Goal: Navigation & Orientation: Find specific page/section

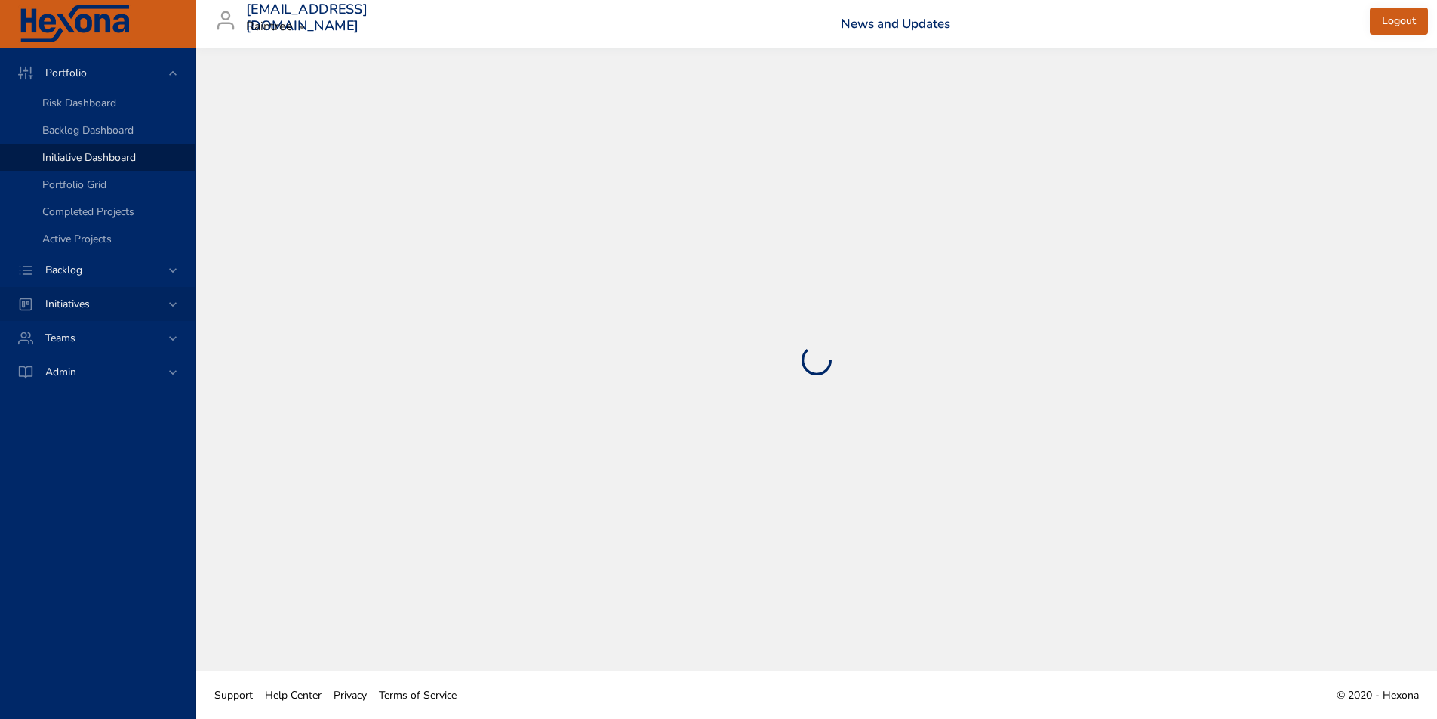
click at [66, 305] on span "Initiatives" at bounding box center [67, 304] width 69 height 14
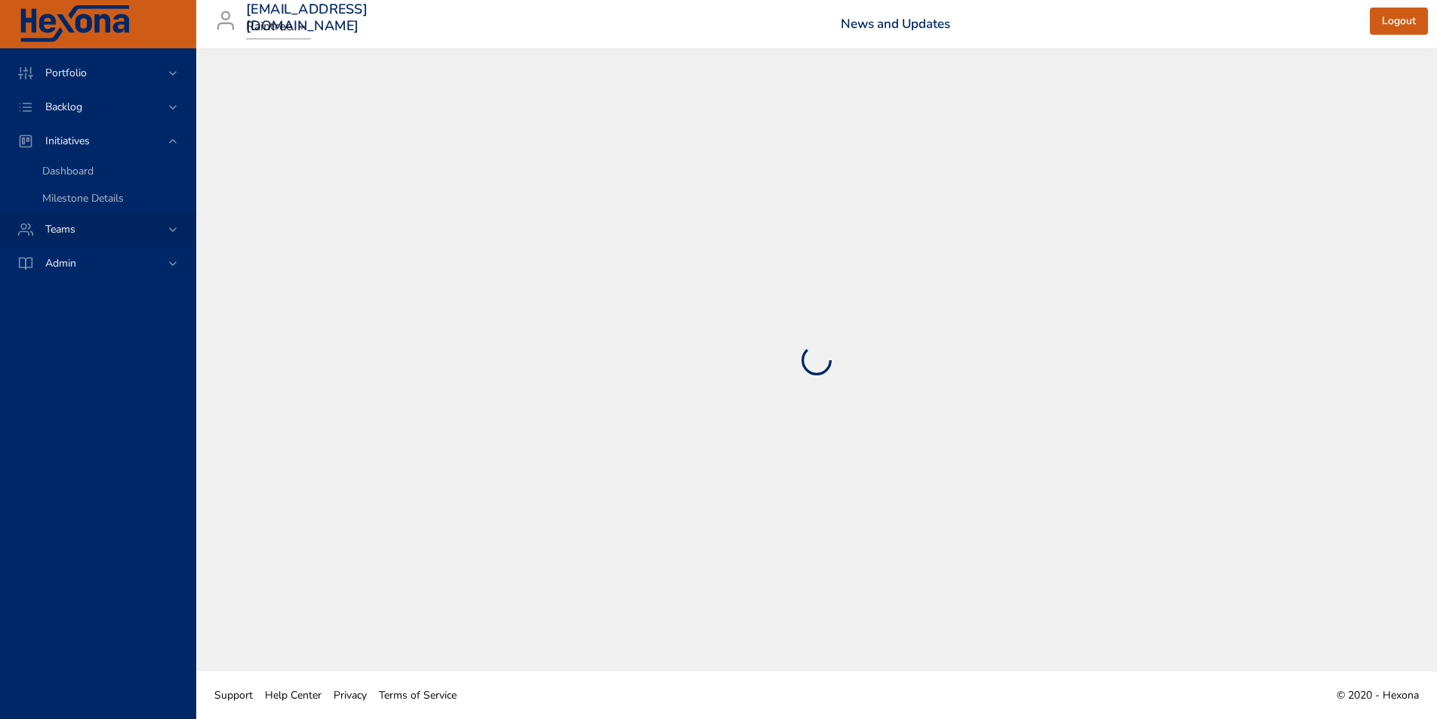
click at [68, 229] on span "Teams" at bounding box center [60, 229] width 54 height 14
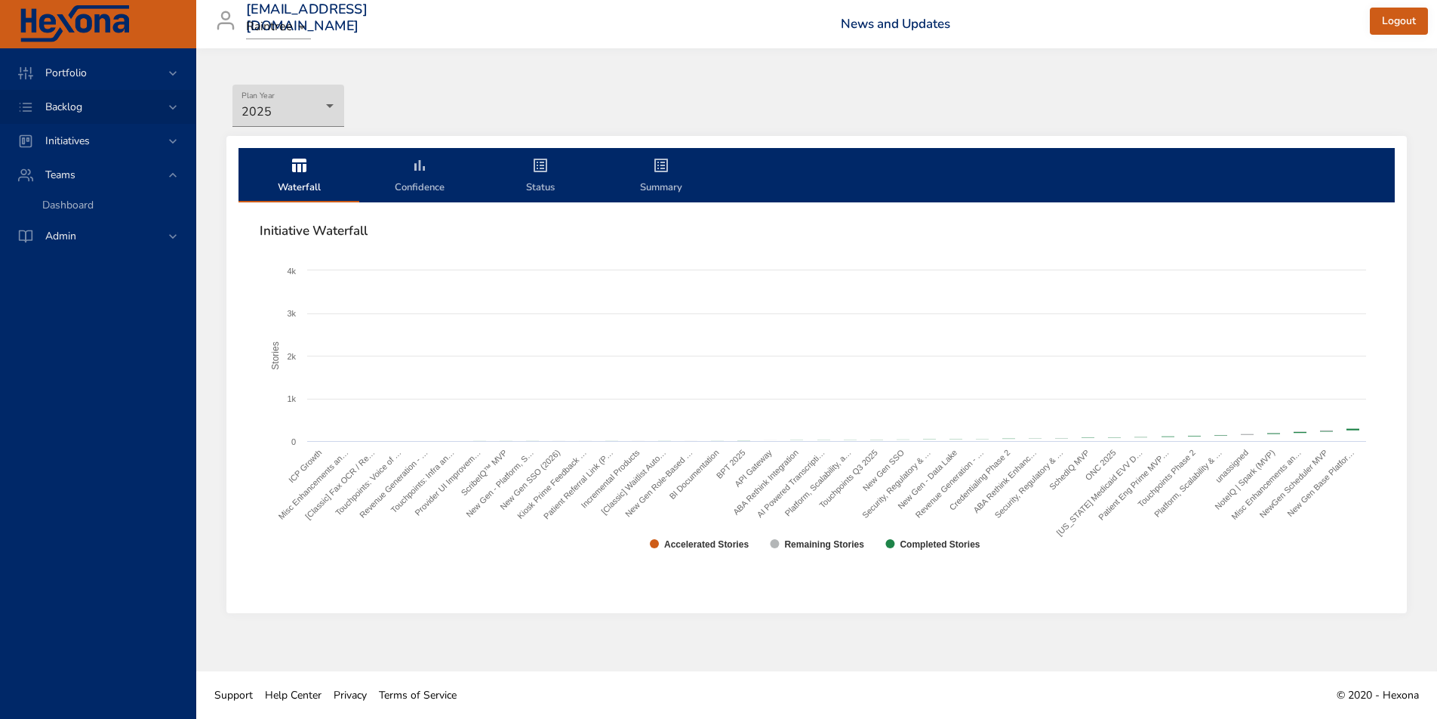
click at [64, 103] on span "Backlog" at bounding box center [63, 107] width 61 height 14
click at [71, 143] on span "Backlog Details" at bounding box center [78, 137] width 72 height 14
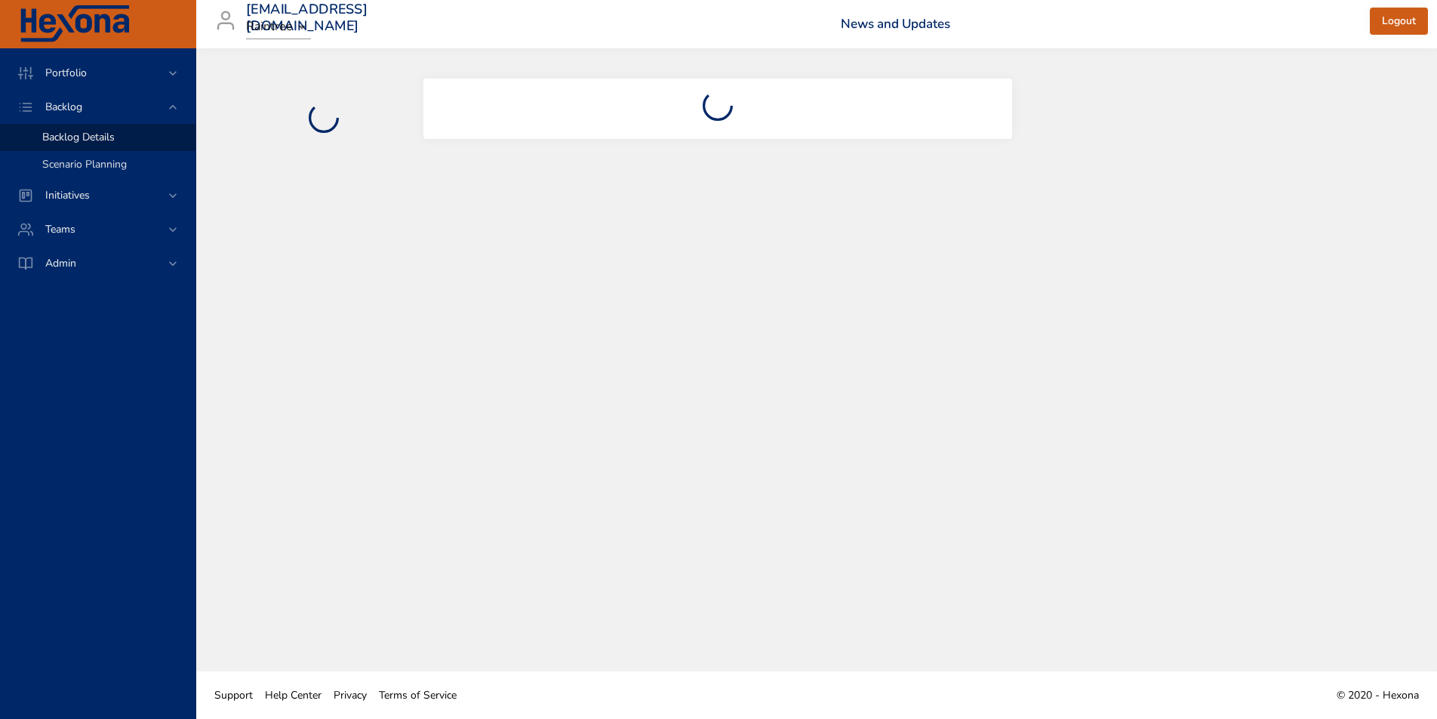
click at [70, 165] on span "Scenario Planning" at bounding box center [84, 164] width 85 height 14
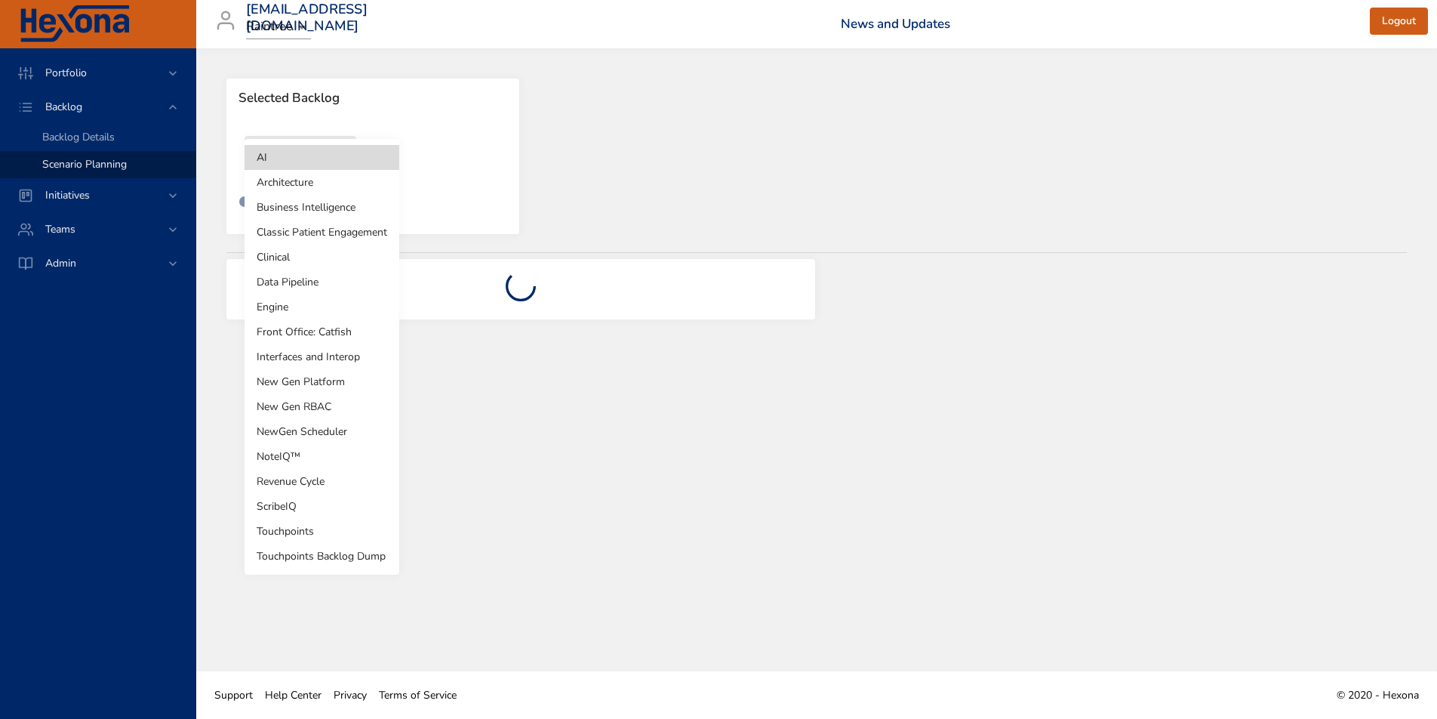
click at [343, 168] on body "Portfolio Backlog Backlog Details Scenario Planning Initiatives Teams Admin [EM…" at bounding box center [718, 359] width 1437 height 719
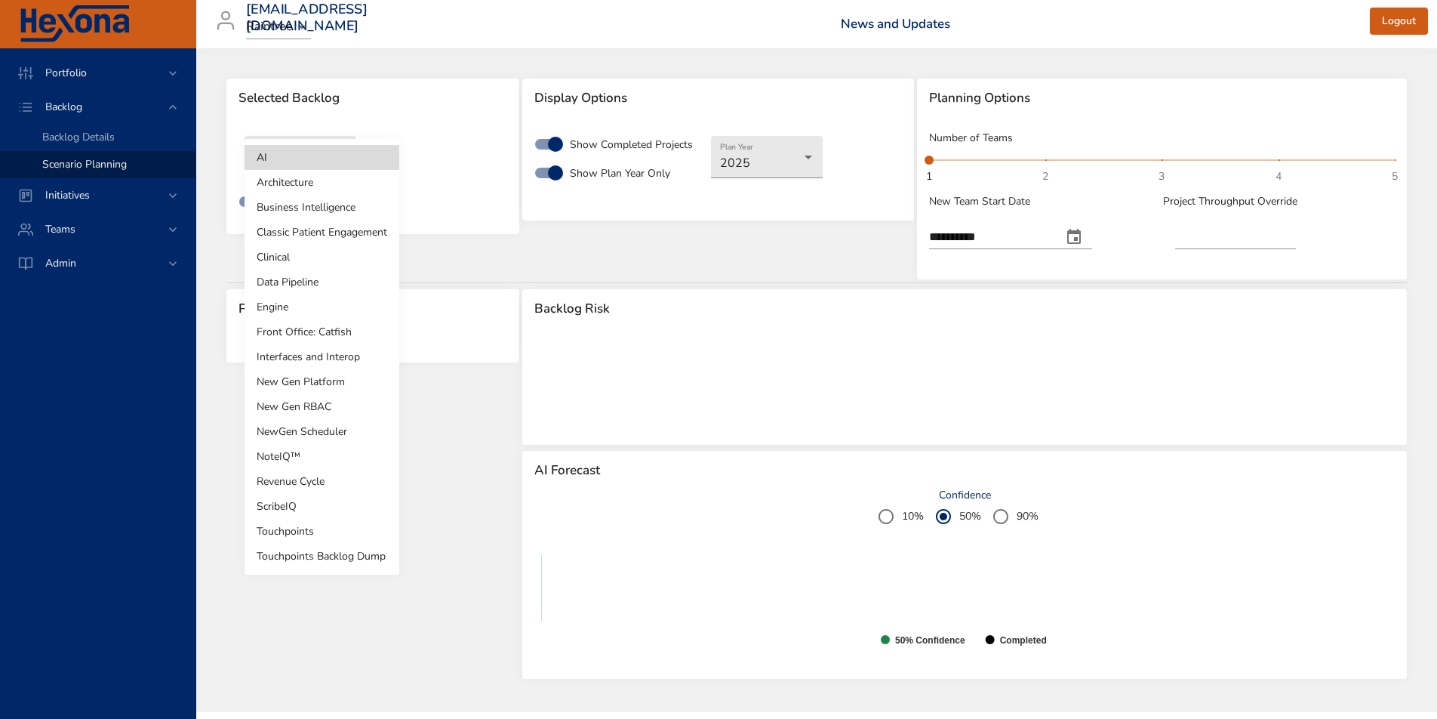
click at [282, 185] on li "Architecture" at bounding box center [322, 182] width 155 height 25
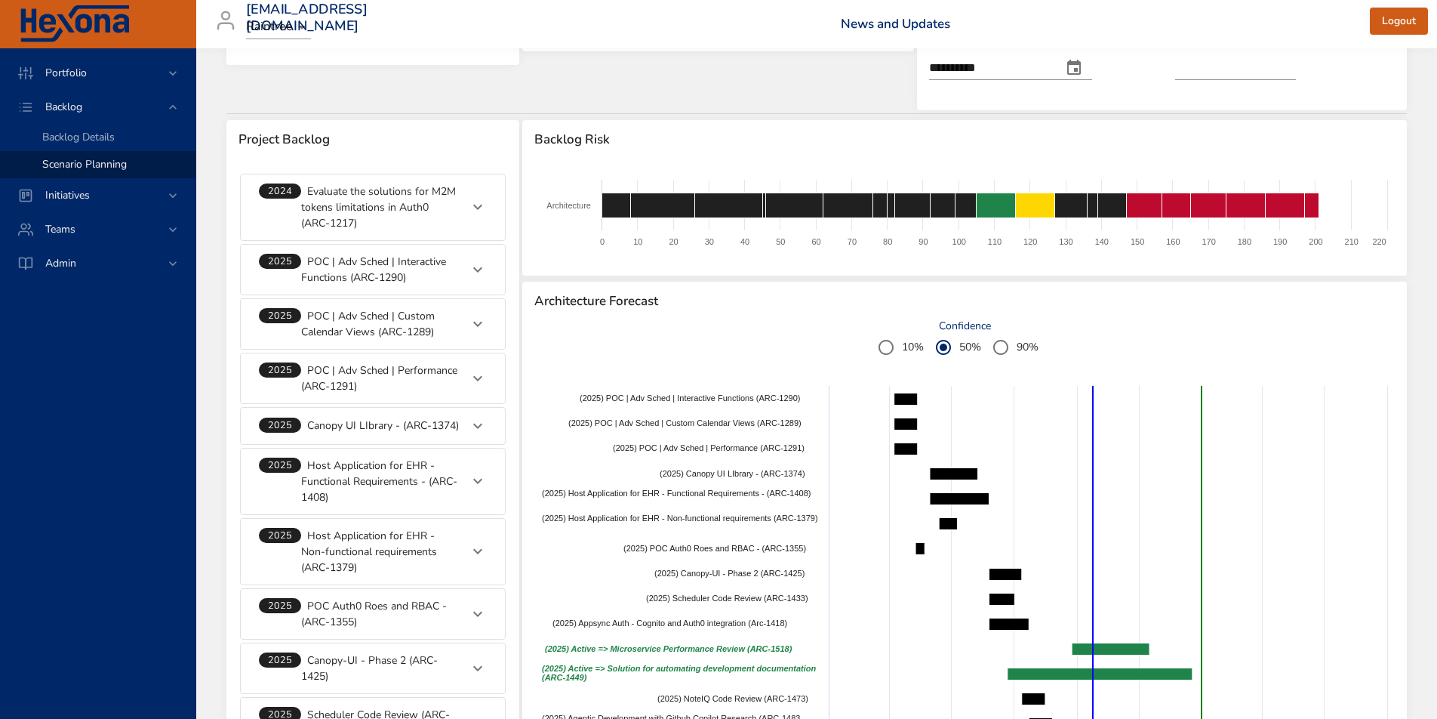
scroll to position [152, 0]
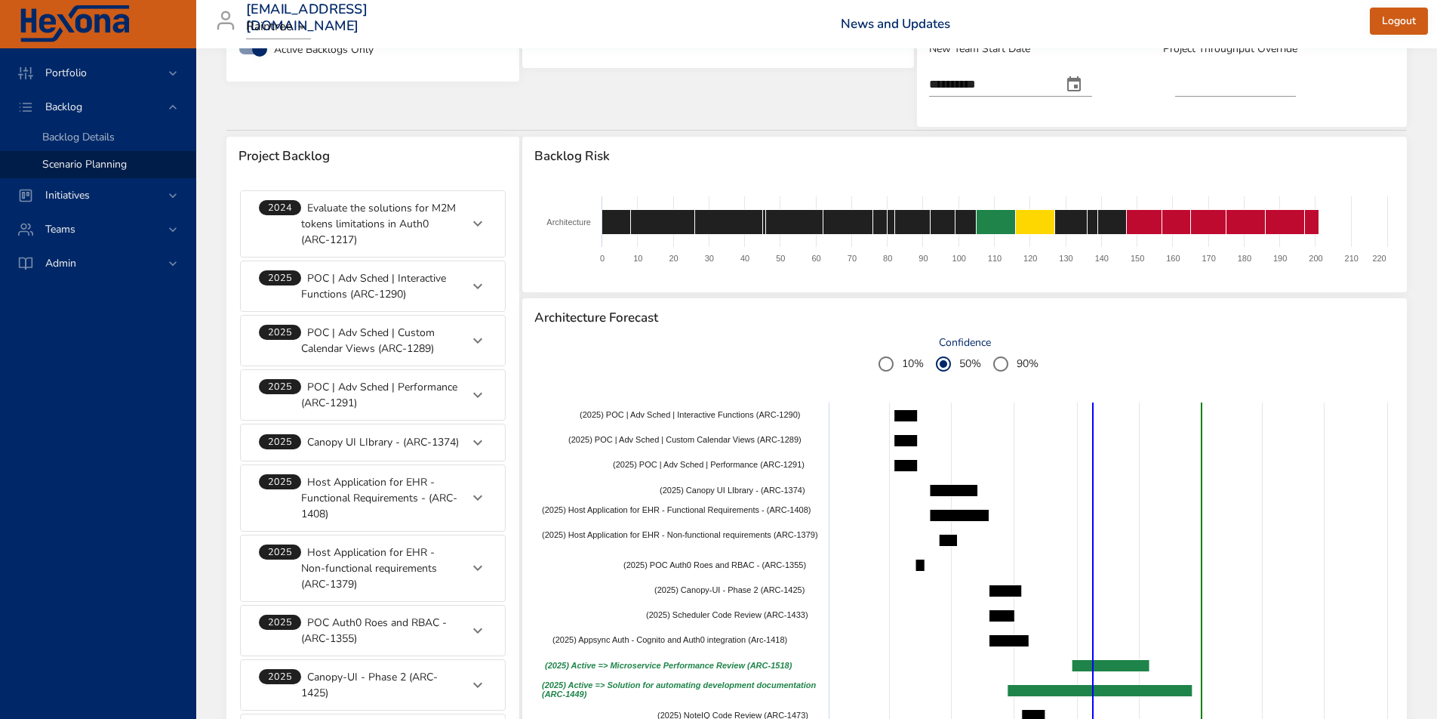
click at [386, 220] on p "Evaluate the solutions for M2M tokens limitations in Auth0 (ARC-1217)" at bounding box center [380, 224] width 159 height 48
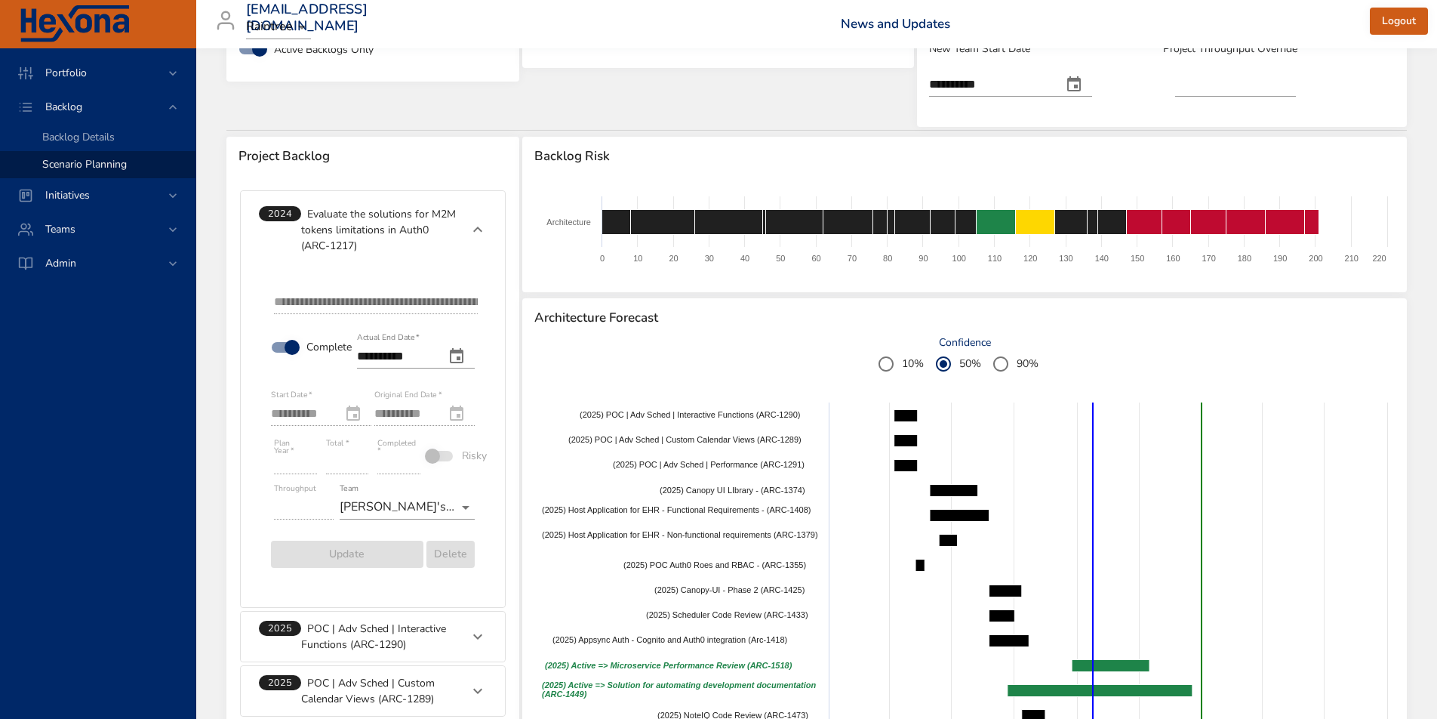
click at [668, 375] on div "Confidence 10% 50% 90%" at bounding box center [965, 358] width 888 height 45
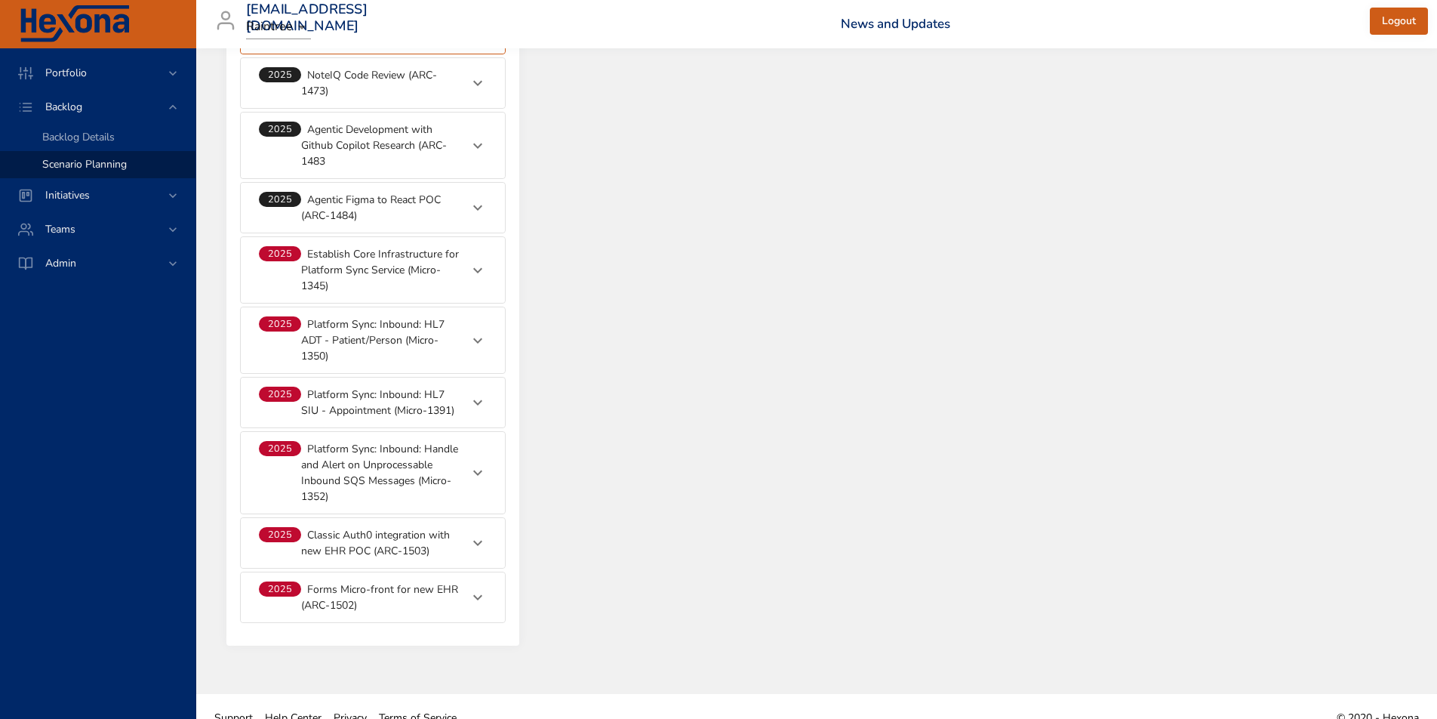
scroll to position [1414, 0]
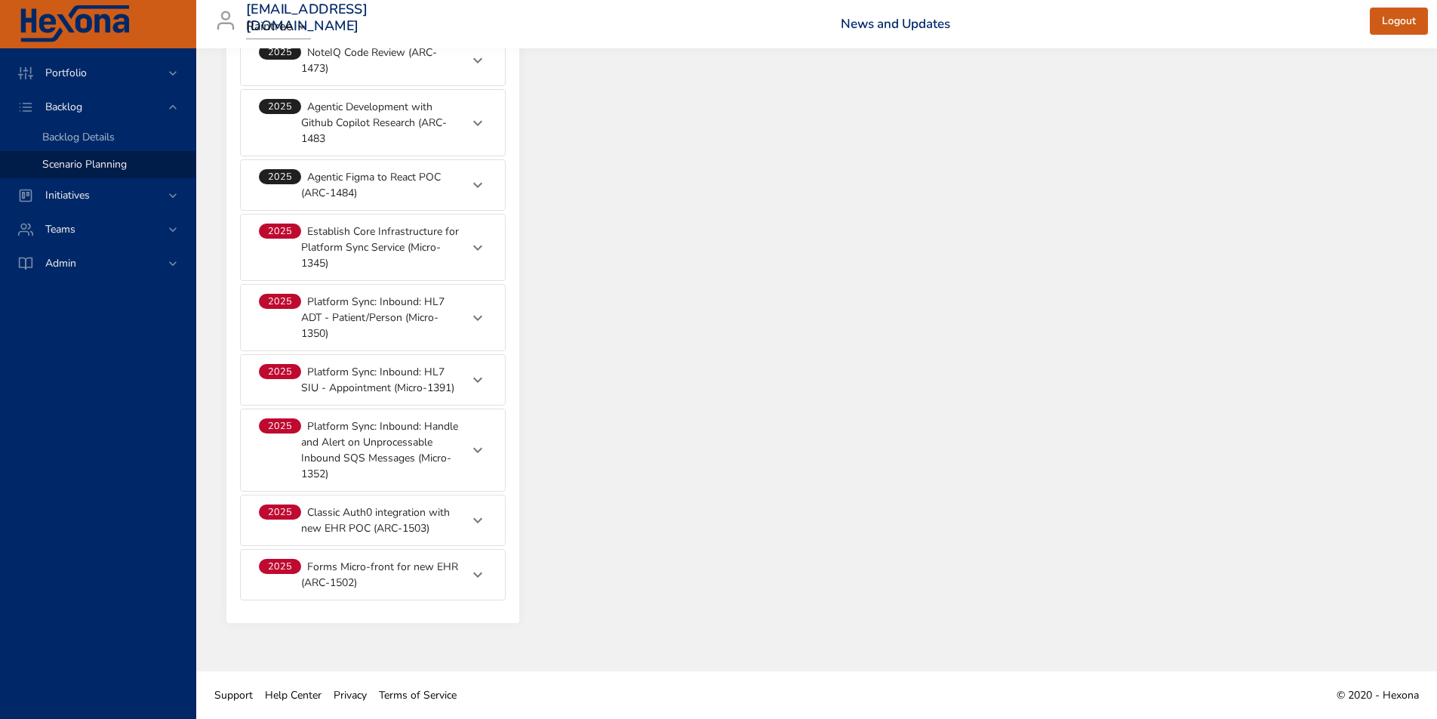
click at [418, 439] on p "Platform Sync: Inbound: Handle and Alert on Unprocessable Inbound SQS Messages …" at bounding box center [380, 449] width 159 height 63
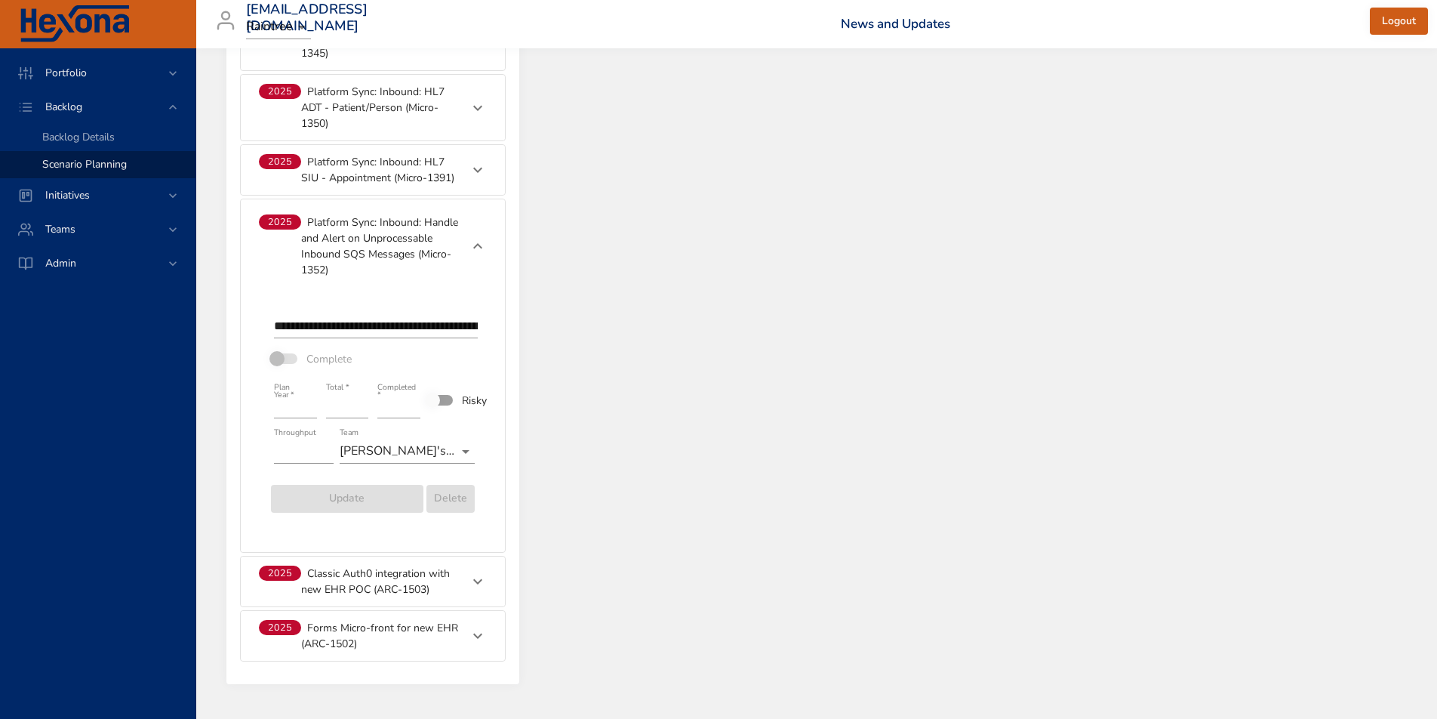
scroll to position [1623, 0]
click at [374, 258] on p "Platform Sync: Inbound: Handle and Alert on Unprocessable Inbound SQS Messages …" at bounding box center [380, 246] width 159 height 63
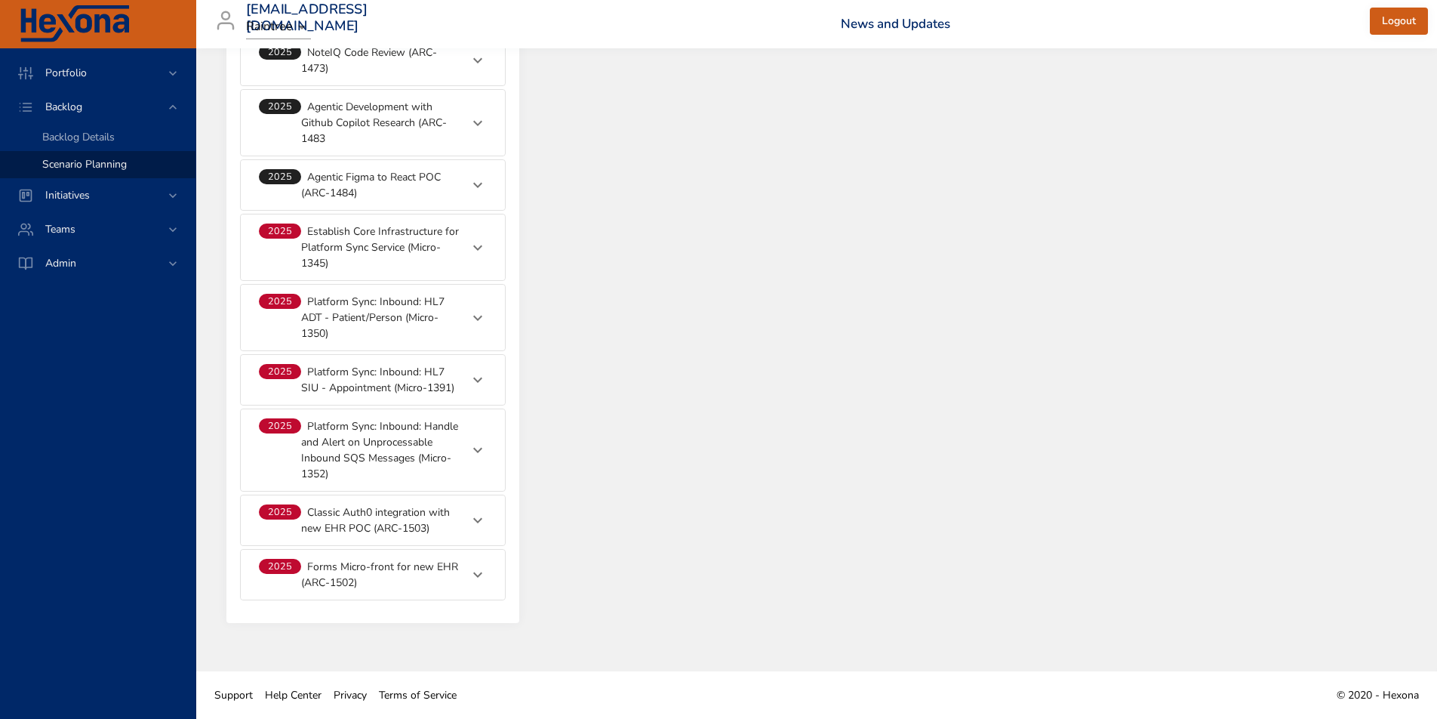
scroll to position [1414, 0]
click at [376, 449] on p "Platform Sync: Inbound: Handle and Alert on Unprocessable Inbound SQS Messages …" at bounding box center [380, 449] width 159 height 63
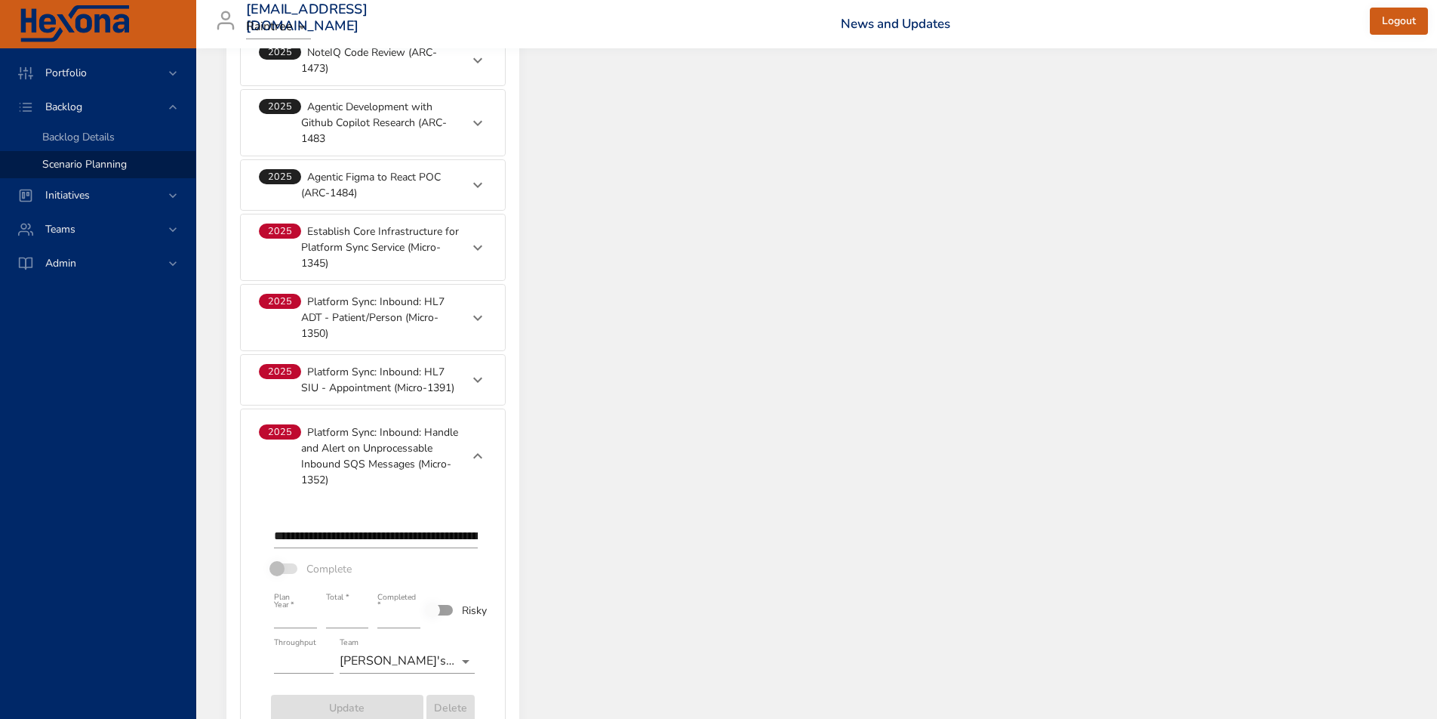
scroll to position [1623, 0]
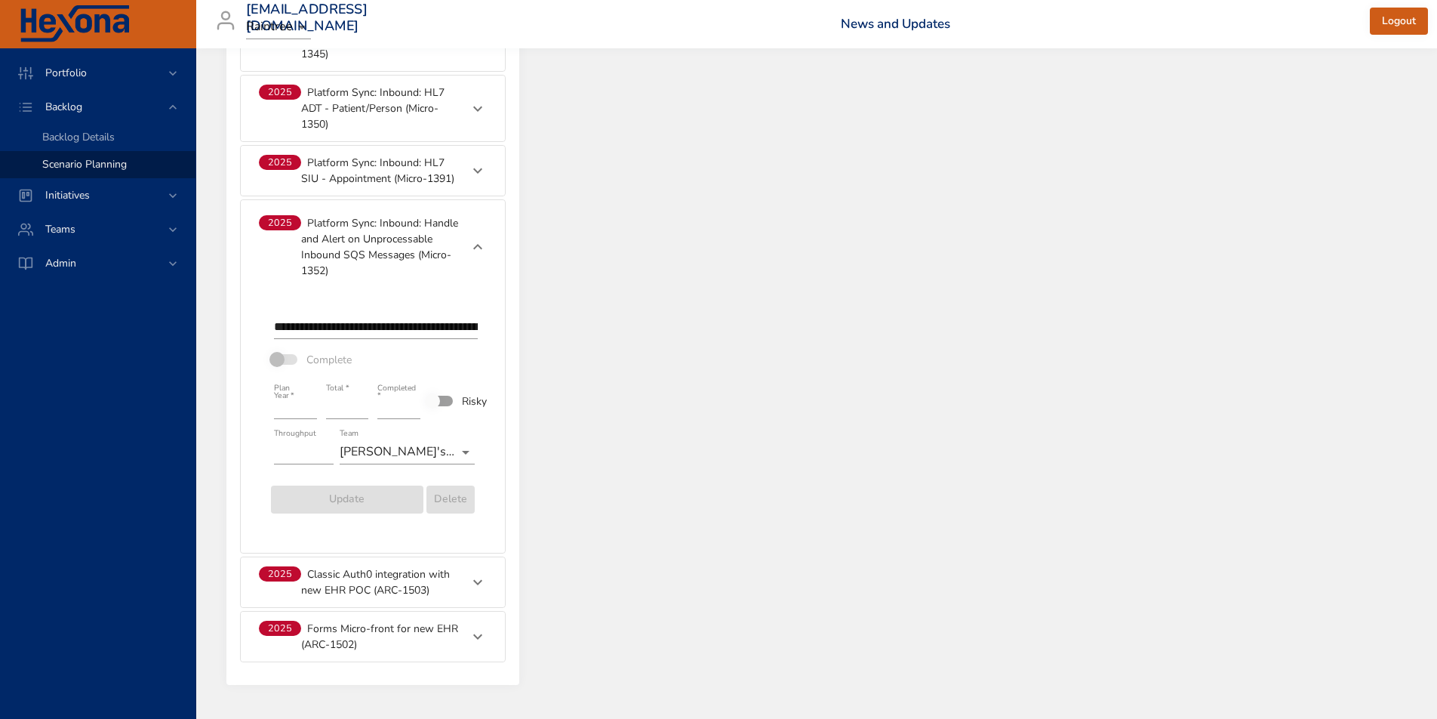
click at [378, 247] on p "Platform Sync: Inbound: Handle and Alert on Unprocessable Inbound SQS Messages …" at bounding box center [380, 245] width 159 height 63
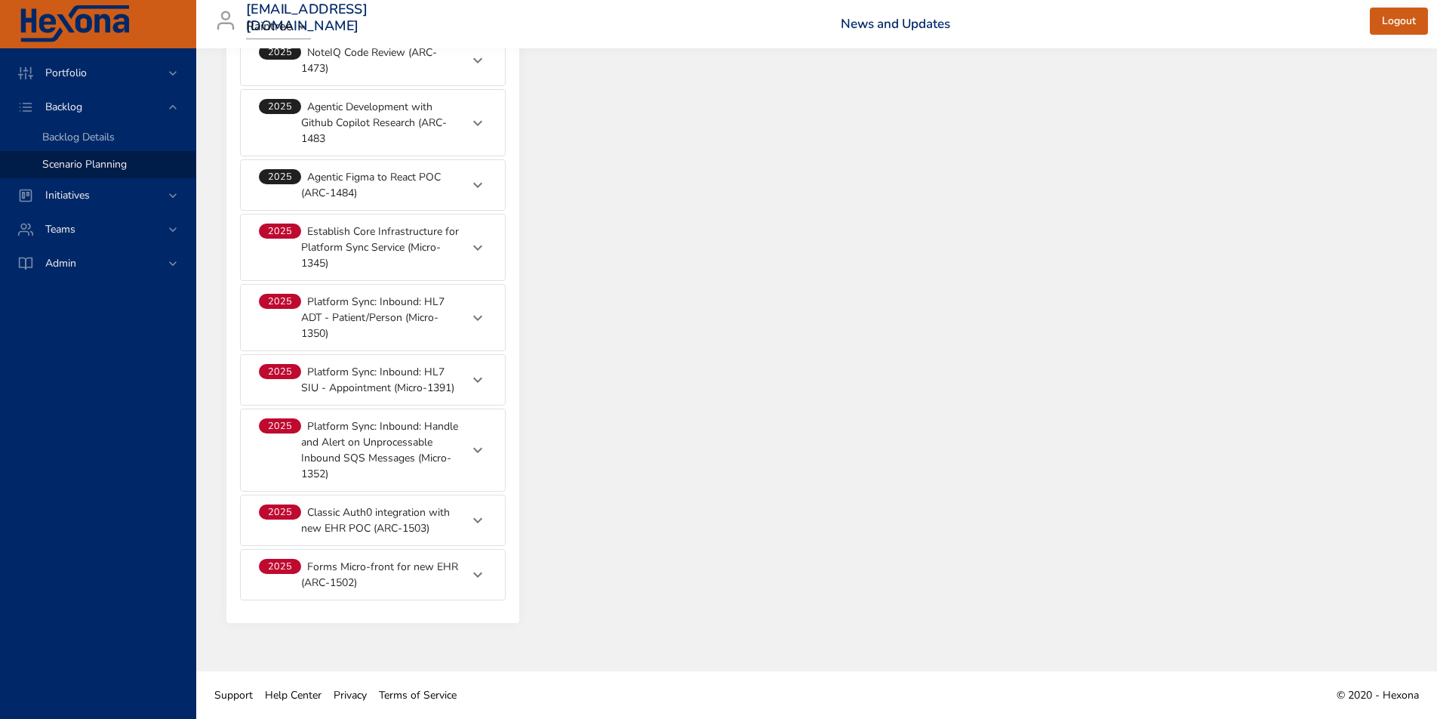
scroll to position [1414, 0]
click at [383, 456] on p "Platform Sync: Inbound: Handle and Alert on Unprocessable Inbound SQS Messages …" at bounding box center [380, 449] width 159 height 63
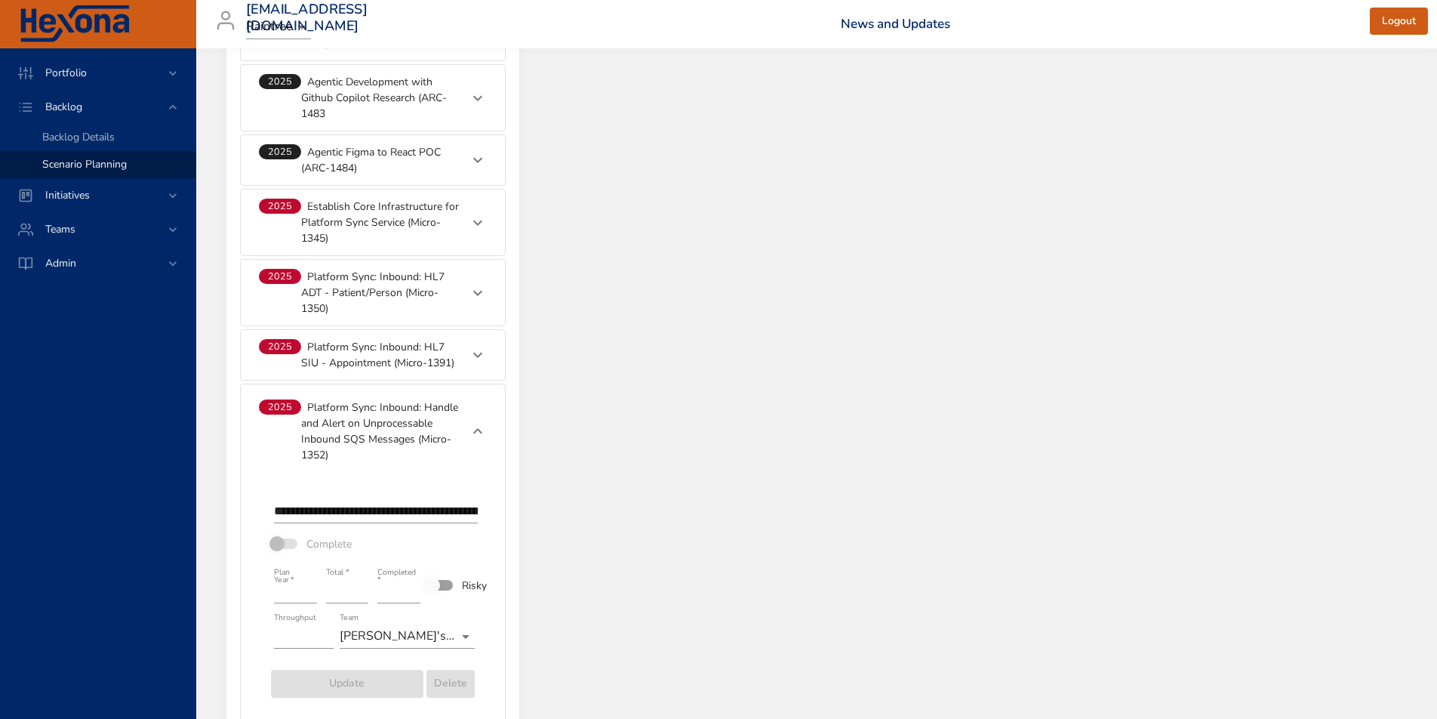
scroll to position [1406, 0]
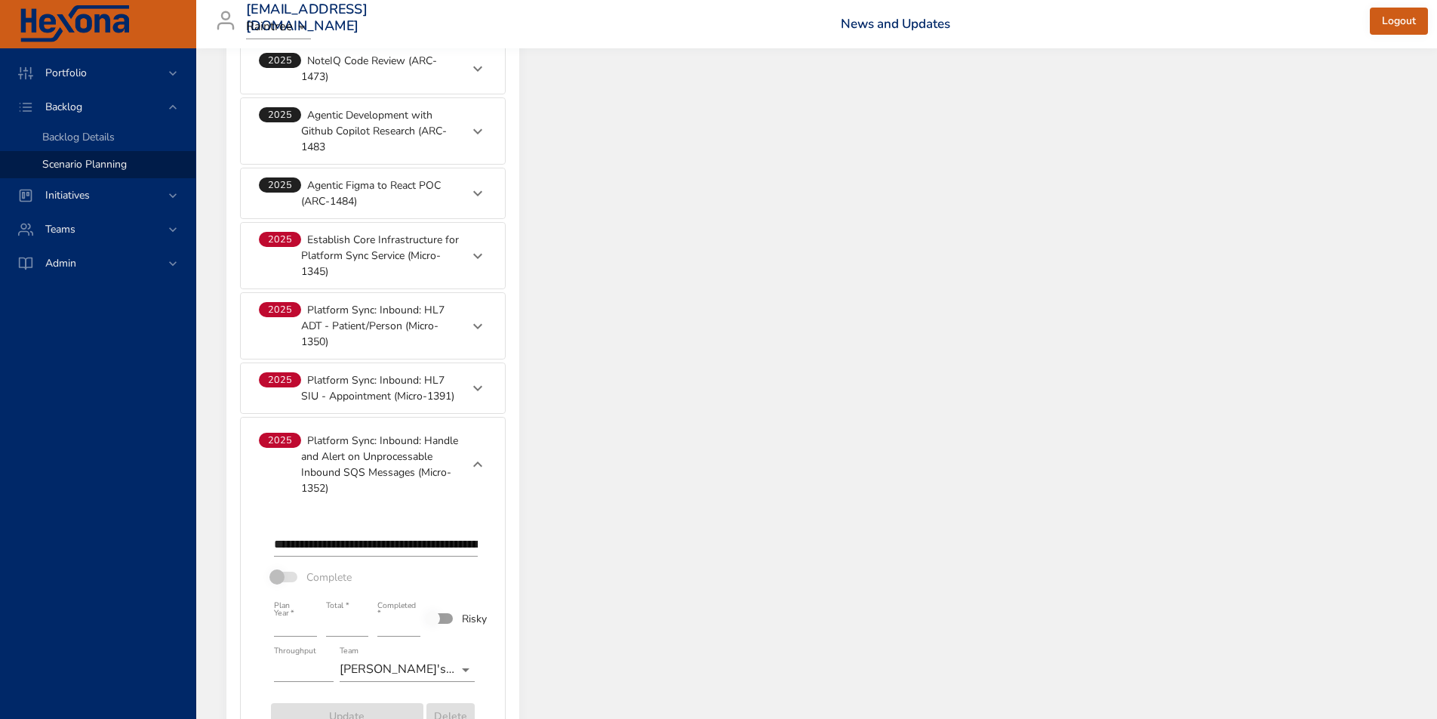
click at [343, 241] on p "Establish Core Infrastructure for Platform Sync Service (Micro-1345)" at bounding box center [380, 256] width 159 height 48
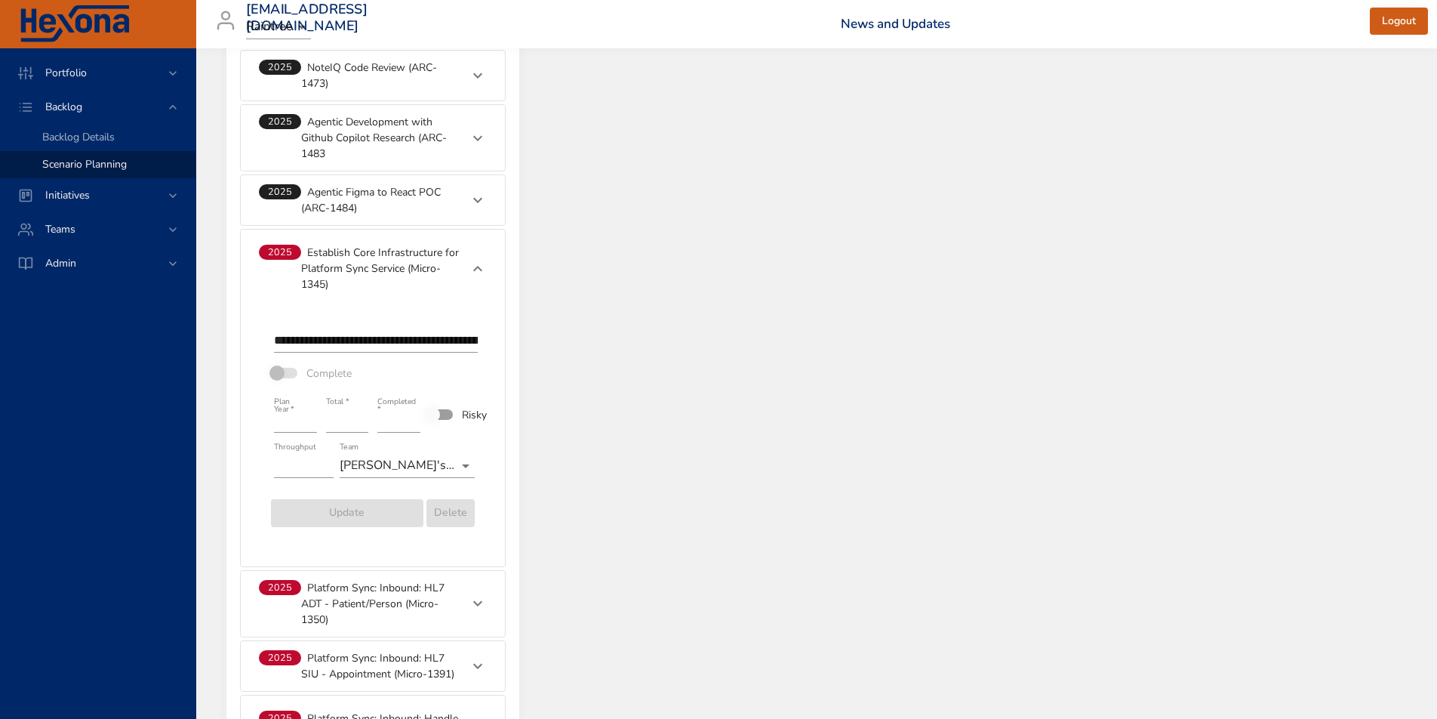
click at [369, 262] on p "Establish Core Infrastructure for Platform Sync Service (Micro-1345)" at bounding box center [380, 269] width 159 height 48
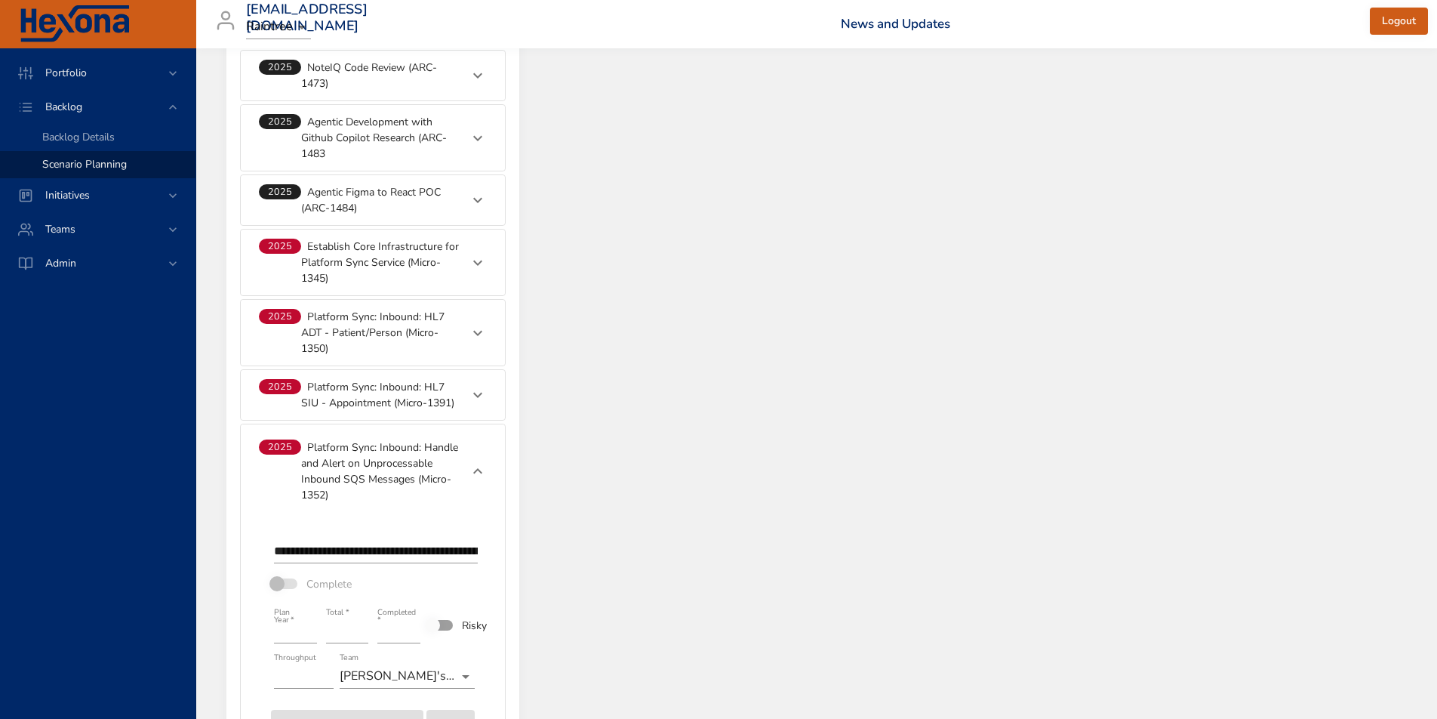
click at [355, 333] on p "Platform Sync: Inbound: HL7 ADT - Patient/Person (Micro-1350)" at bounding box center [380, 333] width 159 height 48
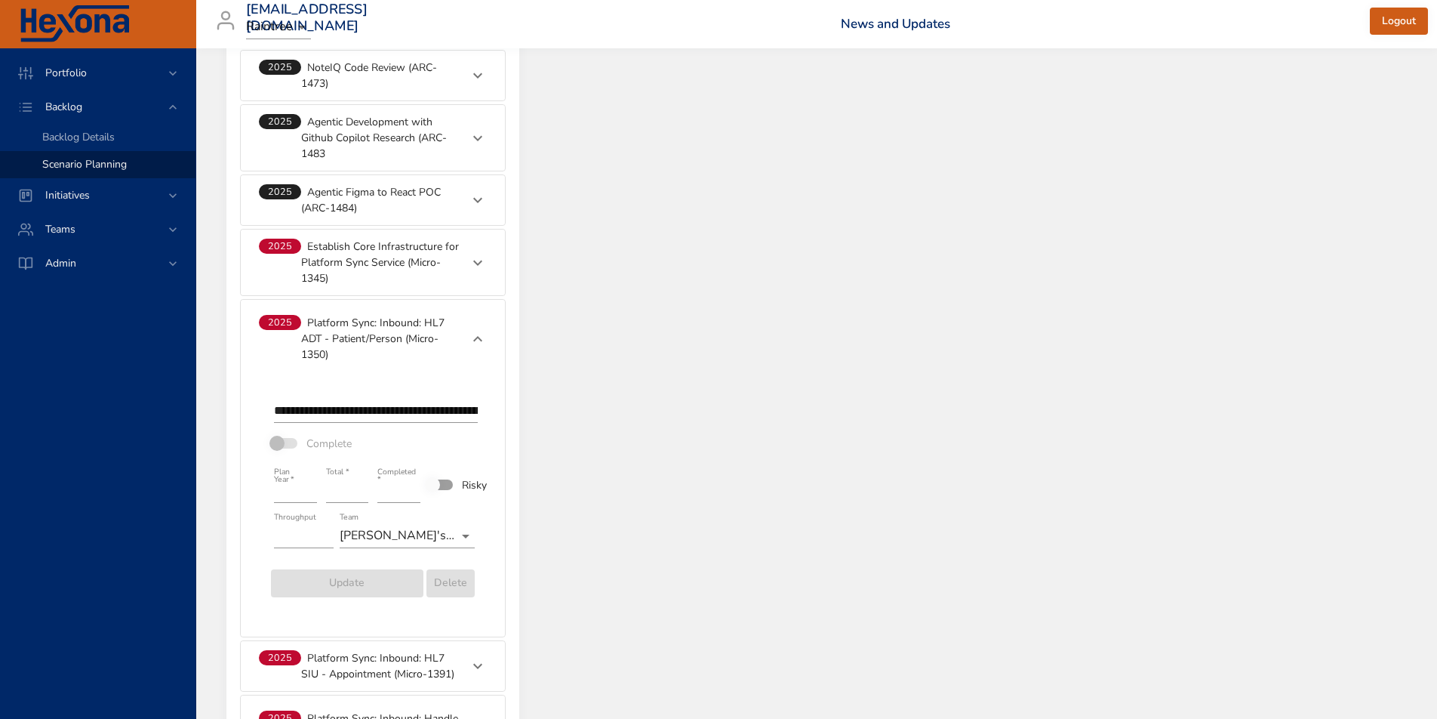
click at [355, 333] on p "Platform Sync: Inbound: HL7 ADT - Patient/Person (Micro-1350)" at bounding box center [380, 339] width 159 height 48
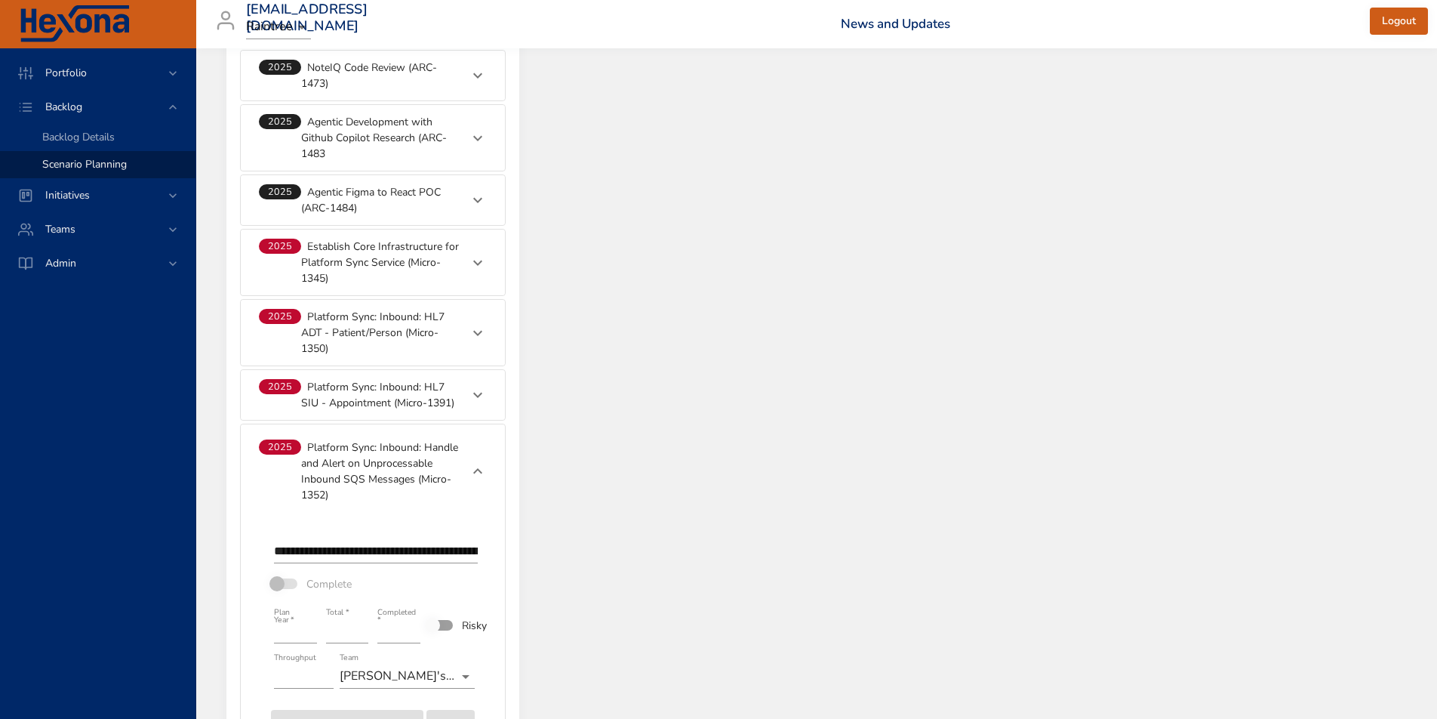
click at [355, 333] on p "Platform Sync: Inbound: HL7 ADT - Patient/Person (Micro-1350)" at bounding box center [380, 333] width 159 height 48
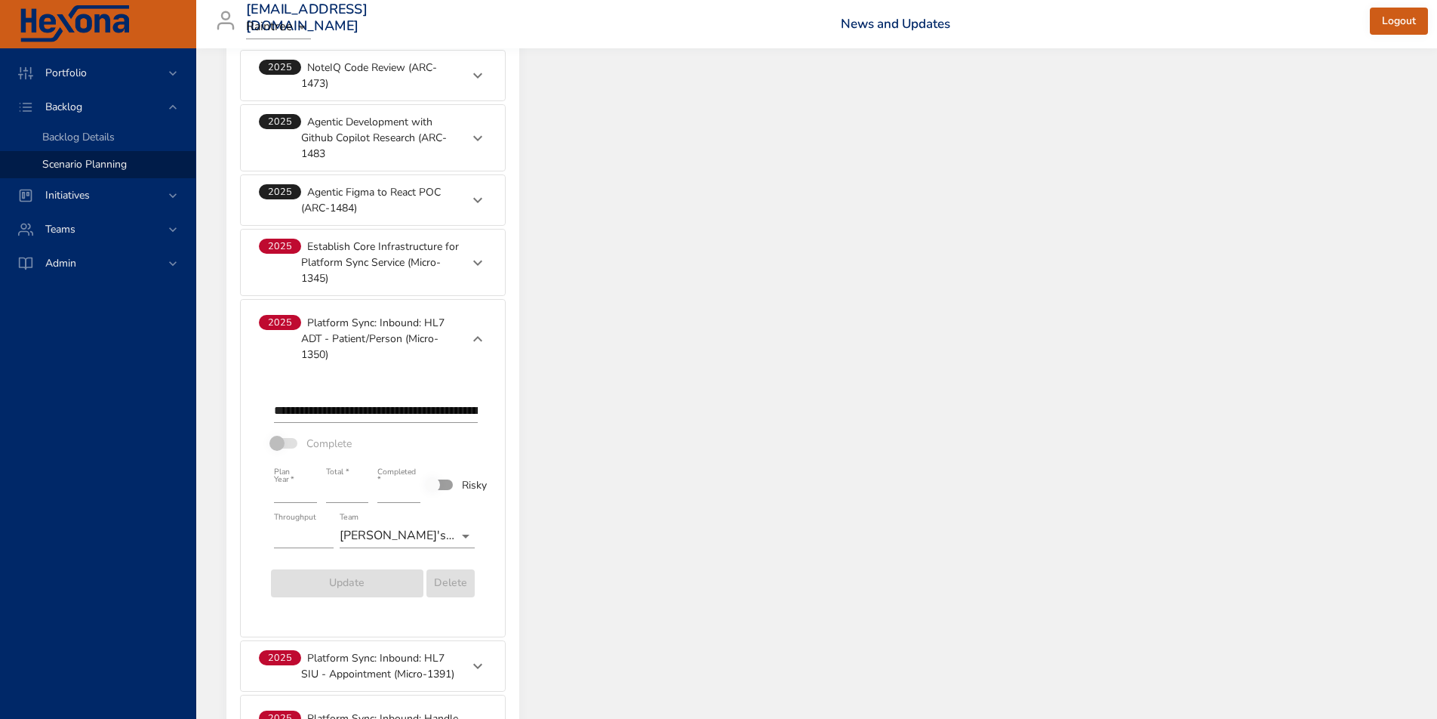
click at [355, 333] on p "Platform Sync: Inbound: HL7 ADT - Patient/Person (Micro-1350)" at bounding box center [380, 339] width 159 height 48
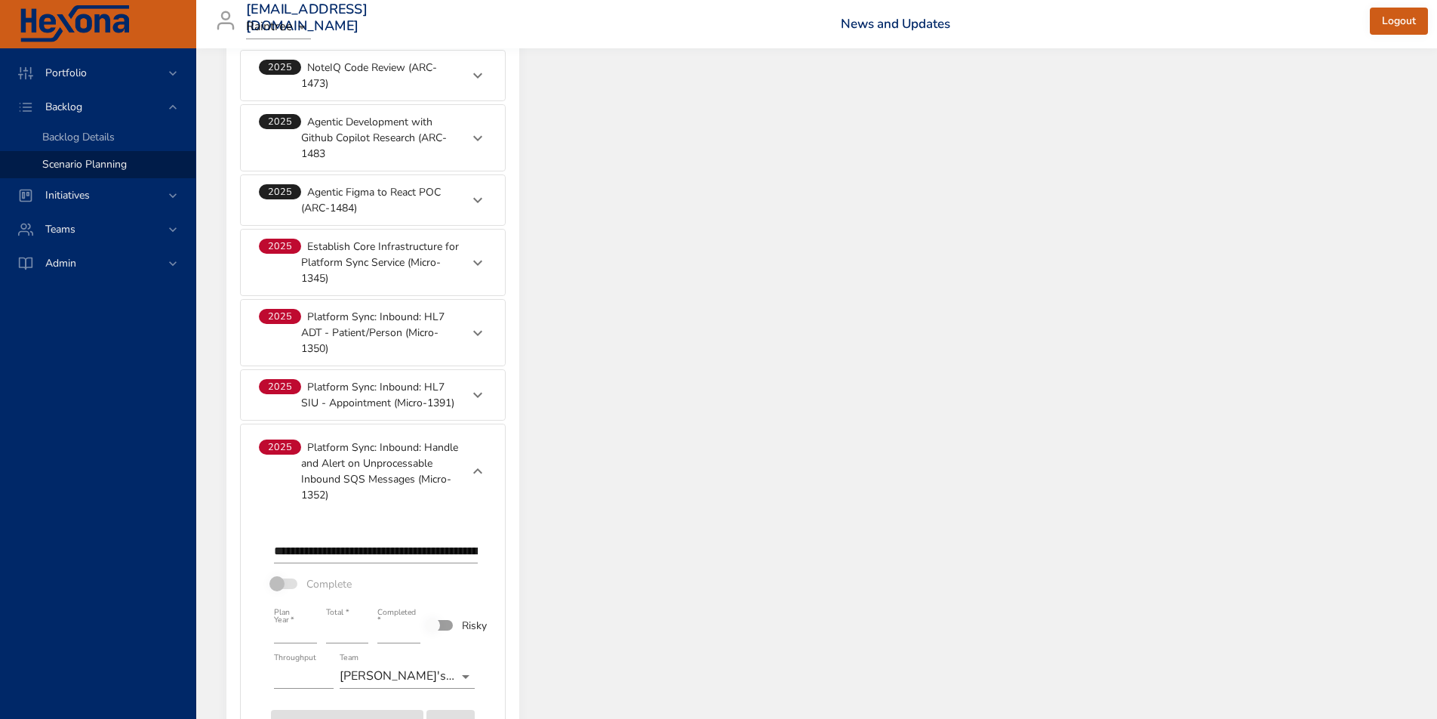
click at [388, 472] on p "Platform Sync: Inbound: Handle and Alert on Unprocessable Inbound SQS Messages …" at bounding box center [380, 470] width 159 height 63
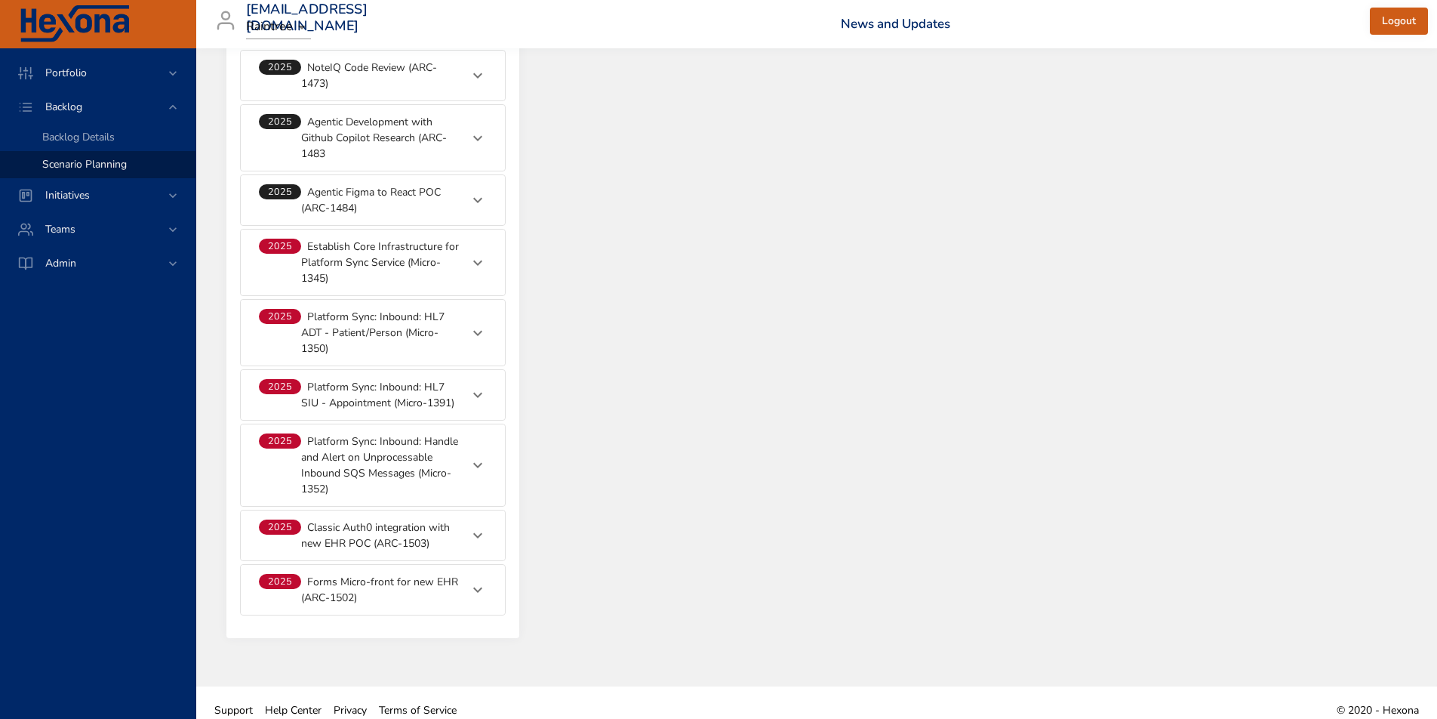
click at [369, 538] on p "Classic Auth0 integration with new EHR POC (ARC-1503)" at bounding box center [380, 535] width 159 height 32
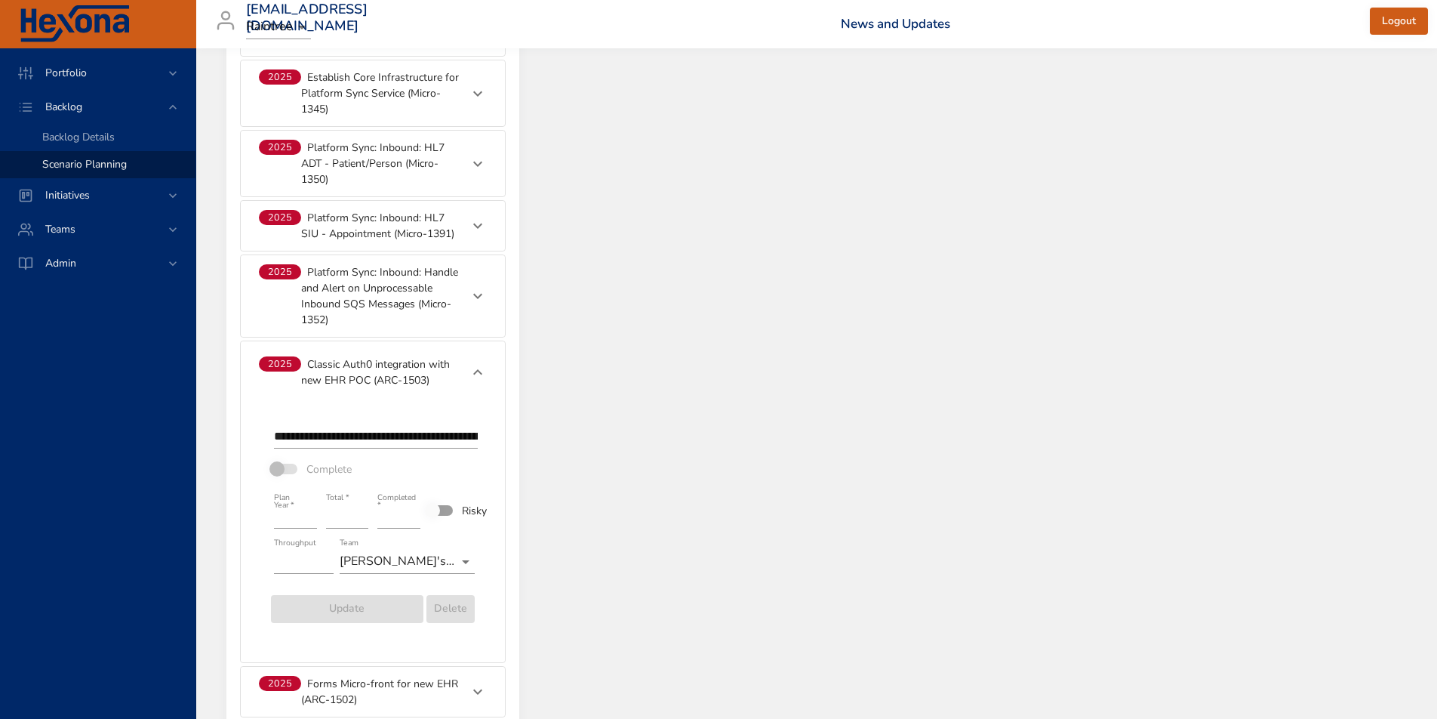
scroll to position [1579, 0]
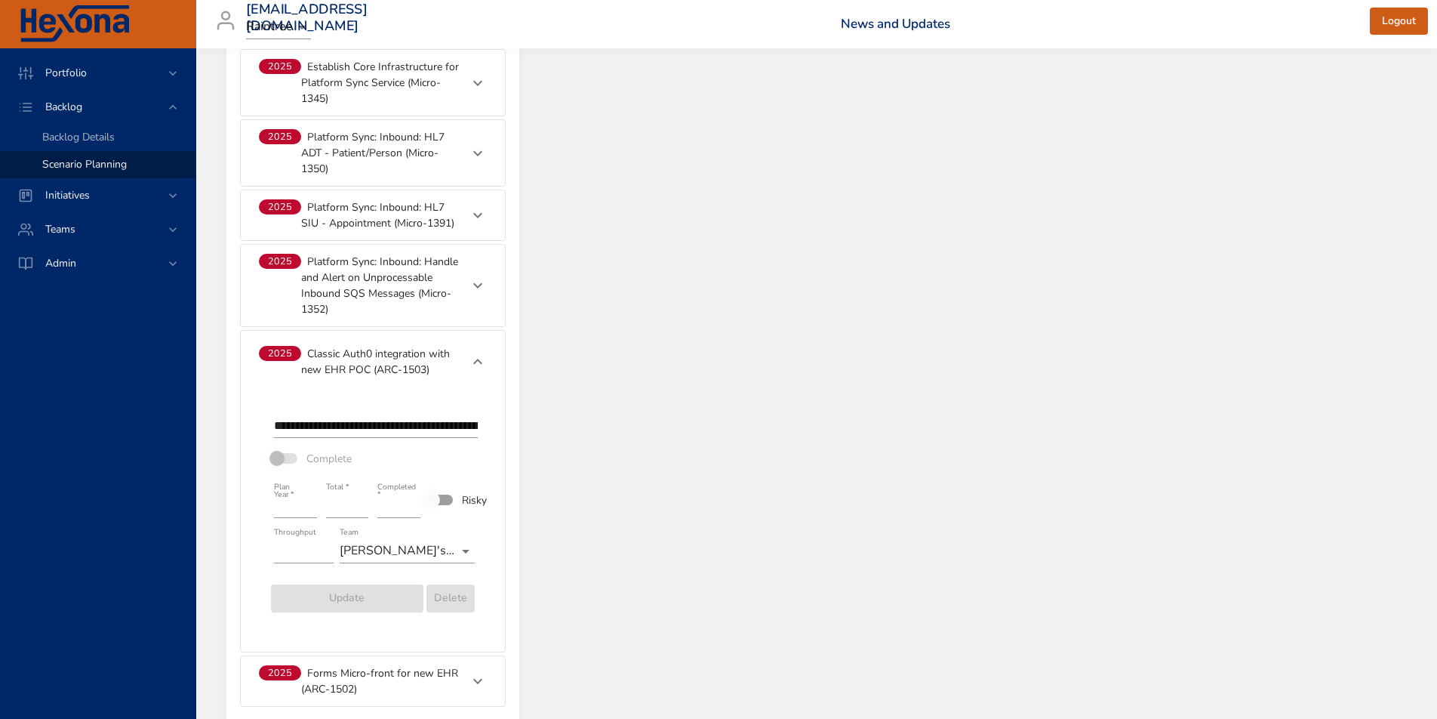
click at [392, 374] on p "Classic Auth0 integration with new EHR POC (ARC-1503)" at bounding box center [380, 362] width 159 height 32
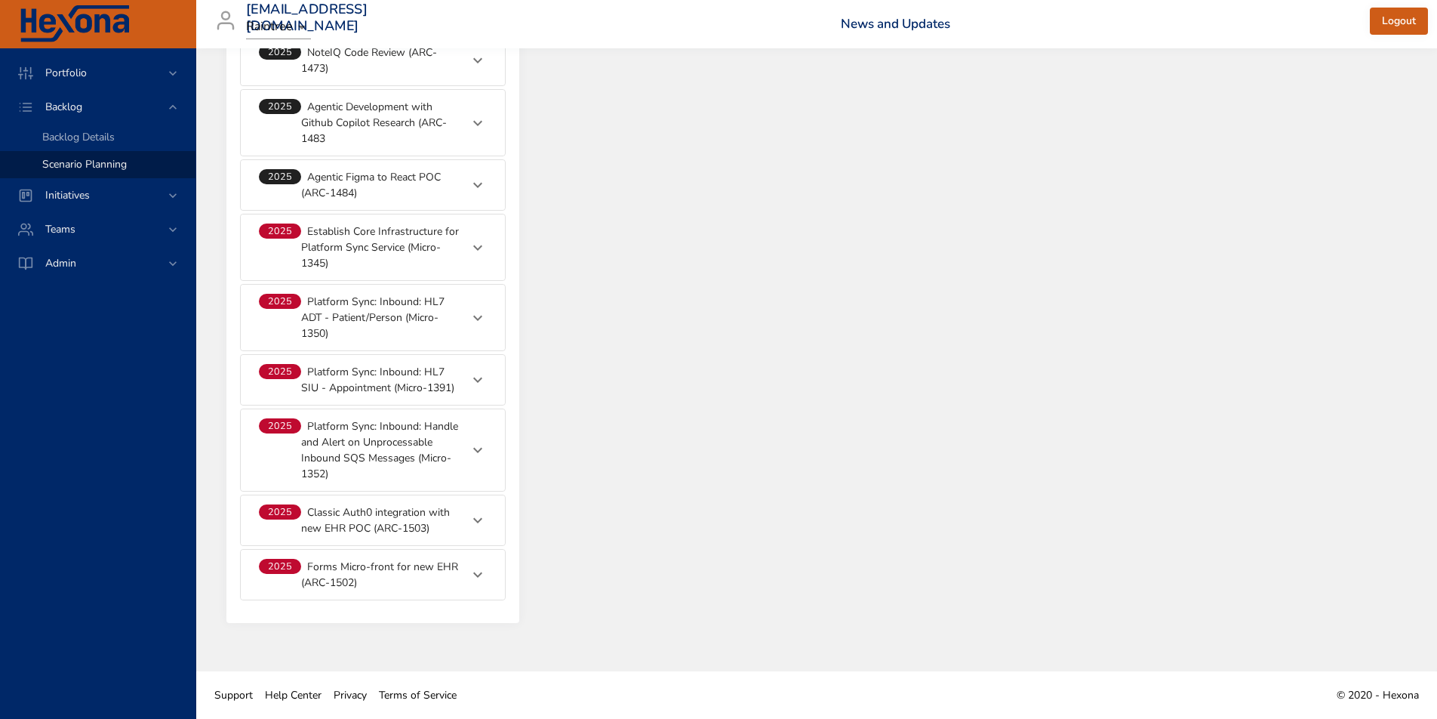
scroll to position [1414, 0]
click at [352, 564] on p "Forms Micro-front for new EHR (ARC-1502)" at bounding box center [380, 575] width 159 height 32
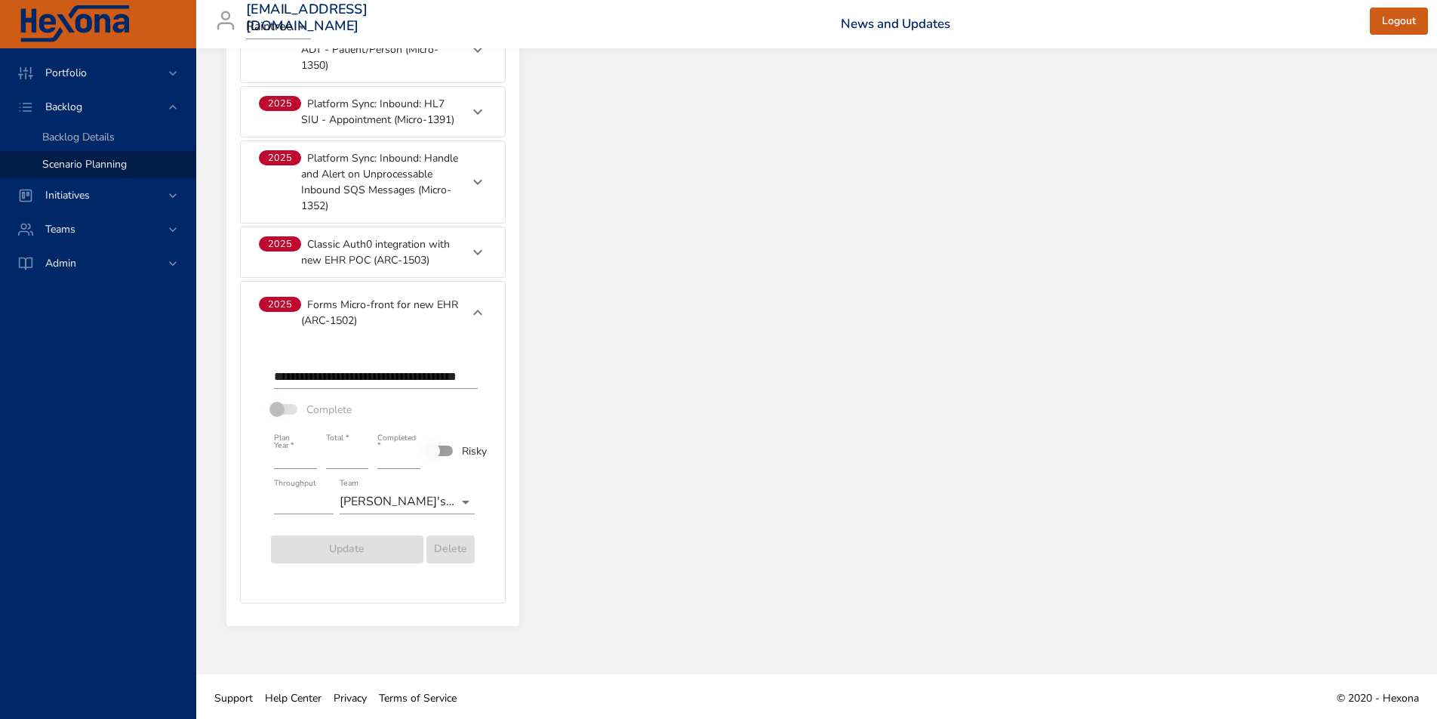
scroll to position [1685, 0]
click at [366, 300] on p "Forms Micro-front for new EHR (ARC-1502)" at bounding box center [380, 310] width 159 height 32
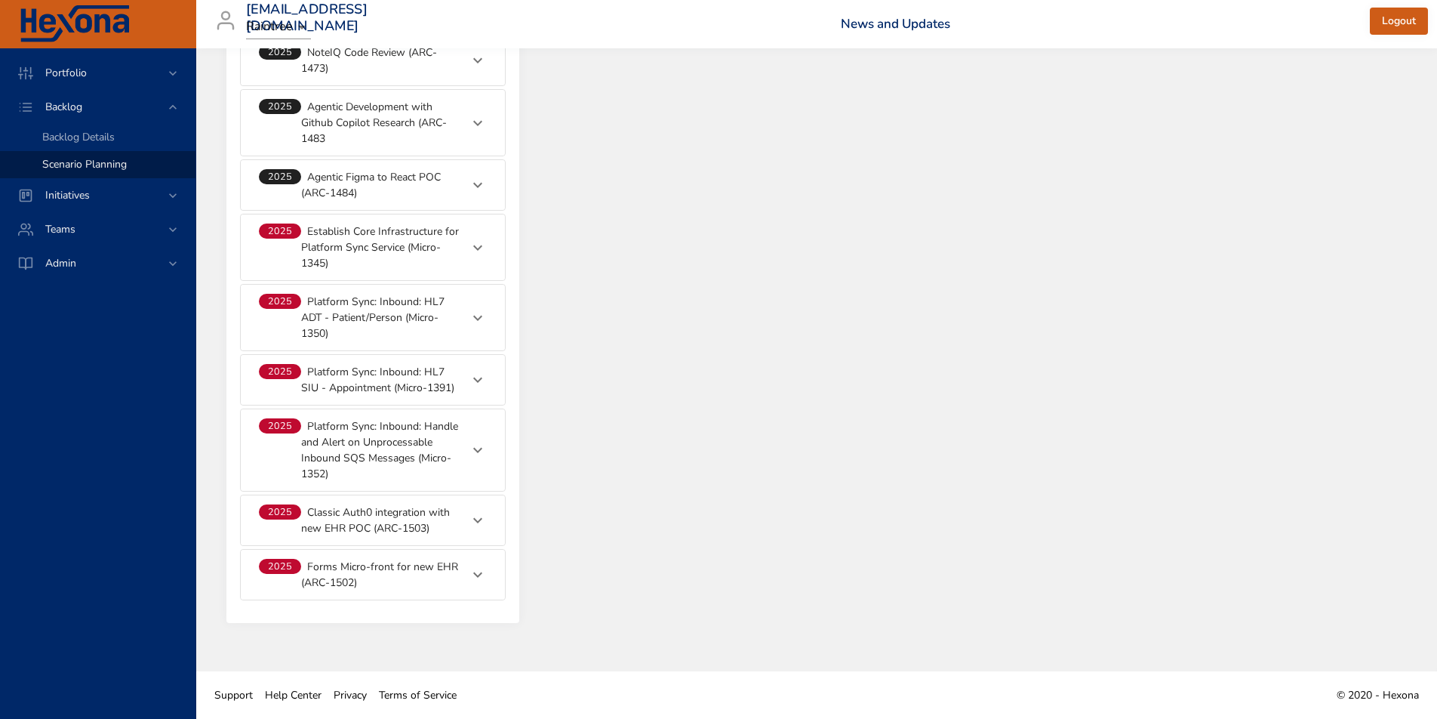
scroll to position [1414, 0]
click at [338, 569] on p "Forms Micro-front for new EHR (ARC-1502)" at bounding box center [380, 575] width 159 height 32
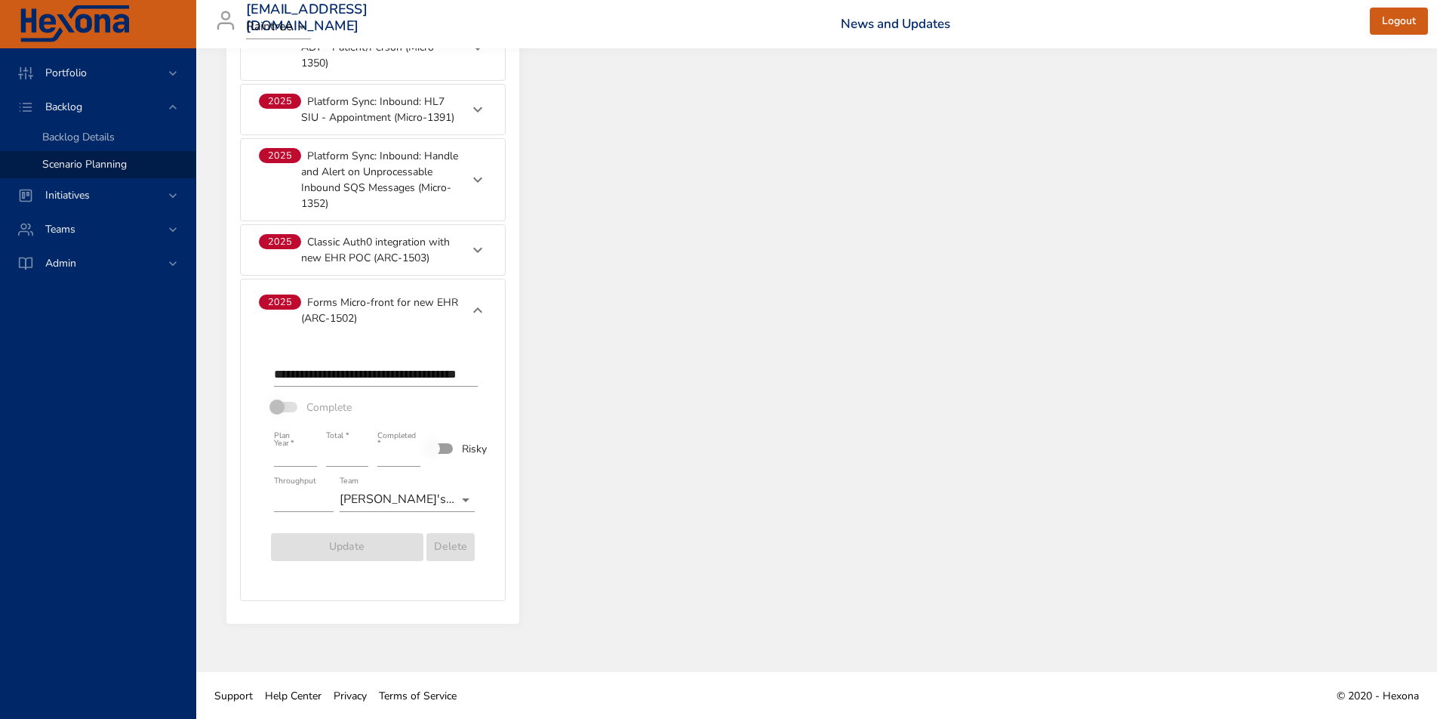
scroll to position [1685, 0]
click at [316, 315] on p "Forms Micro-front for new EHR (ARC-1502)" at bounding box center [380, 310] width 159 height 32
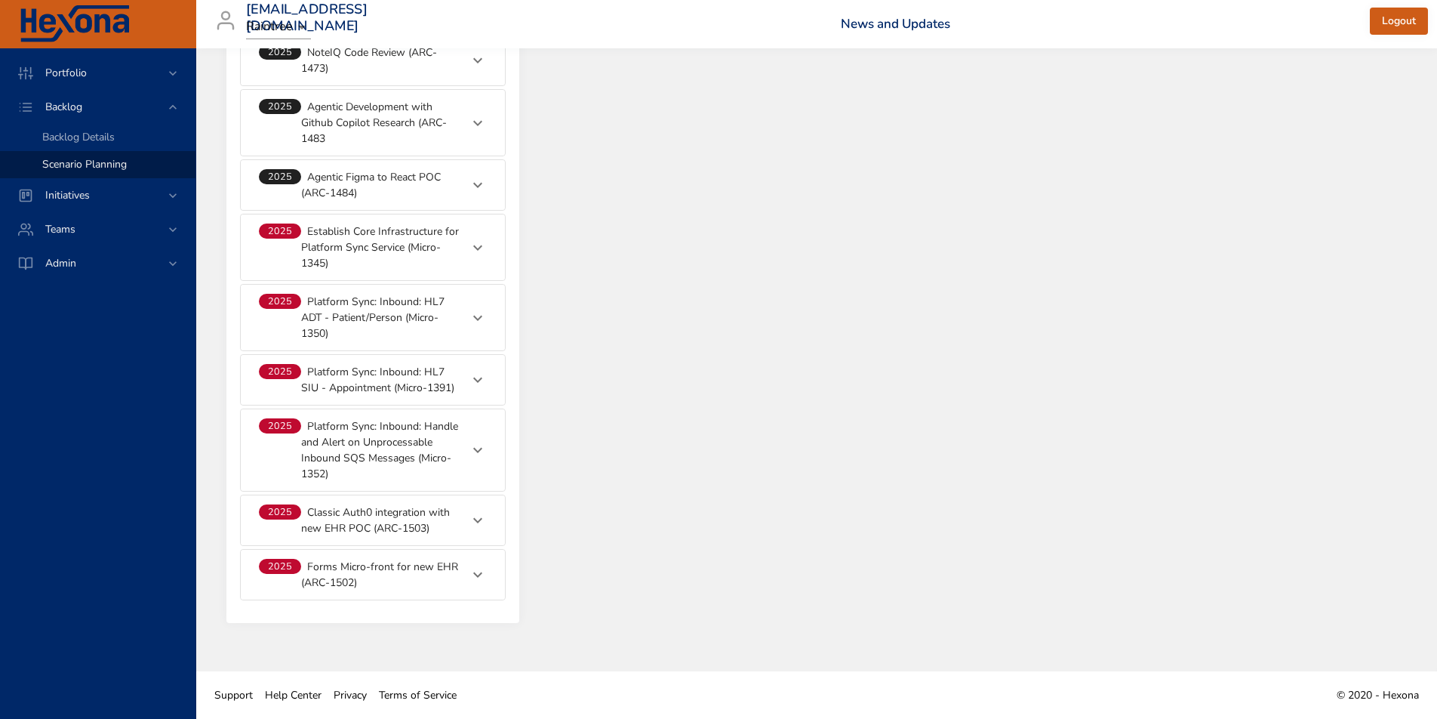
scroll to position [1414, 0]
click at [476, 519] on icon at bounding box center [477, 520] width 9 height 5
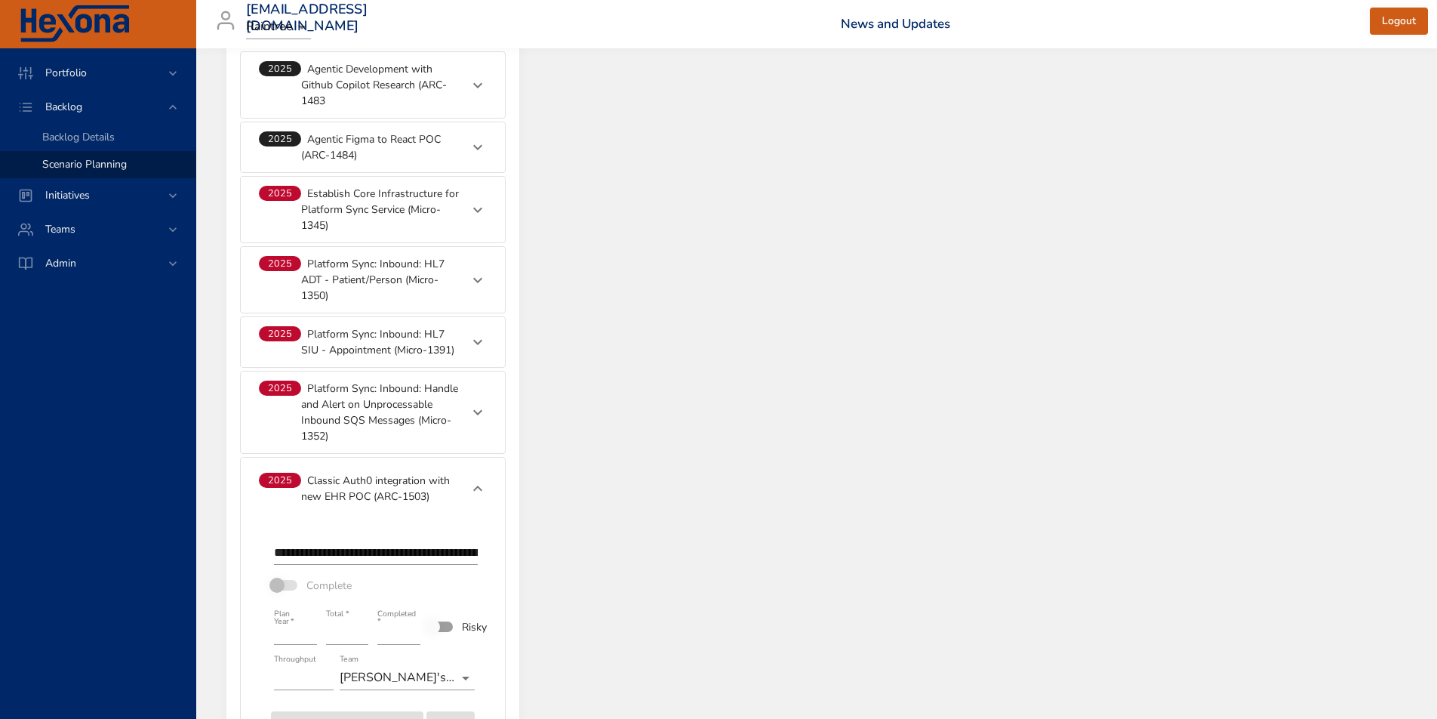
scroll to position [1451, 0]
click at [309, 226] on p "Establish Core Infrastructure for Platform Sync Service (Micro-1345)" at bounding box center [380, 211] width 159 height 48
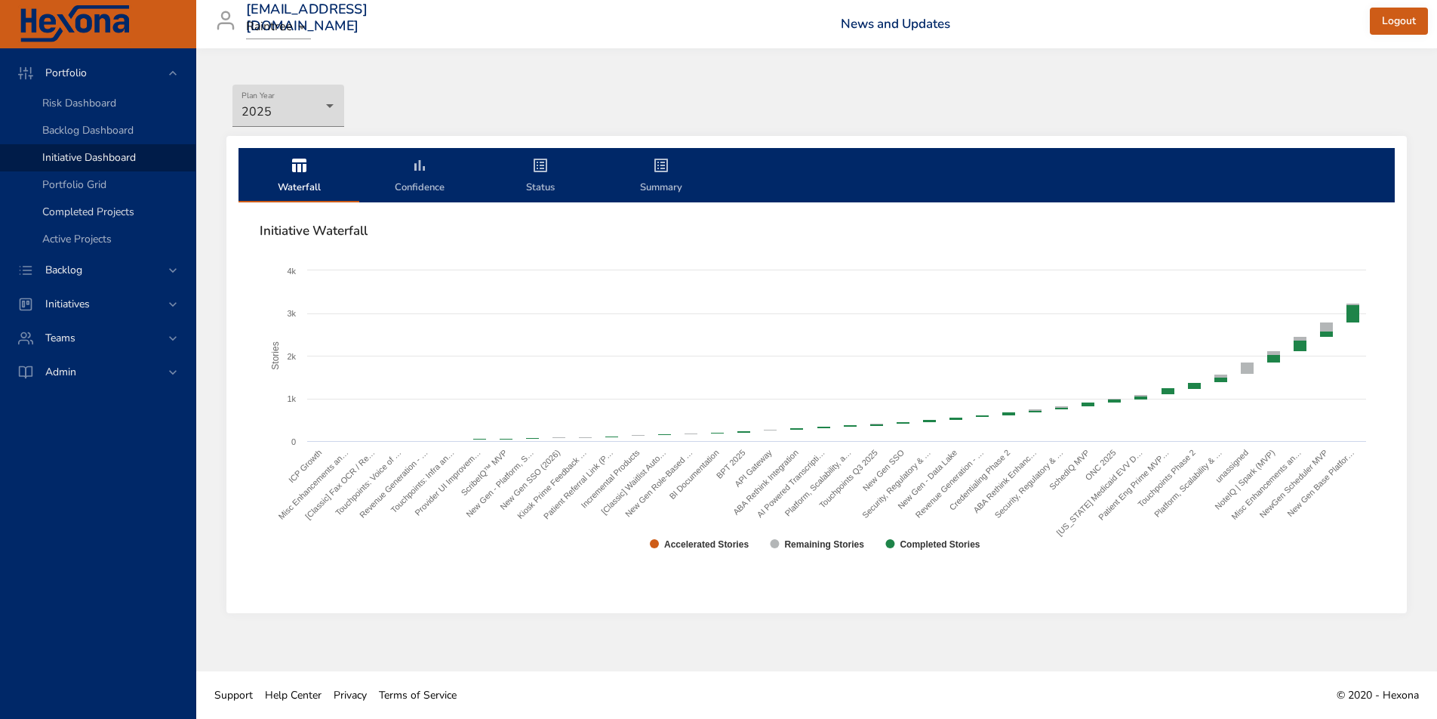
click at [82, 216] on span "Completed Projects" at bounding box center [88, 212] width 92 height 14
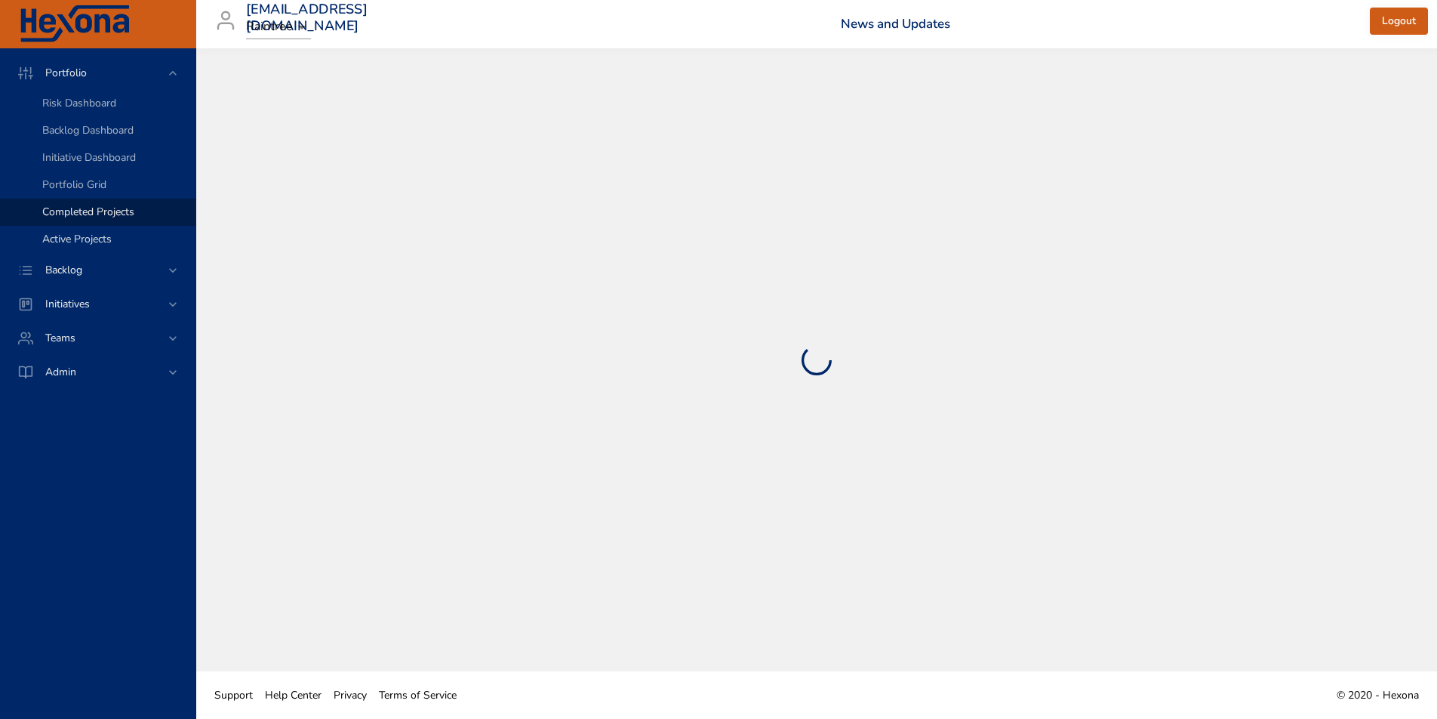
click at [76, 241] on span "Active Projects" at bounding box center [76, 239] width 69 height 14
click at [71, 151] on span "Initiative Dashboard" at bounding box center [89, 157] width 94 height 14
click at [72, 268] on span "Backlog" at bounding box center [63, 270] width 61 height 14
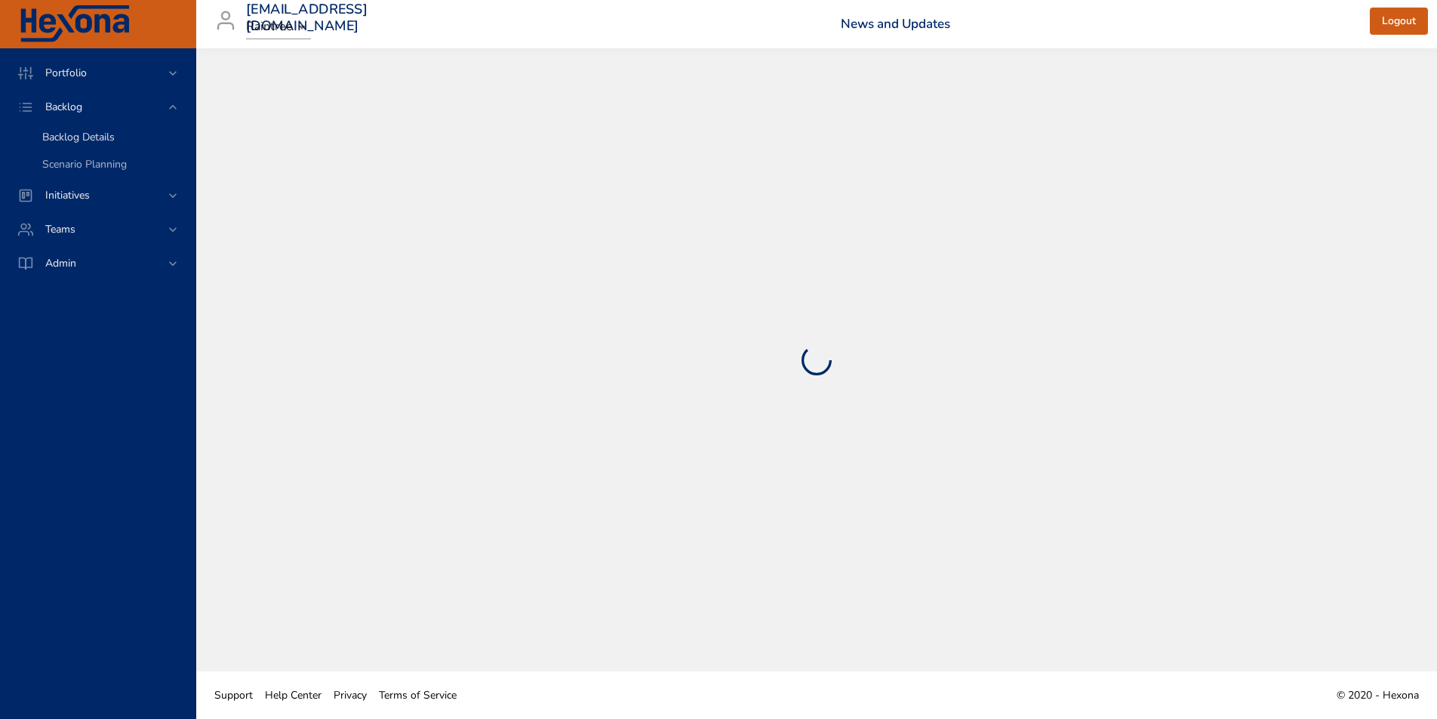
click at [74, 146] on link "Backlog Details" at bounding box center [97, 137] width 195 height 27
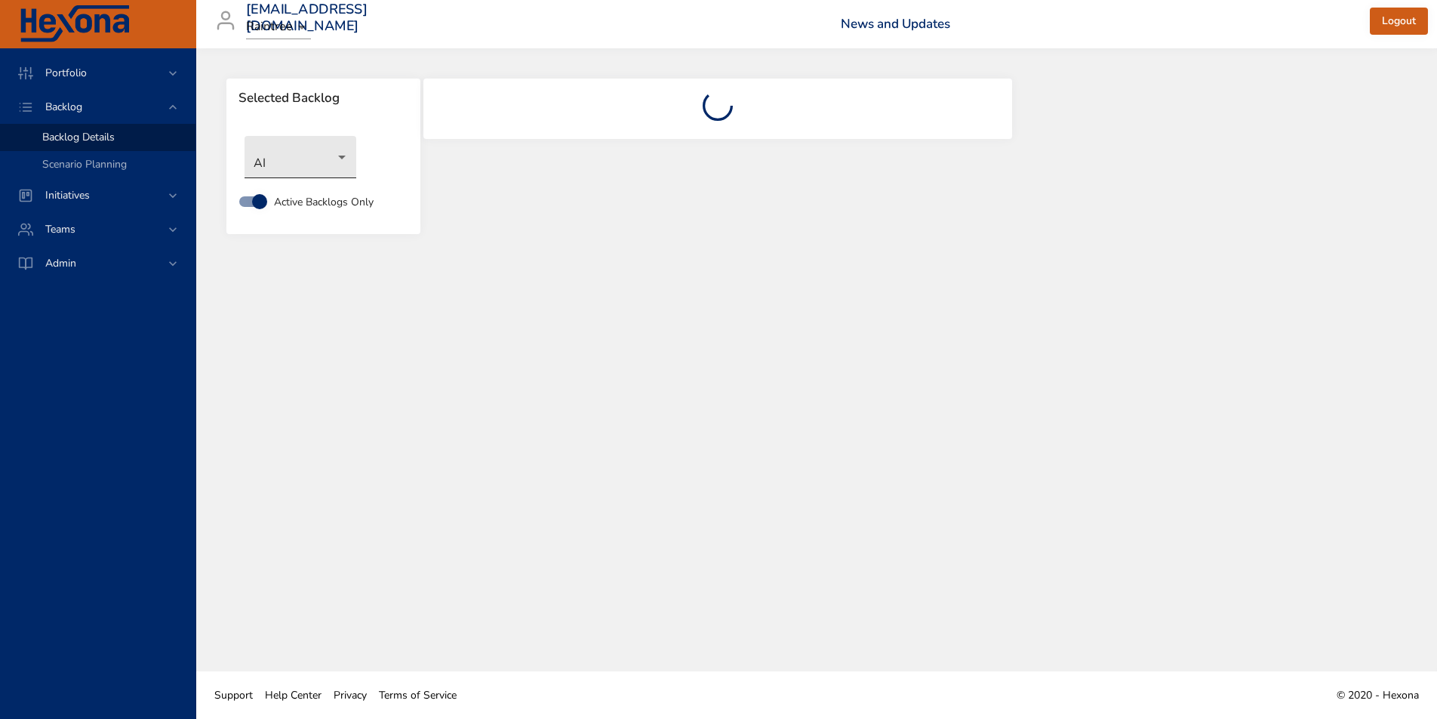
click at [297, 172] on body "Portfolio Backlog Backlog Details Scenario Planning Initiatives Teams Admin [EM…" at bounding box center [718, 359] width 1437 height 719
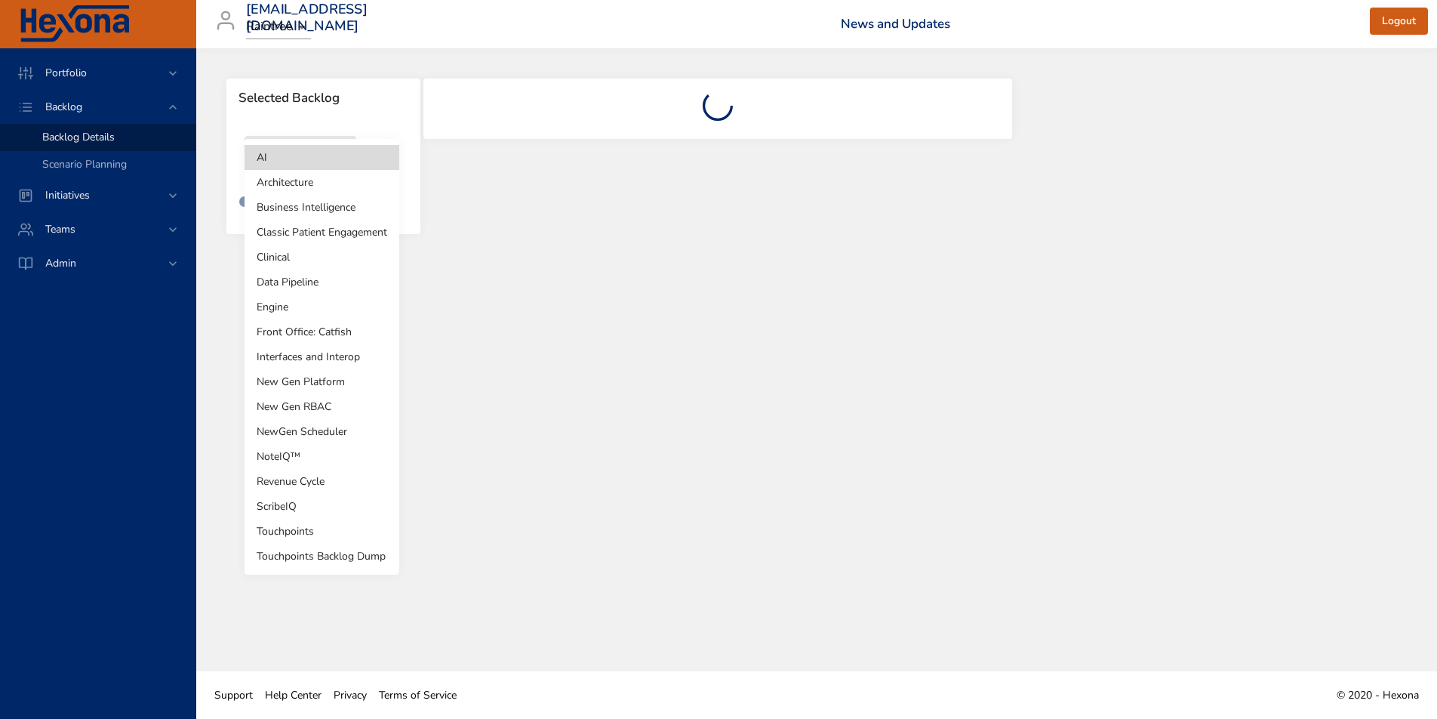
click at [122, 163] on div at bounding box center [718, 359] width 1437 height 719
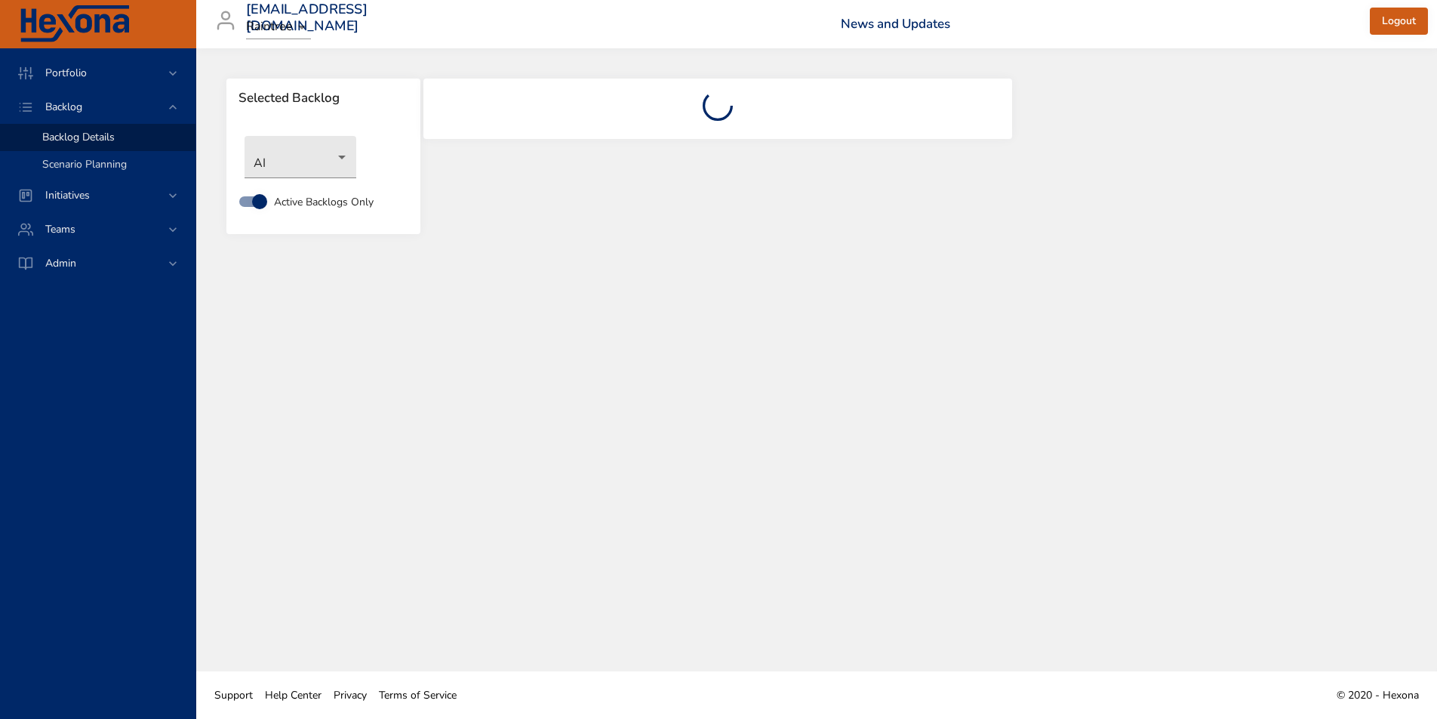
click at [97, 162] on span "Scenario Planning" at bounding box center [84, 164] width 85 height 14
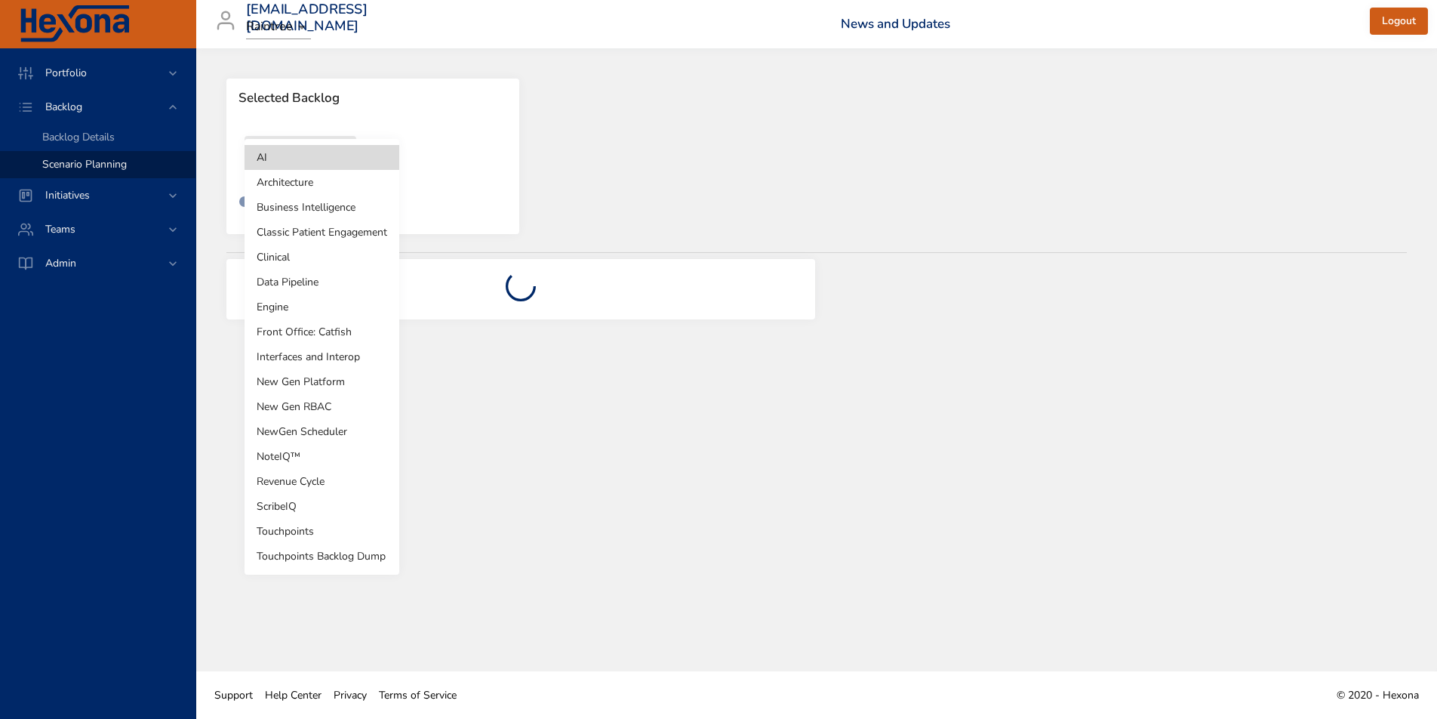
click at [337, 155] on body "Portfolio Backlog Backlog Details Scenario Planning Initiatives Teams Admin [EM…" at bounding box center [718, 359] width 1437 height 719
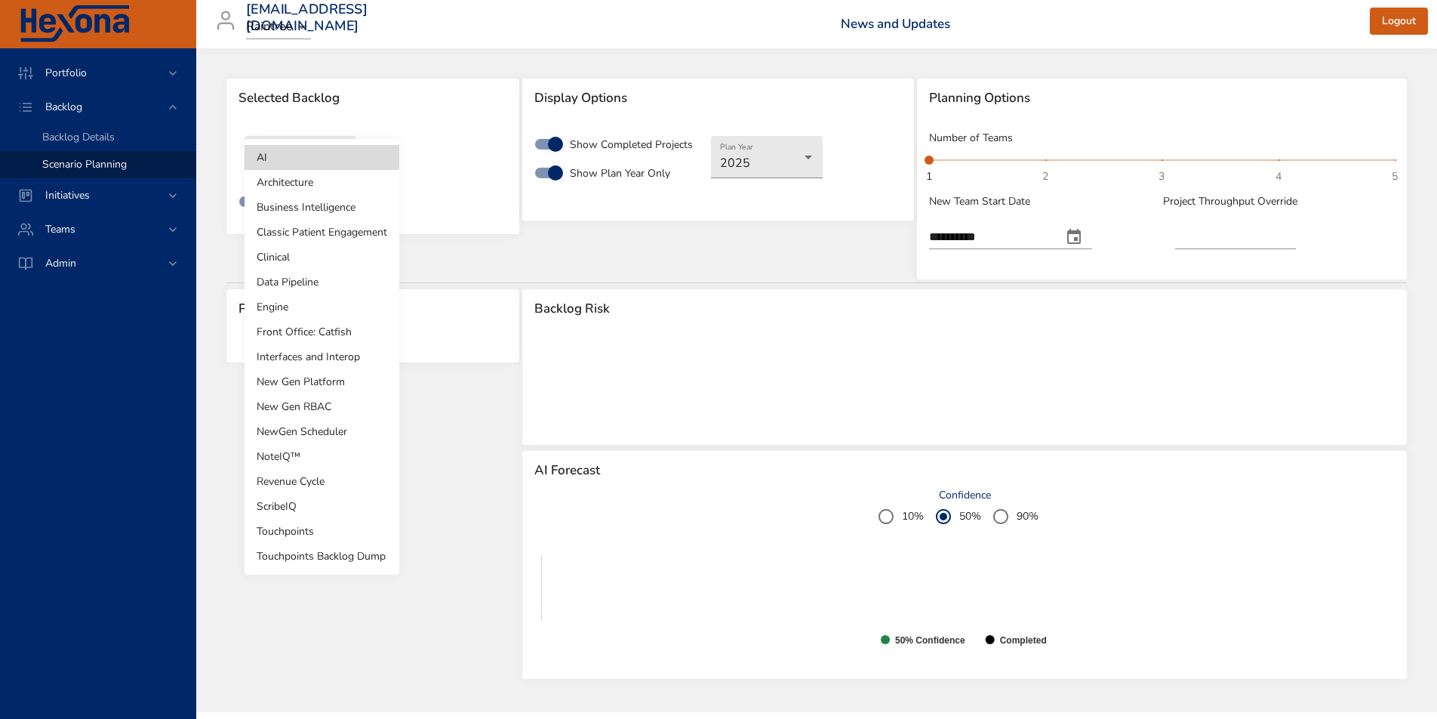
click at [285, 184] on li "Architecture" at bounding box center [322, 182] width 155 height 25
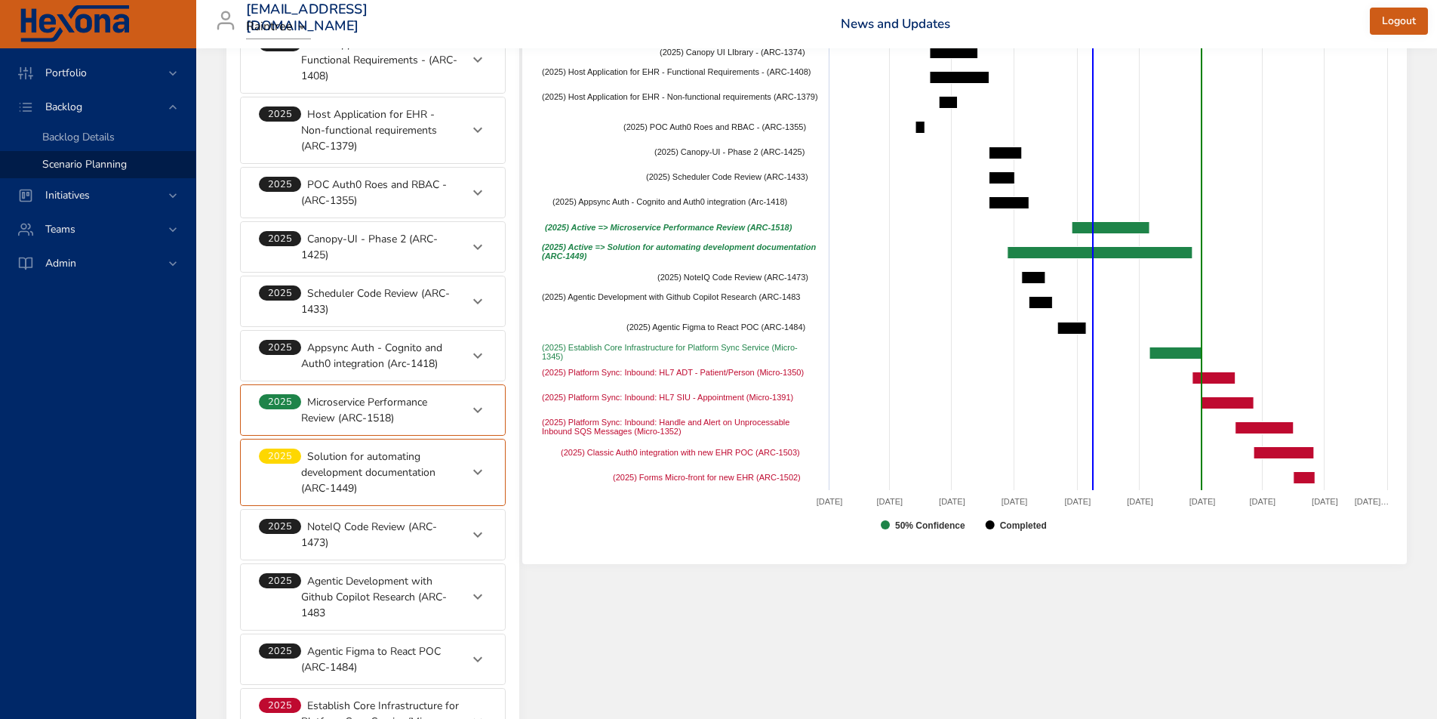
scroll to position [1064, 0]
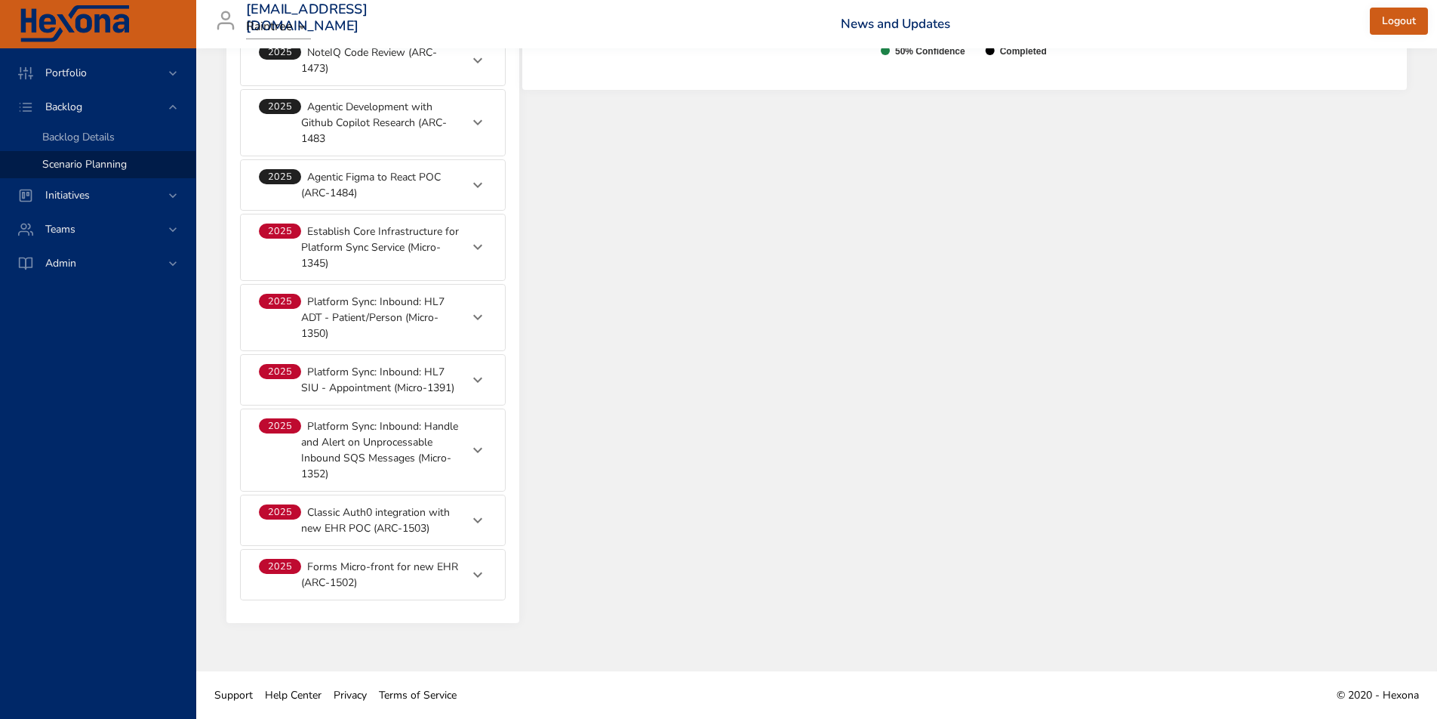
click at [354, 253] on p "Establish Core Infrastructure for Platform Sync Service (Micro-1345)" at bounding box center [380, 247] width 159 height 48
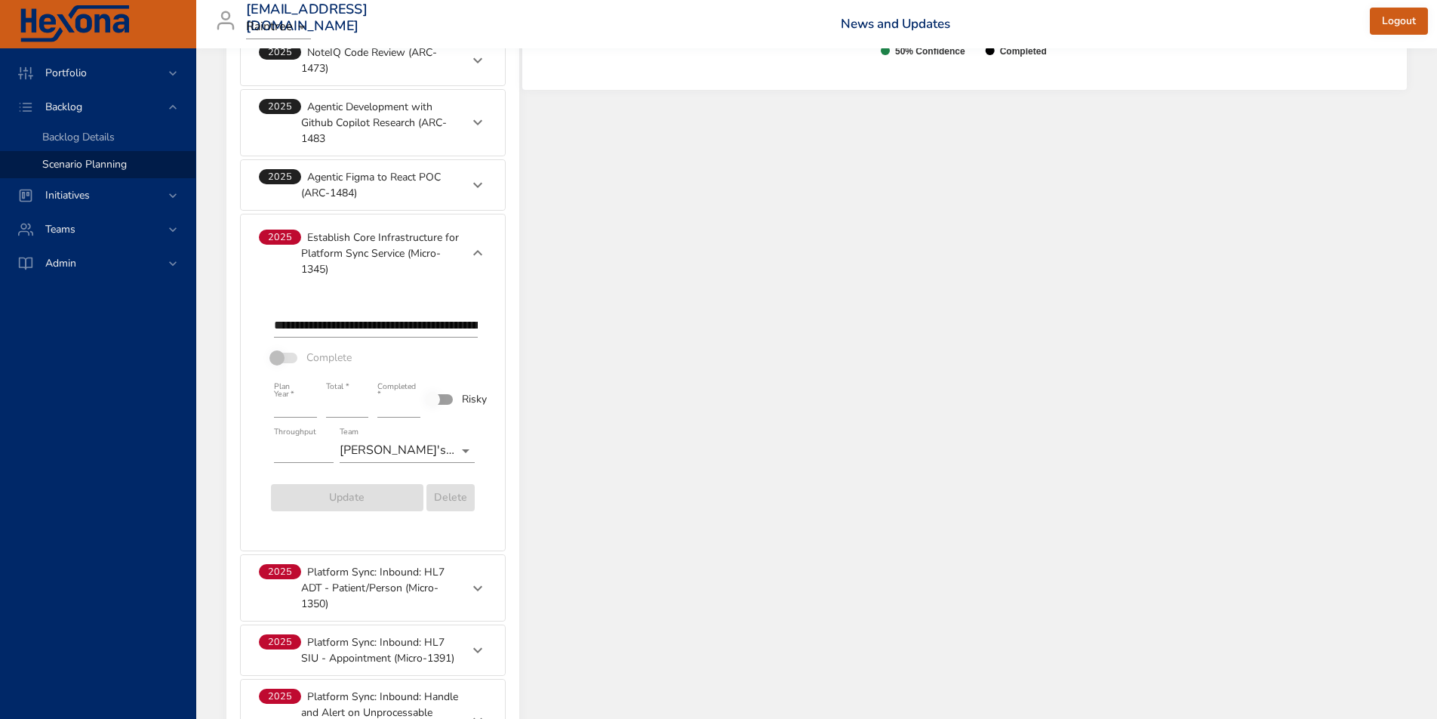
click at [352, 248] on p "Establish Core Infrastructure for Platform Sync Service (Micro-1345)" at bounding box center [380, 253] width 159 height 48
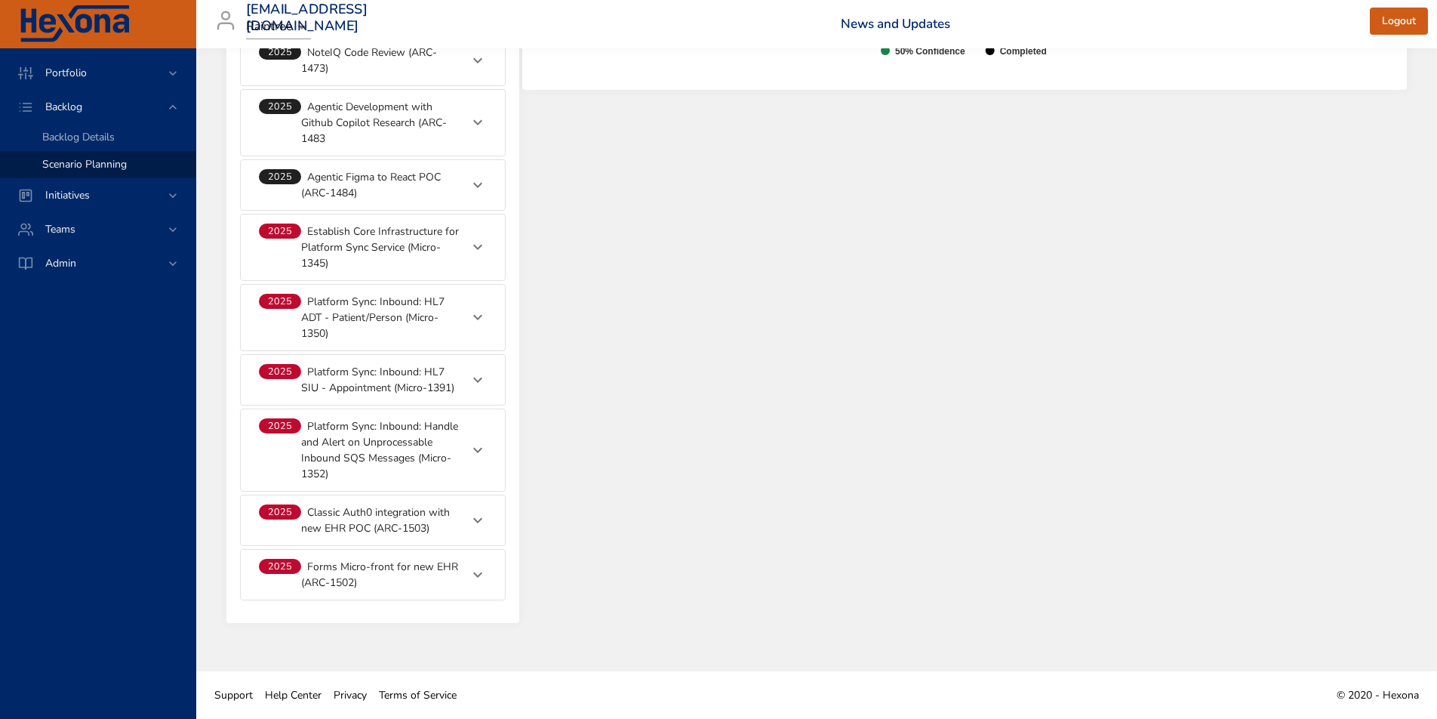
click at [352, 318] on p "Platform Sync: Inbound: HL7 ADT - Patient/Person (Micro-1350)" at bounding box center [380, 318] width 159 height 48
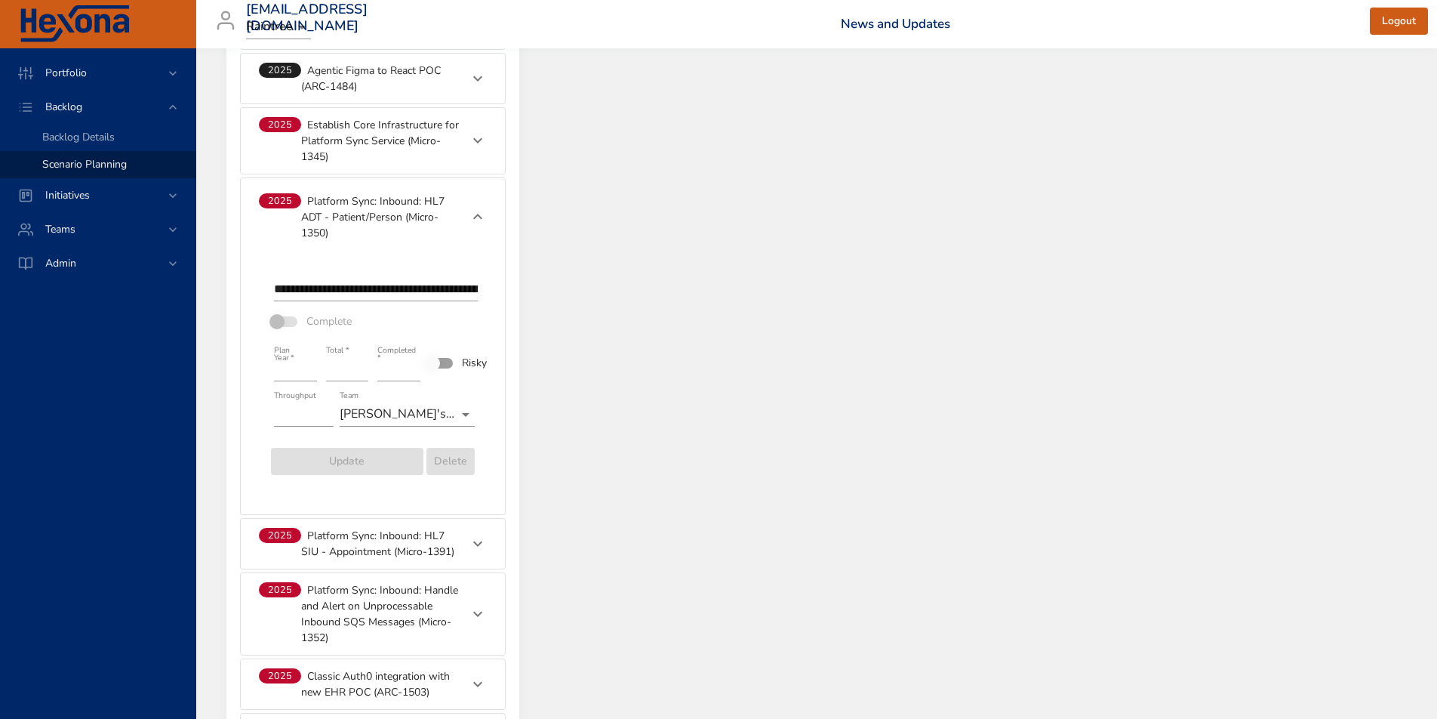
scroll to position [1183, 0]
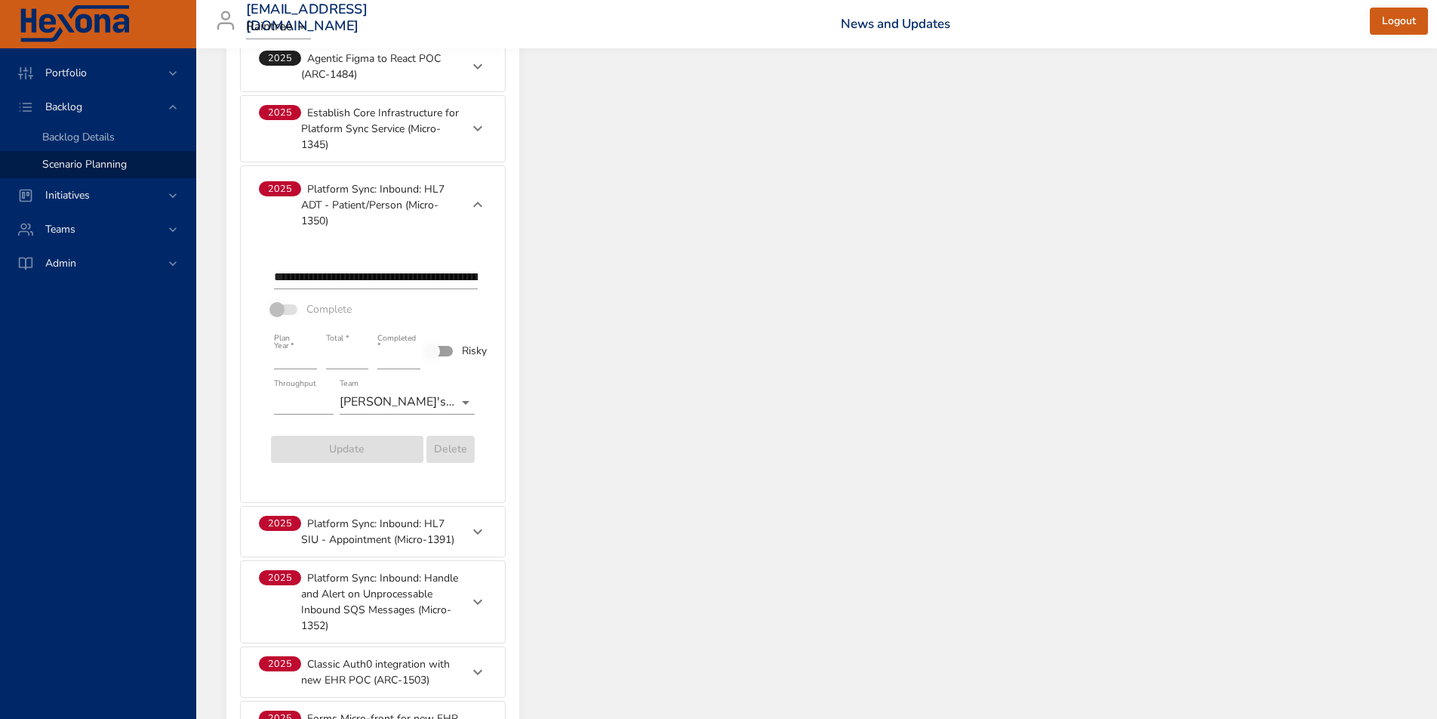
click at [361, 202] on p "Platform Sync: Inbound: HL7 ADT - Patient/Person (Micro-1350)" at bounding box center [380, 205] width 159 height 48
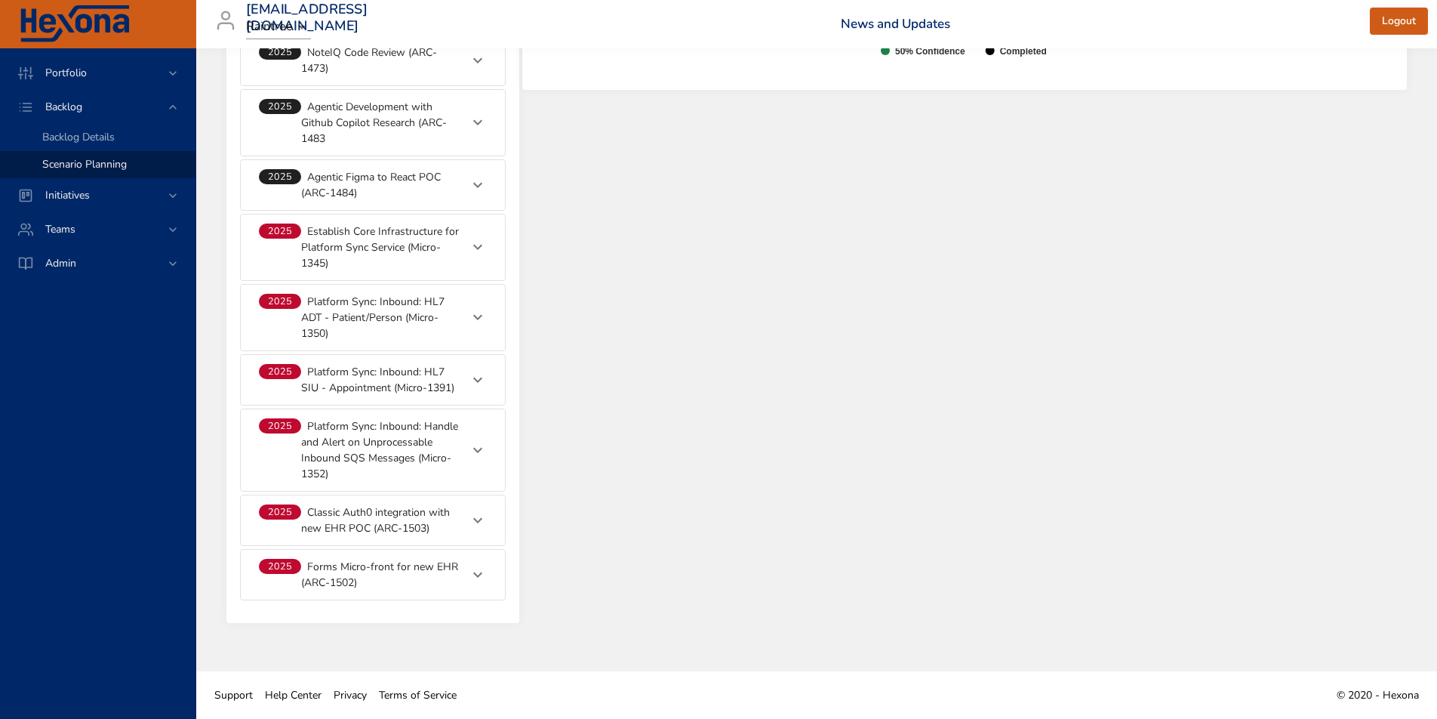
click at [348, 312] on p "Platform Sync: Inbound: HL7 ADT - Patient/Person (Micro-1350)" at bounding box center [380, 318] width 159 height 48
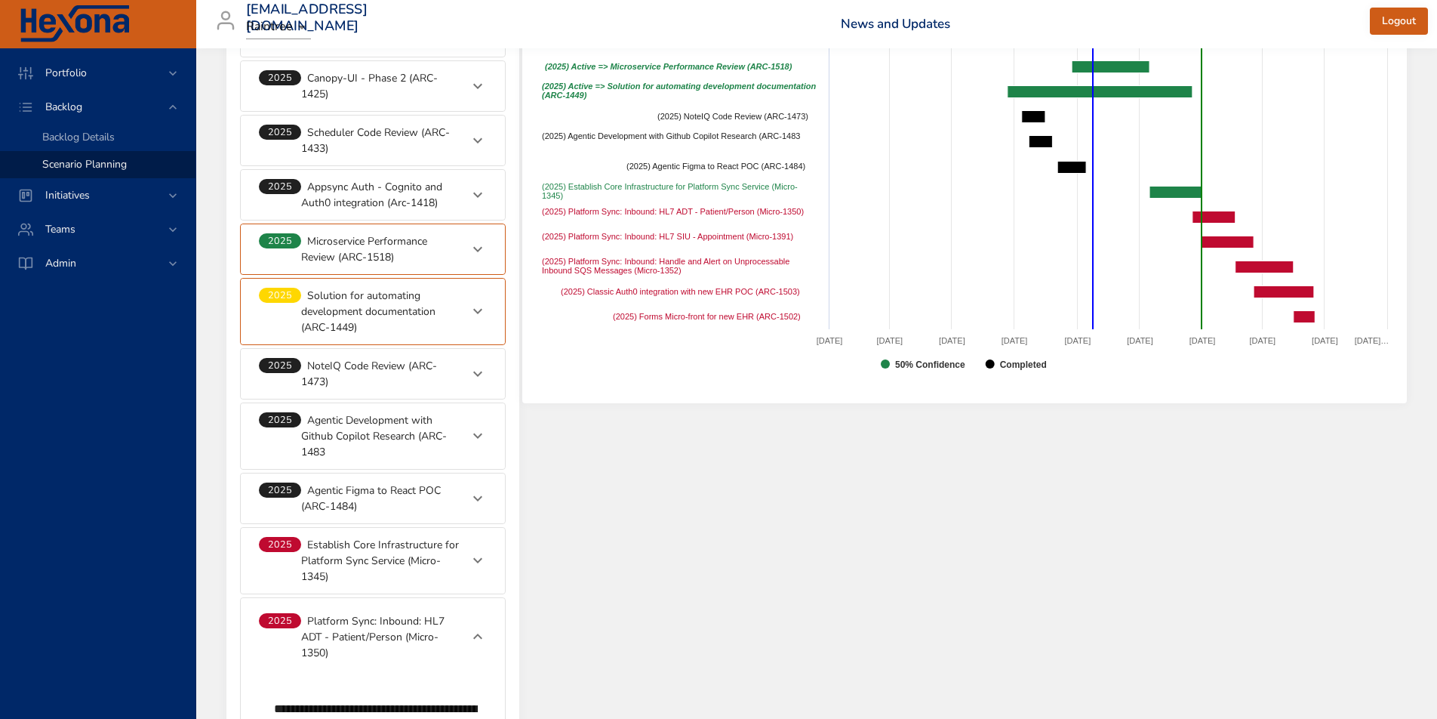
scroll to position [1003, 0]
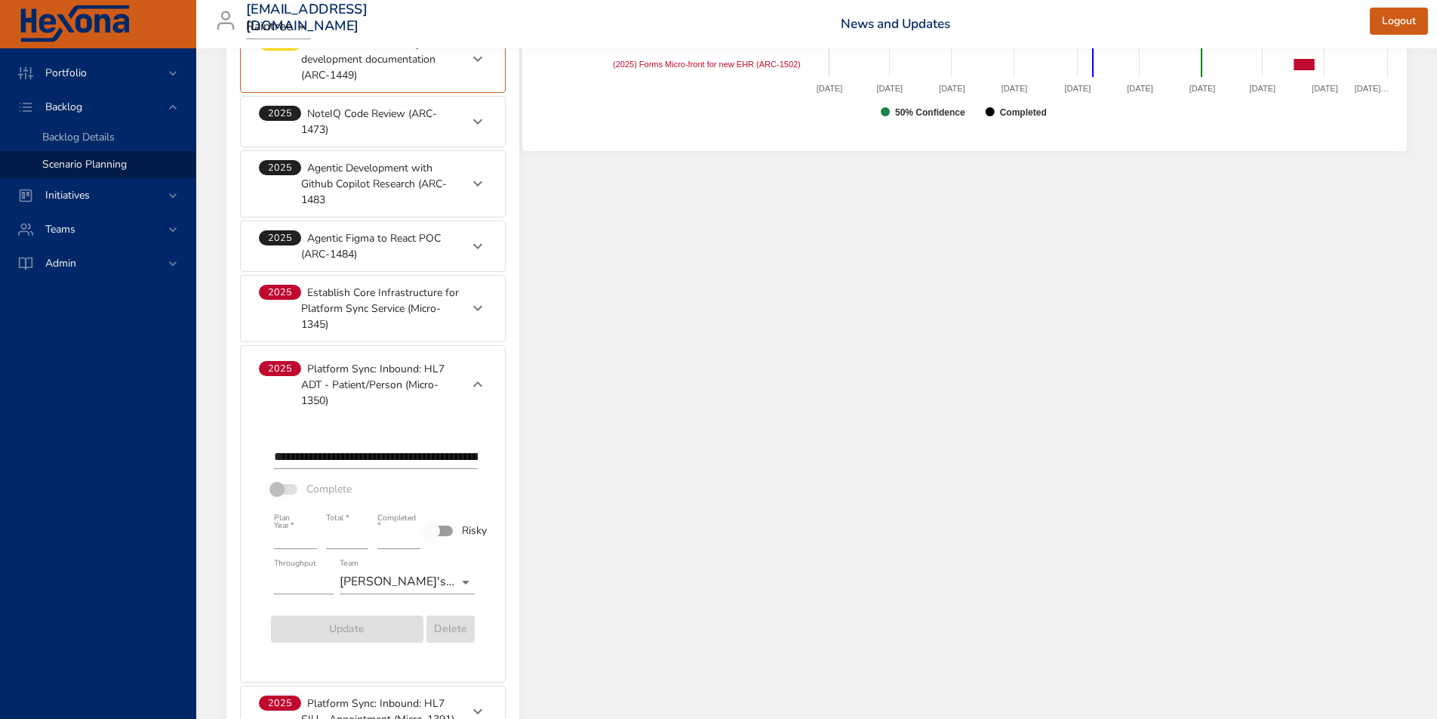
click at [411, 291] on p "Establish Core Infrastructure for Platform Sync Service (Micro-1345)" at bounding box center [380, 309] width 159 height 48
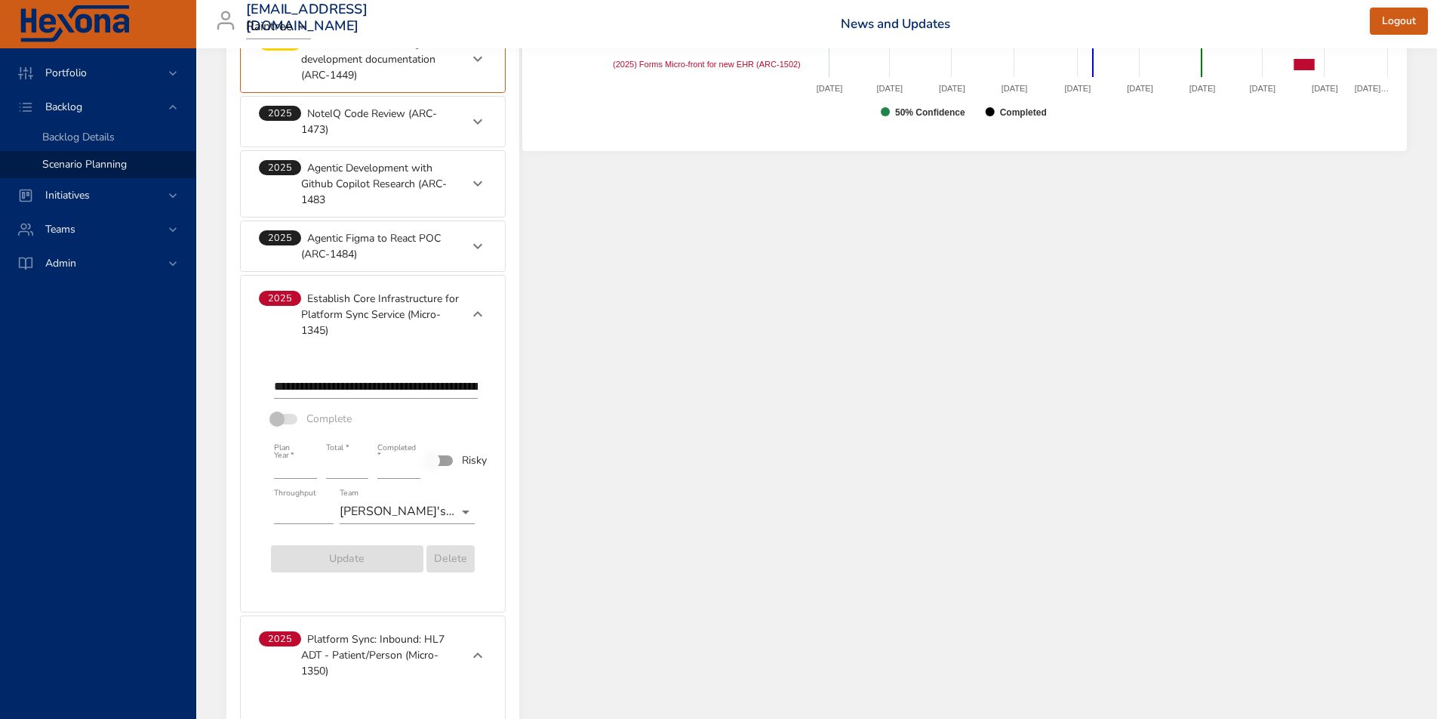
click at [727, 427] on div "Backlog Risk Created with Highcharts 9.0.1 Architecture 0 10 20 30 40 50 60 70 …" at bounding box center [965, 263] width 888 height 1959
click at [335, 314] on p "Establish Core Infrastructure for Platform Sync Service (Micro-1345)" at bounding box center [380, 315] width 159 height 48
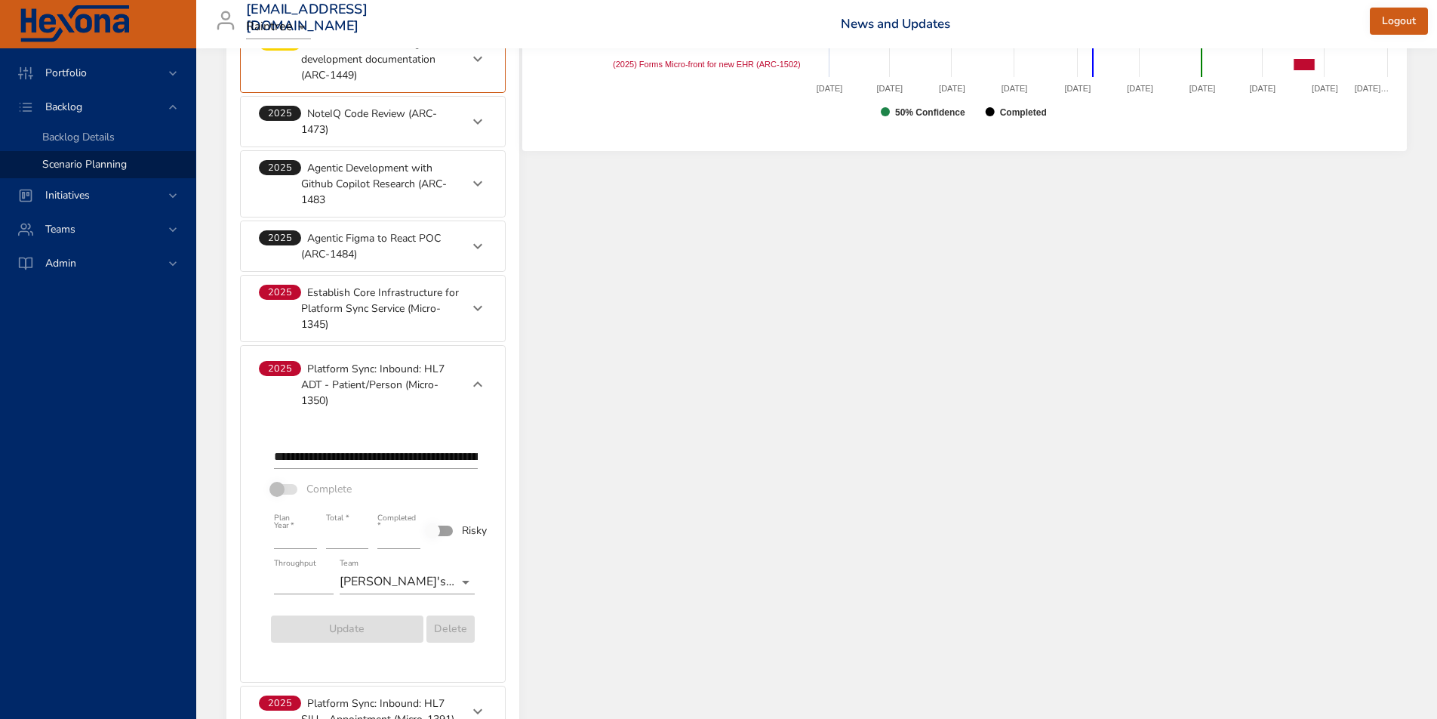
click at [335, 314] on p "Establish Core Infrastructure for Platform Sync Service (Micro-1345)" at bounding box center [380, 309] width 159 height 48
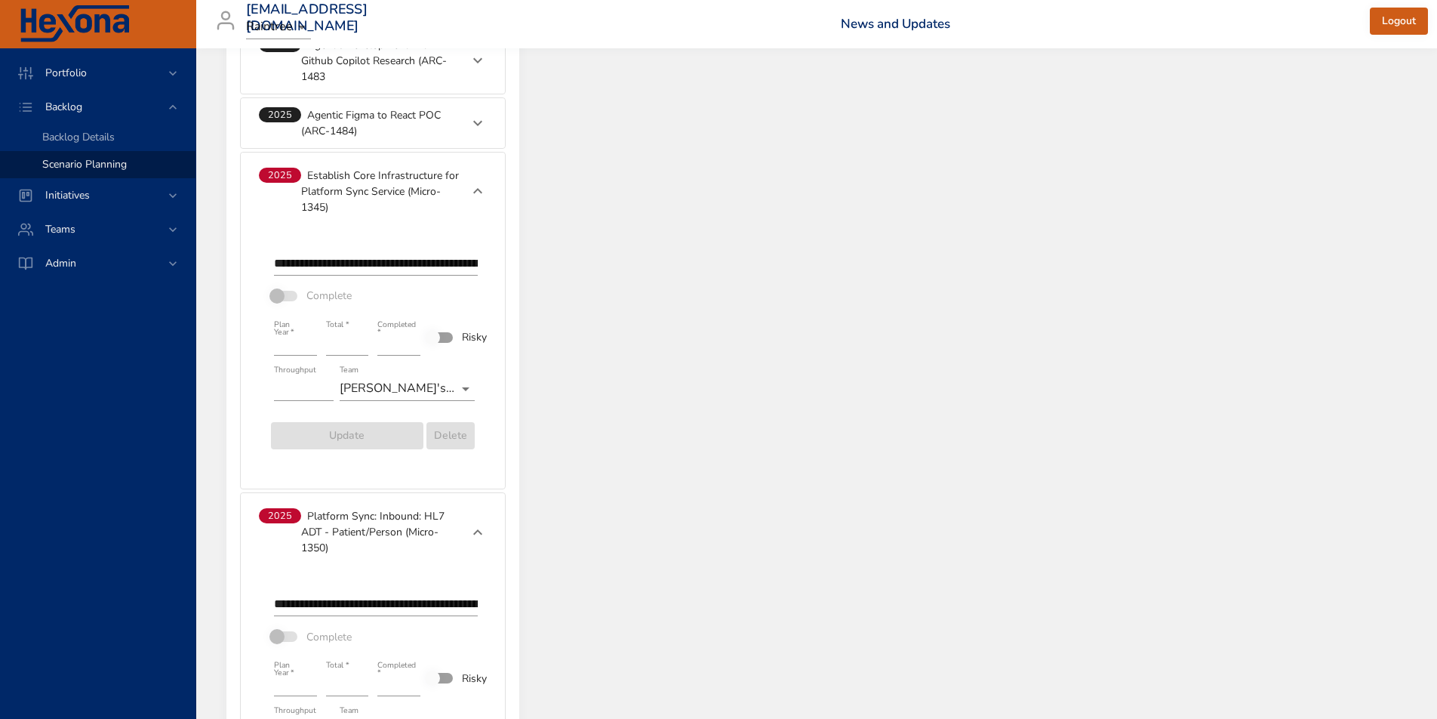
scroll to position [1130, 0]
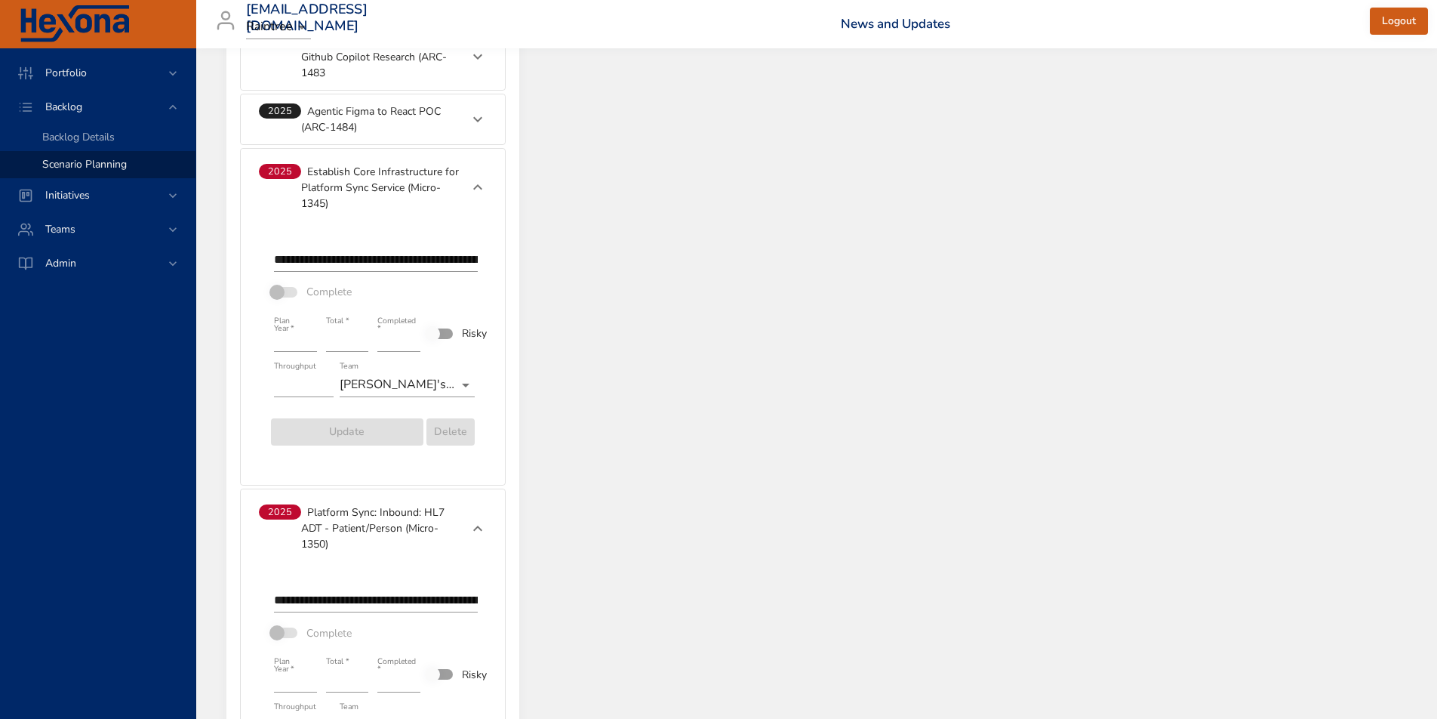
click at [383, 178] on p "Establish Core Infrastructure for Platform Sync Service (Micro-1345)" at bounding box center [380, 188] width 159 height 48
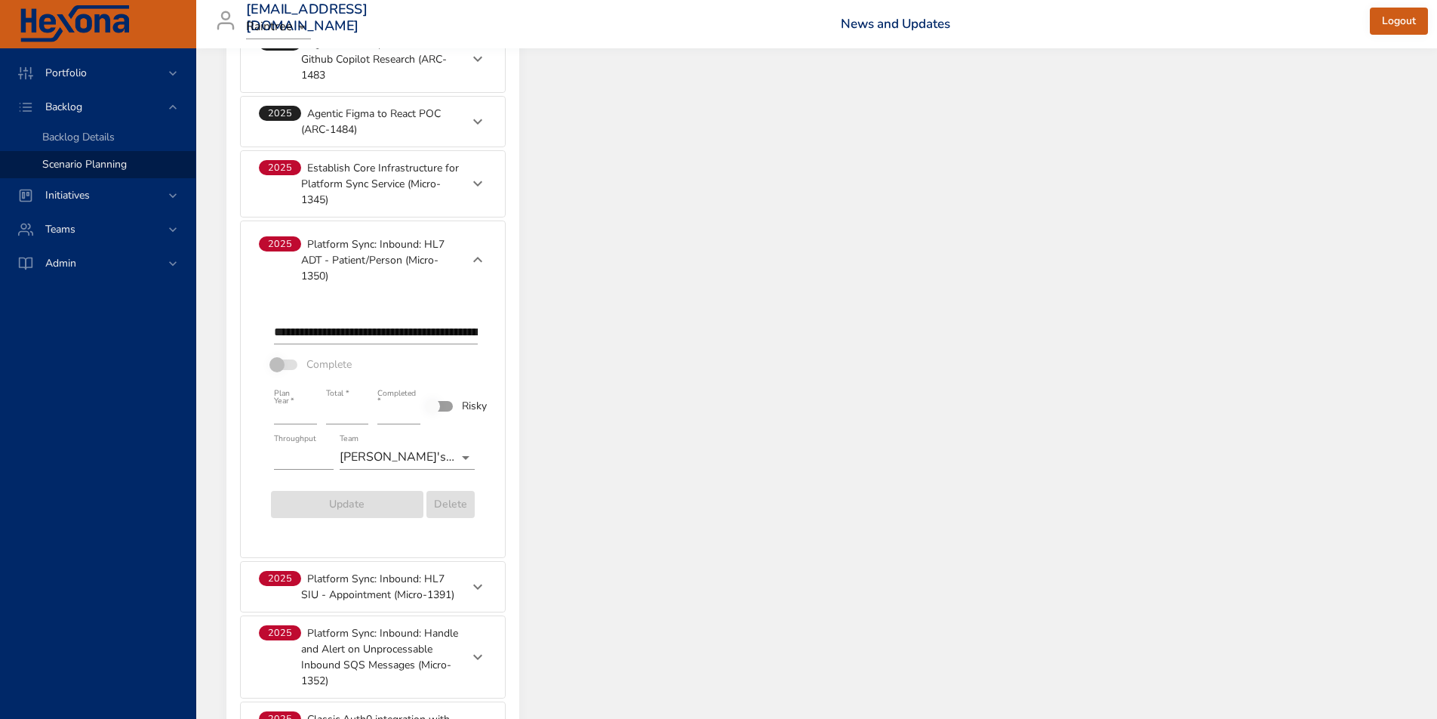
click at [383, 178] on p "Establish Core Infrastructure for Platform Sync Service (Micro-1345)" at bounding box center [380, 184] width 159 height 48
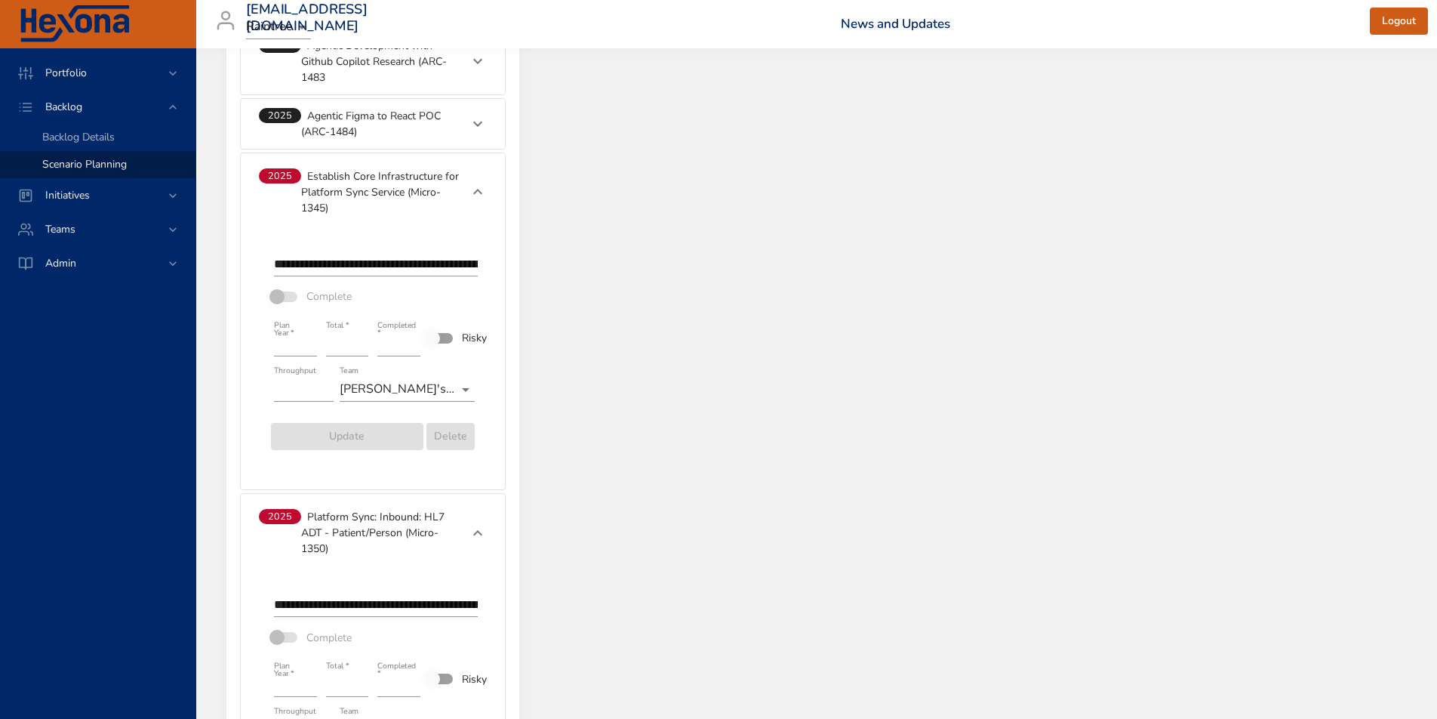
click at [383, 178] on p "Establish Core Infrastructure for Platform Sync Service (Micro-1345)" at bounding box center [380, 192] width 159 height 48
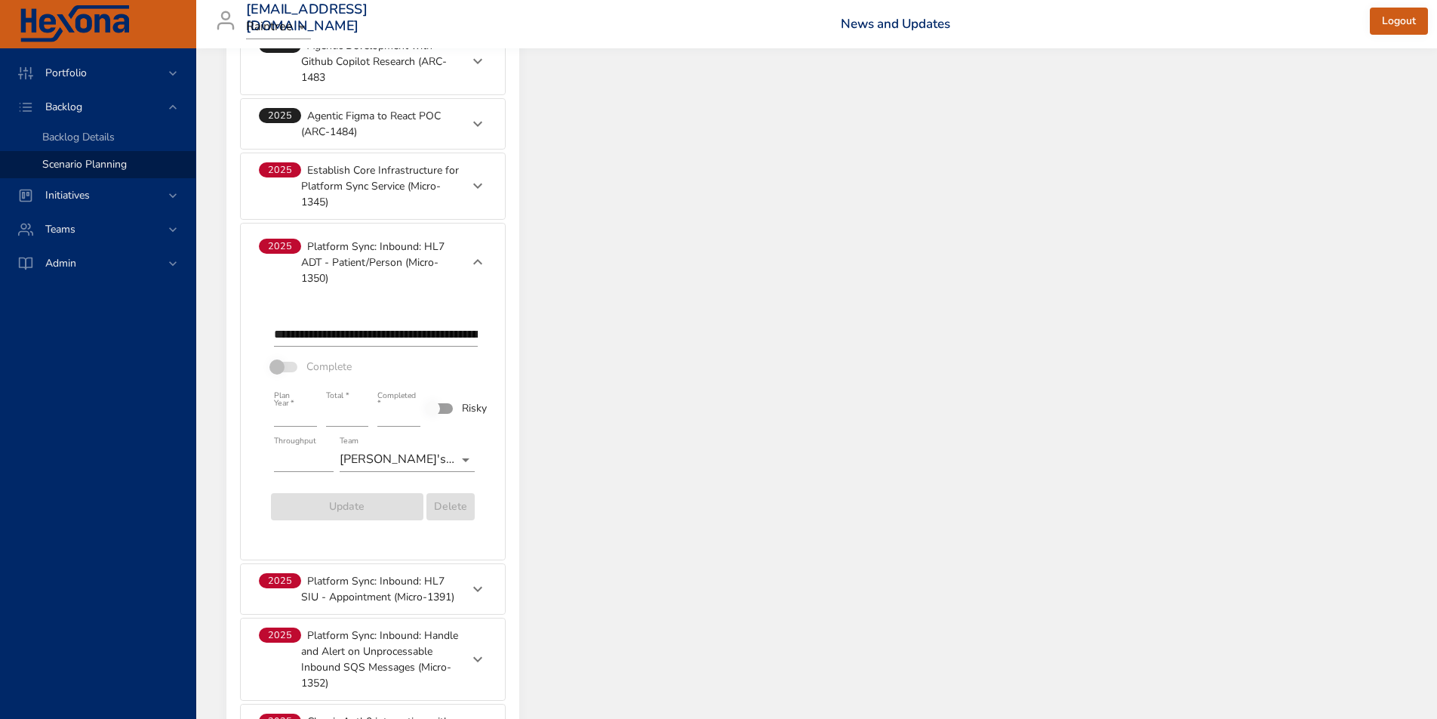
click at [380, 254] on p "Platform Sync: Inbound: HL7 ADT - Patient/Person (Micro-1350)" at bounding box center [380, 263] width 159 height 48
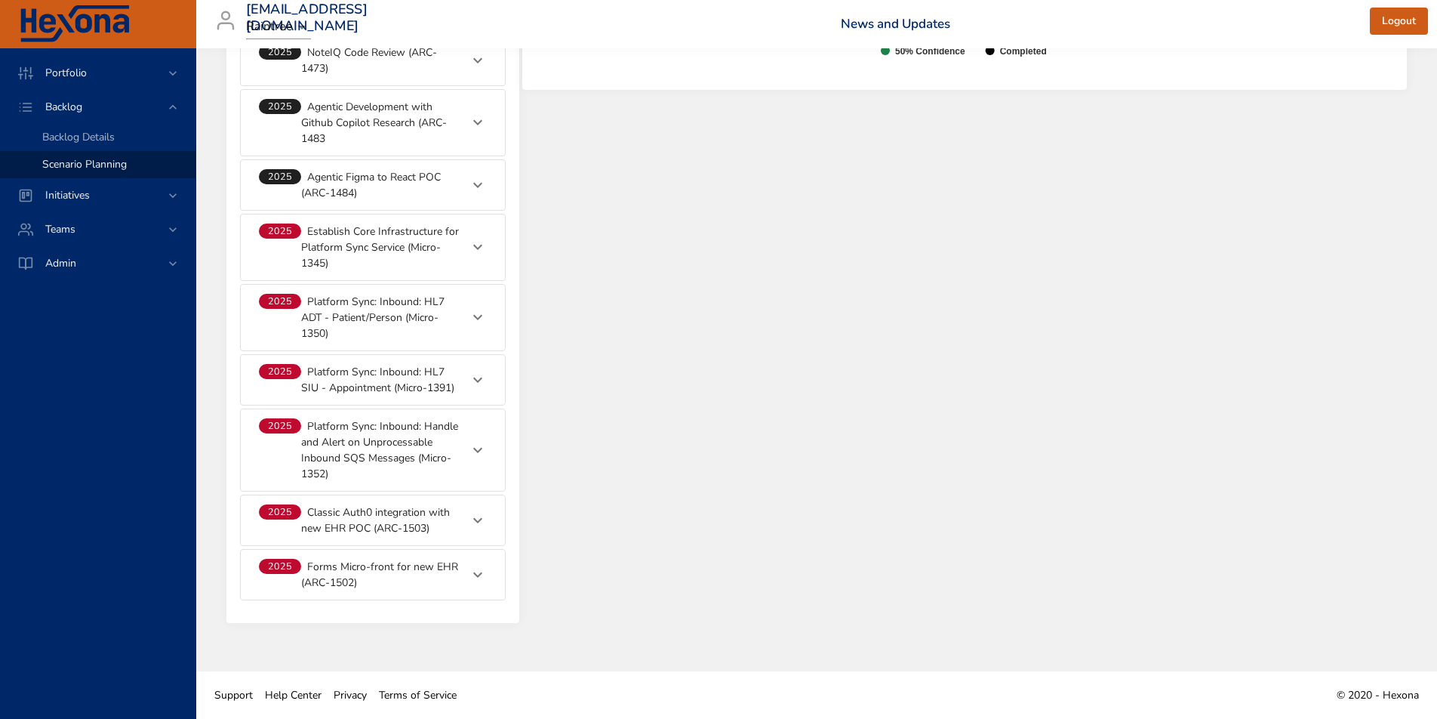
scroll to position [1064, 0]
click at [377, 248] on p "Establish Core Infrastructure for Platform Sync Service (Micro-1345)" at bounding box center [380, 247] width 159 height 48
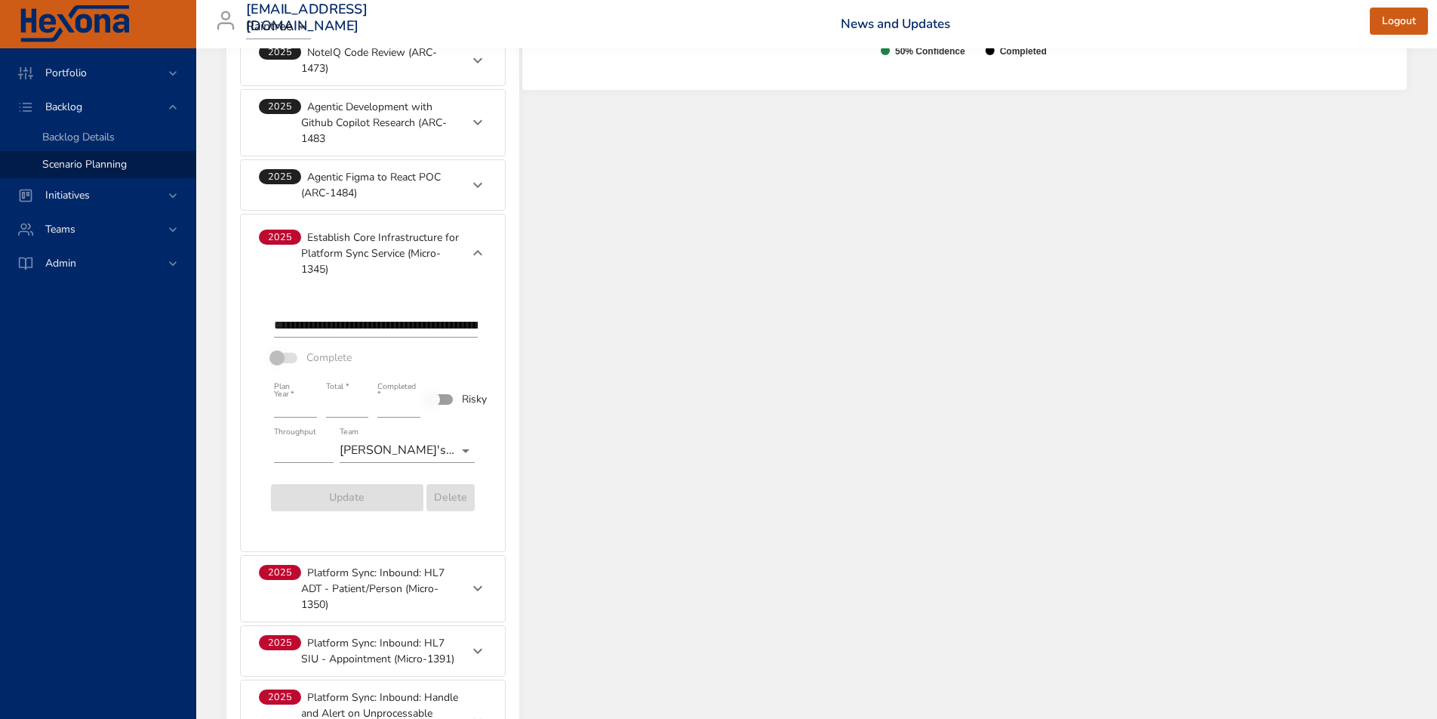
scroll to position [1125, 0]
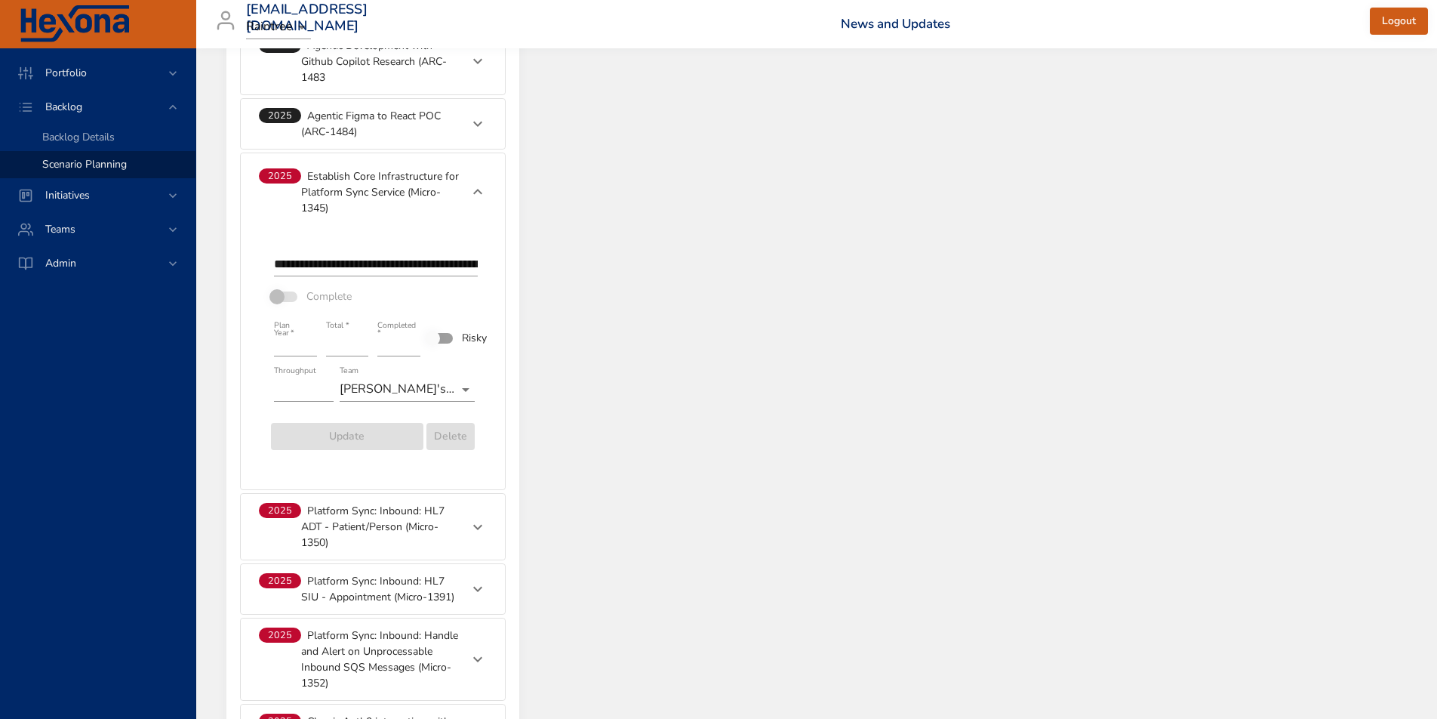
click at [349, 517] on p "Platform Sync: Inbound: HL7 ADT - Patient/Person (Micro-1350)" at bounding box center [380, 527] width 159 height 48
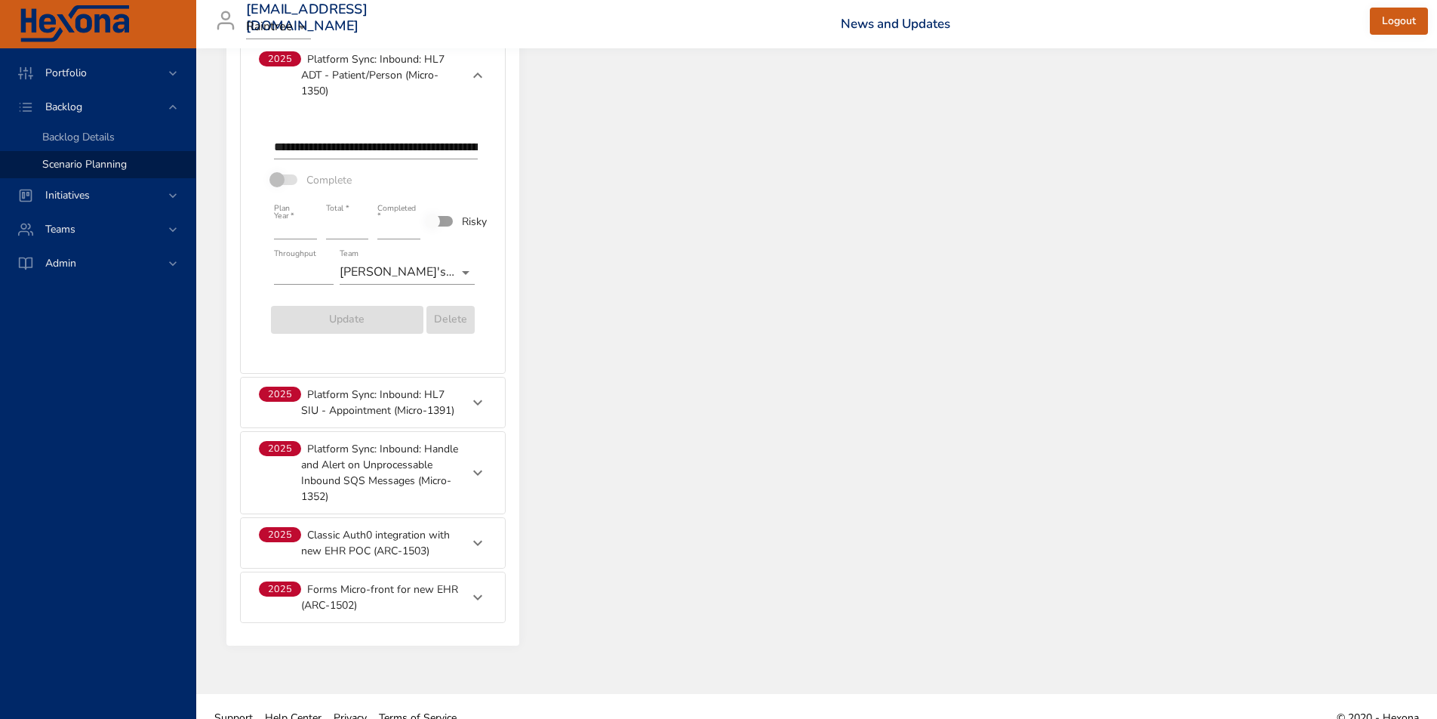
scroll to position [1602, 0]
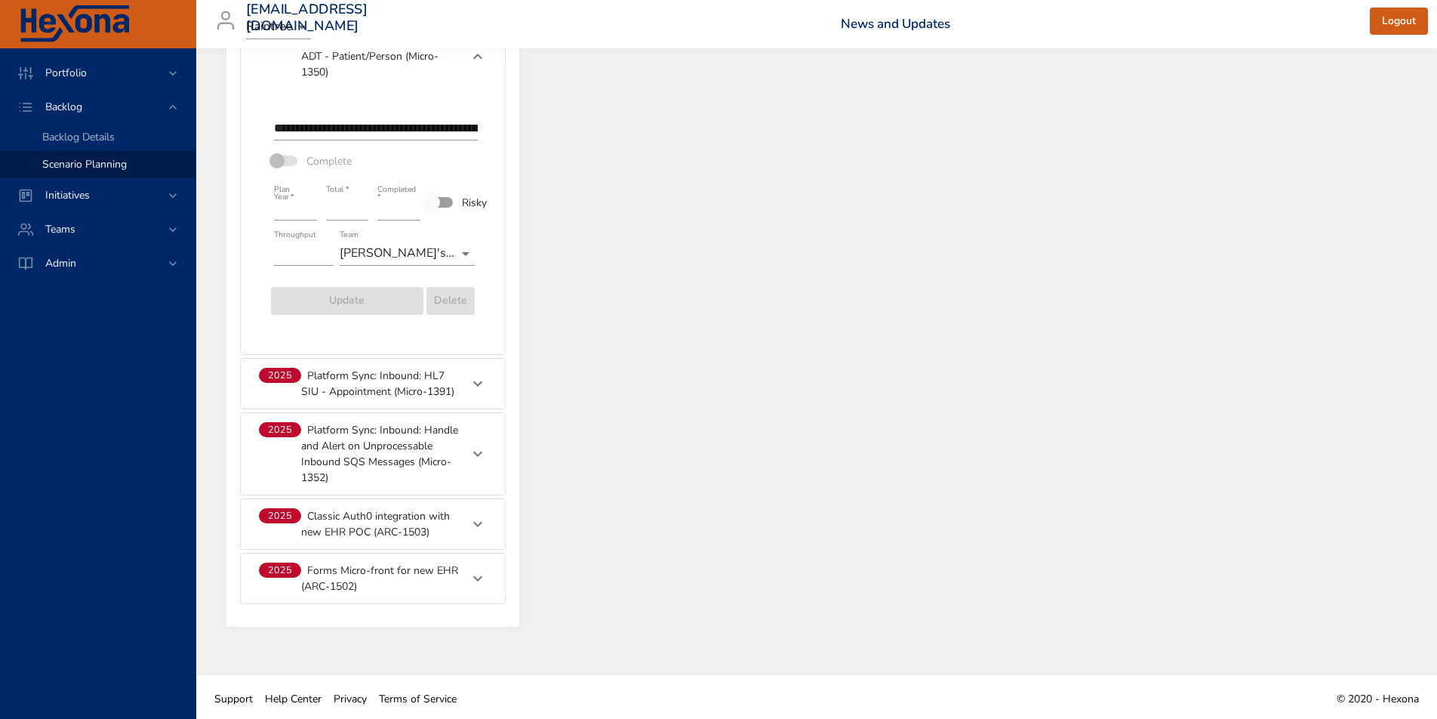
click at [337, 376] on p "Platform Sync: Inbound: HL7 SIU - Appointment (Micro-1391)" at bounding box center [380, 384] width 159 height 32
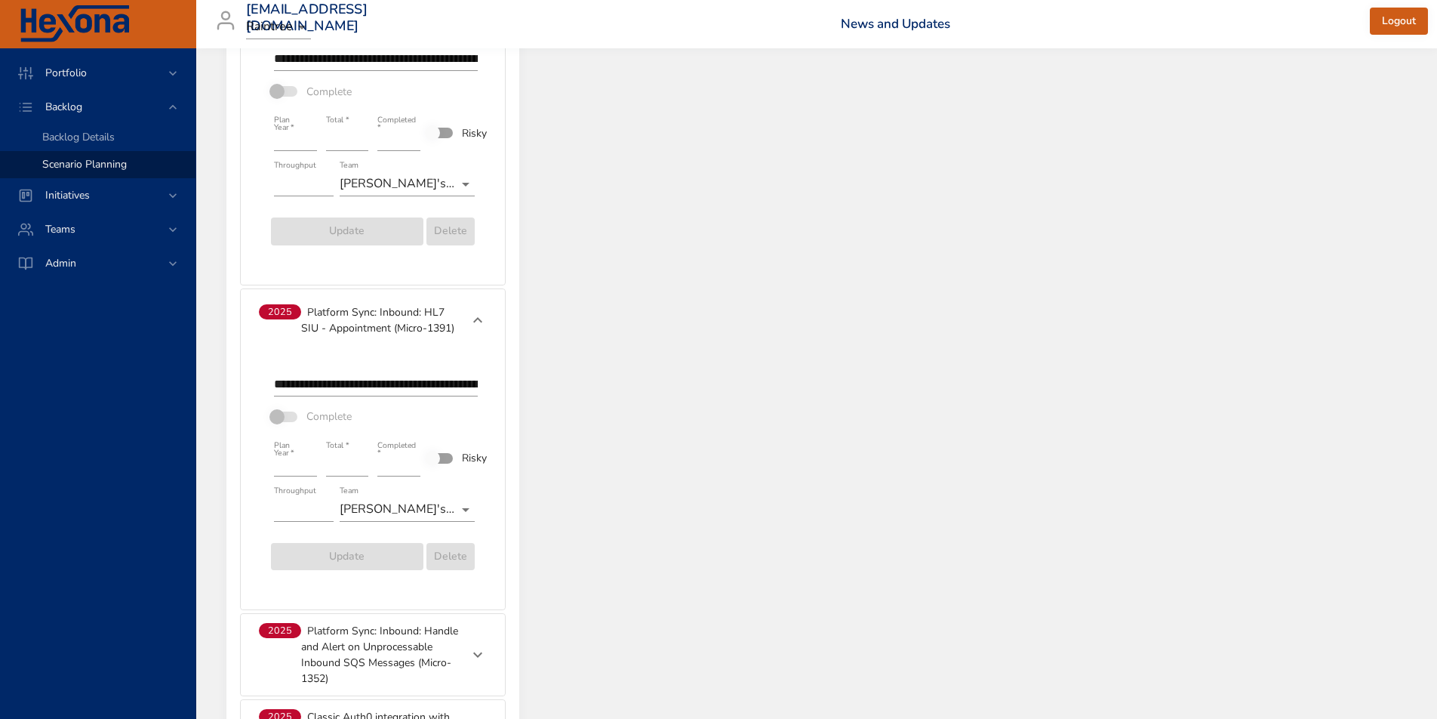
scroll to position [1673, 0]
click at [350, 309] on p "Platform Sync: Inbound: HL7 SIU - Appointment (Micro-1391)" at bounding box center [380, 319] width 159 height 32
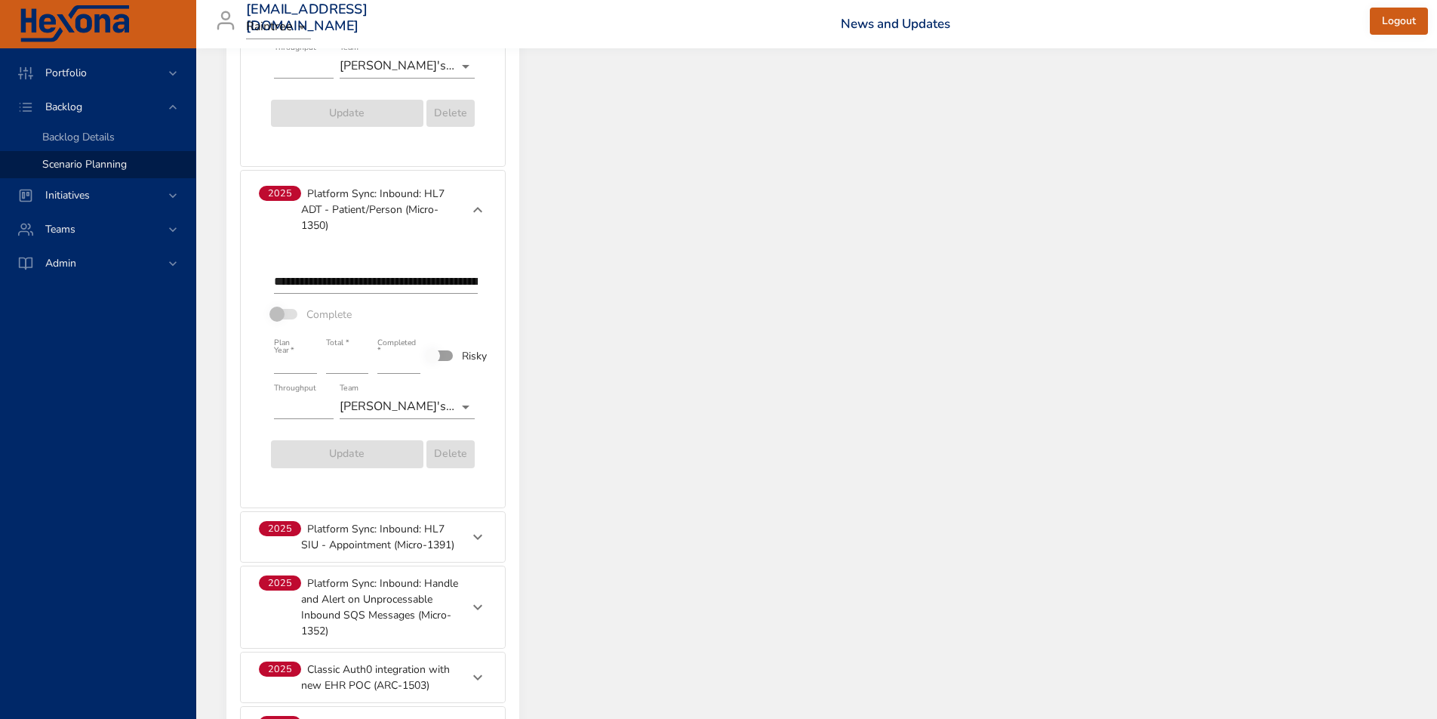
scroll to position [1442, 0]
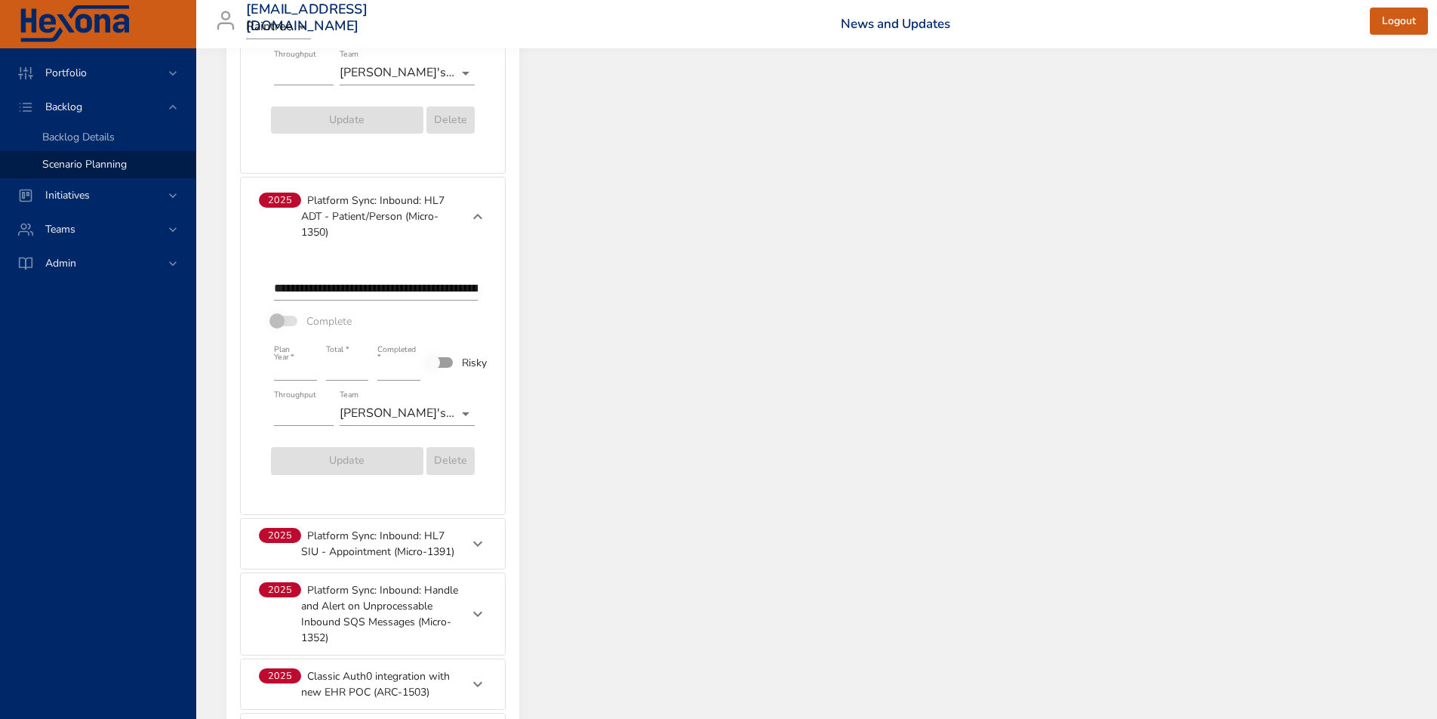
click at [360, 199] on p "Platform Sync: Inbound: HL7 ADT - Patient/Person (Micro-1350)" at bounding box center [380, 216] width 159 height 48
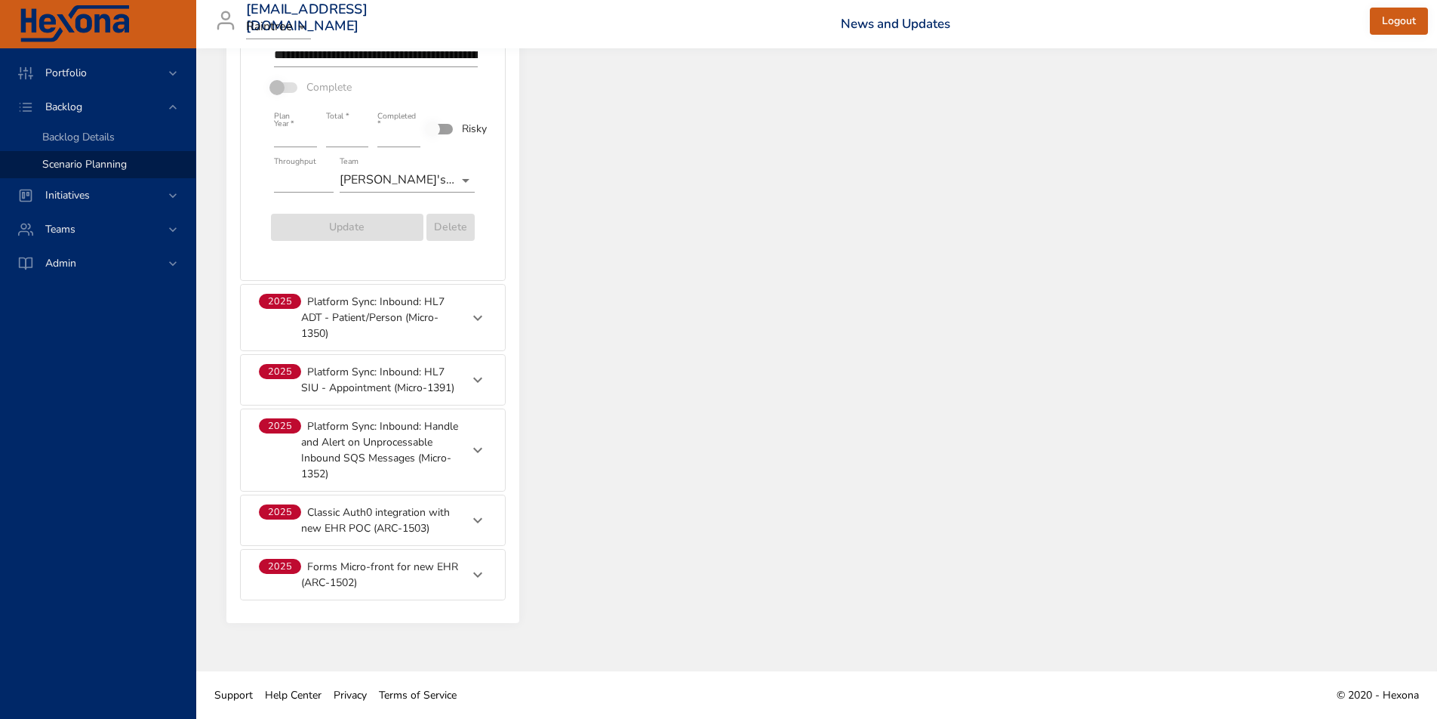
scroll to position [1334, 0]
click at [357, 458] on p "Platform Sync: Inbound: Handle and Alert on Unprocessable Inbound SQS Messages …" at bounding box center [380, 449] width 159 height 63
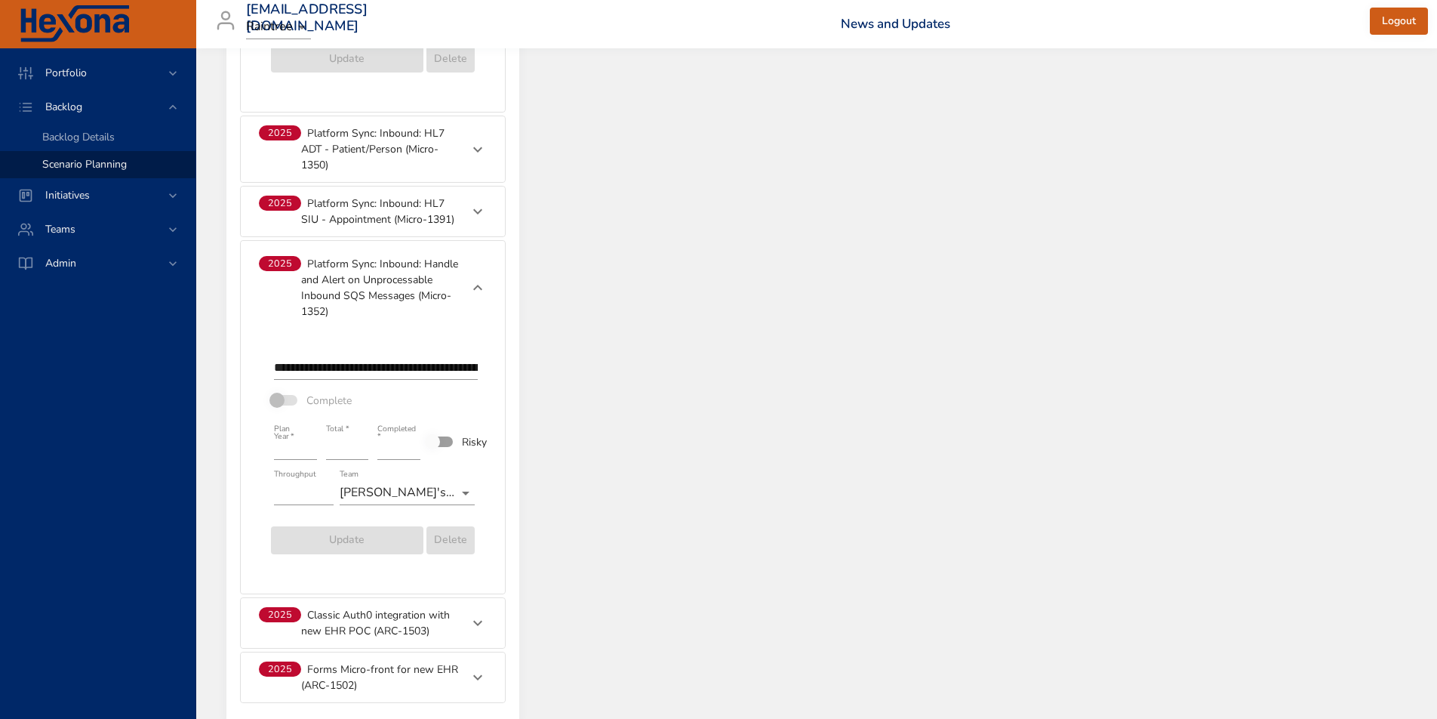
scroll to position [1504, 0]
click at [359, 283] on p "Platform Sync: Inbound: Handle and Alert on Unprocessable Inbound SQS Messages …" at bounding box center [380, 285] width 159 height 63
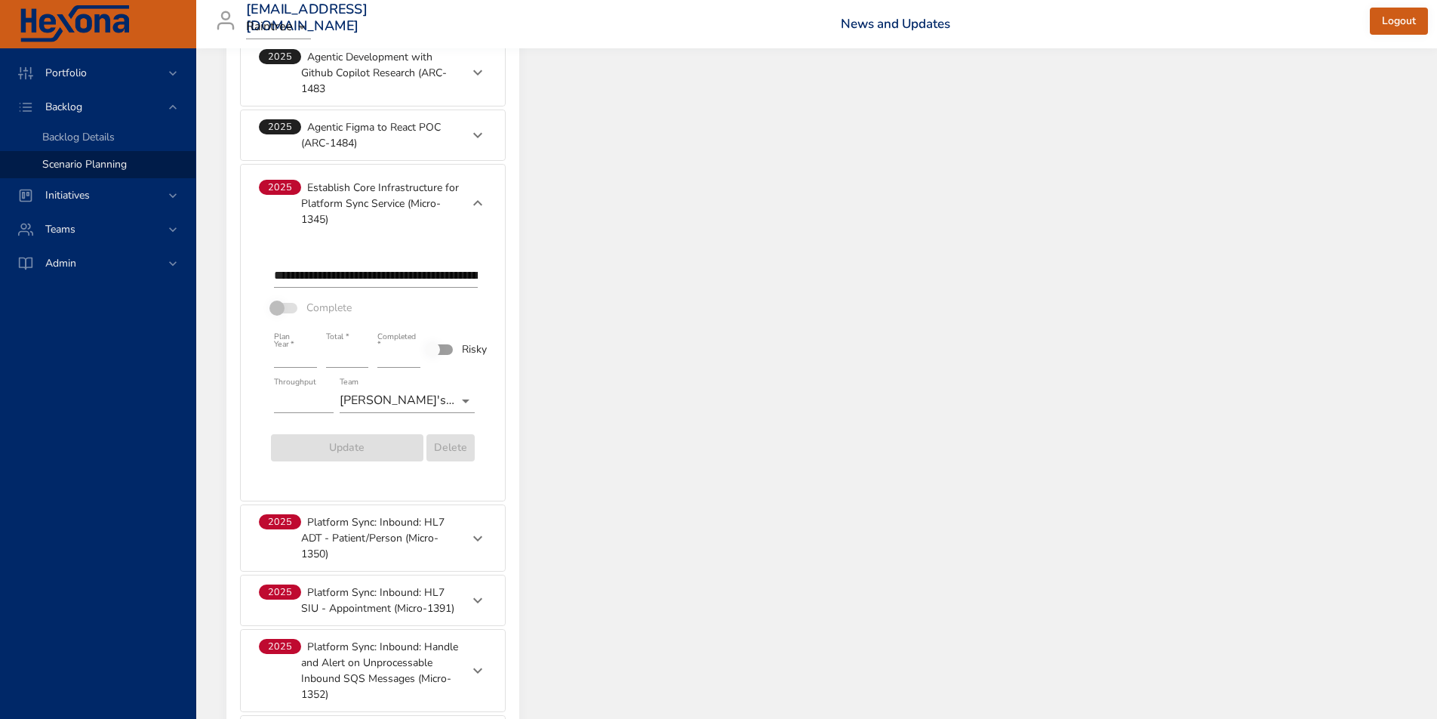
scroll to position [1059, 0]
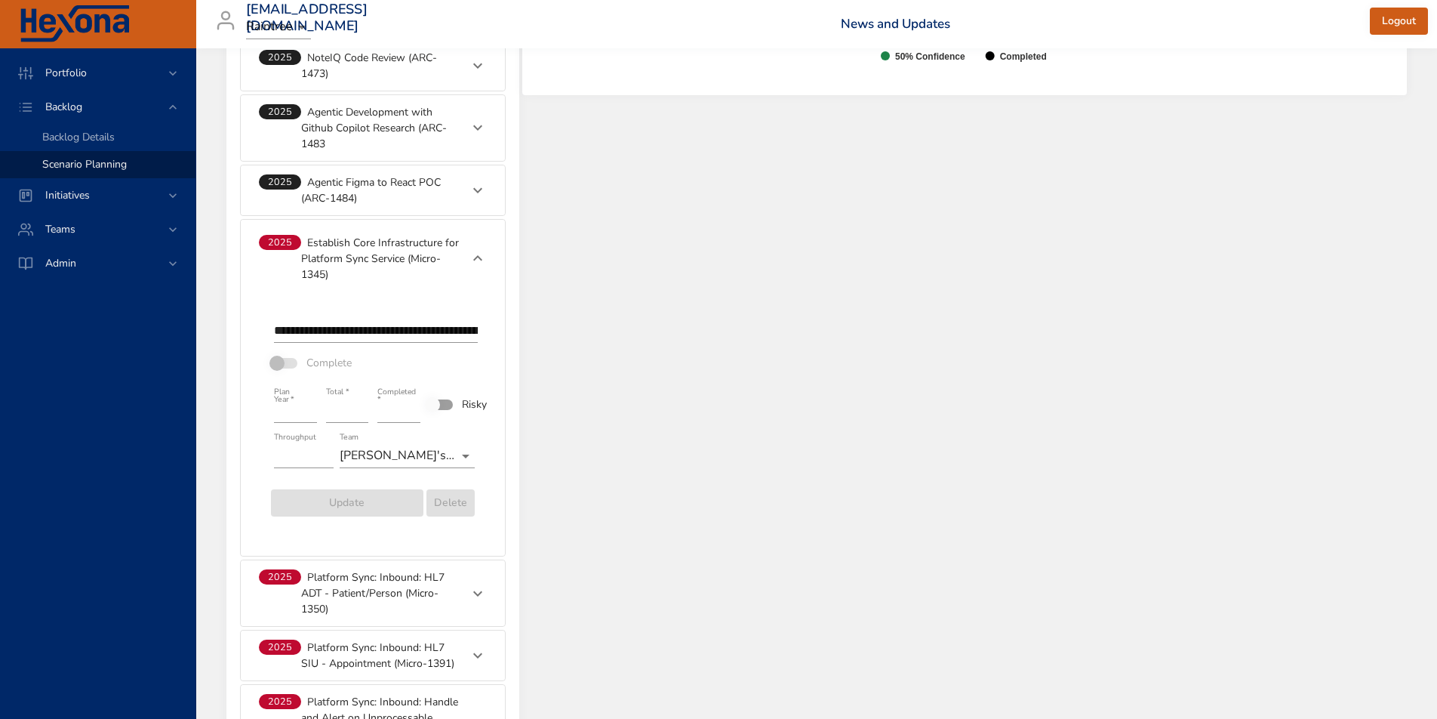
click at [352, 271] on p "Establish Core Infrastructure for Platform Sync Service (Micro-1345)" at bounding box center [380, 259] width 159 height 48
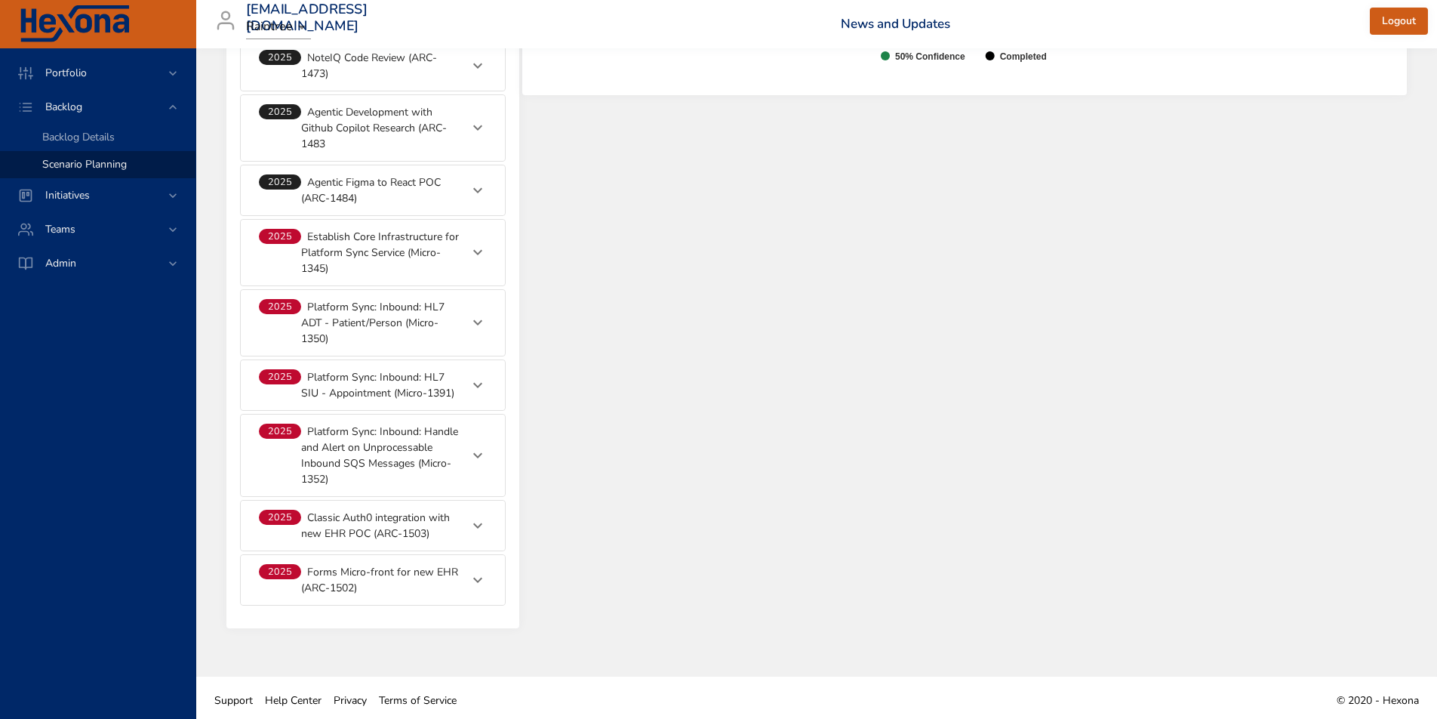
click at [380, 312] on p "Platform Sync: Inbound: HL7 ADT - Patient/Person (Micro-1350)" at bounding box center [380, 323] width 159 height 48
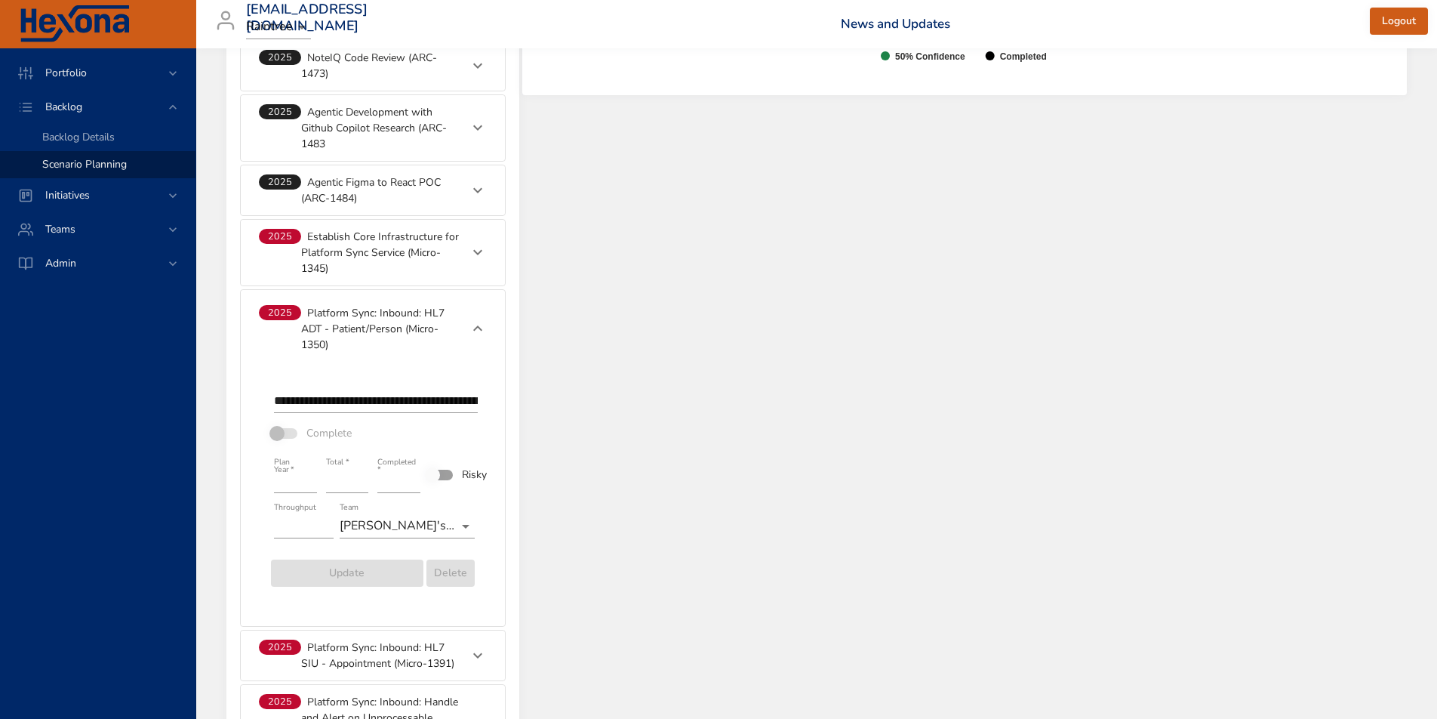
click at [380, 312] on p "Platform Sync: Inbound: HL7 ADT - Patient/Person (Micro-1350)" at bounding box center [380, 329] width 159 height 48
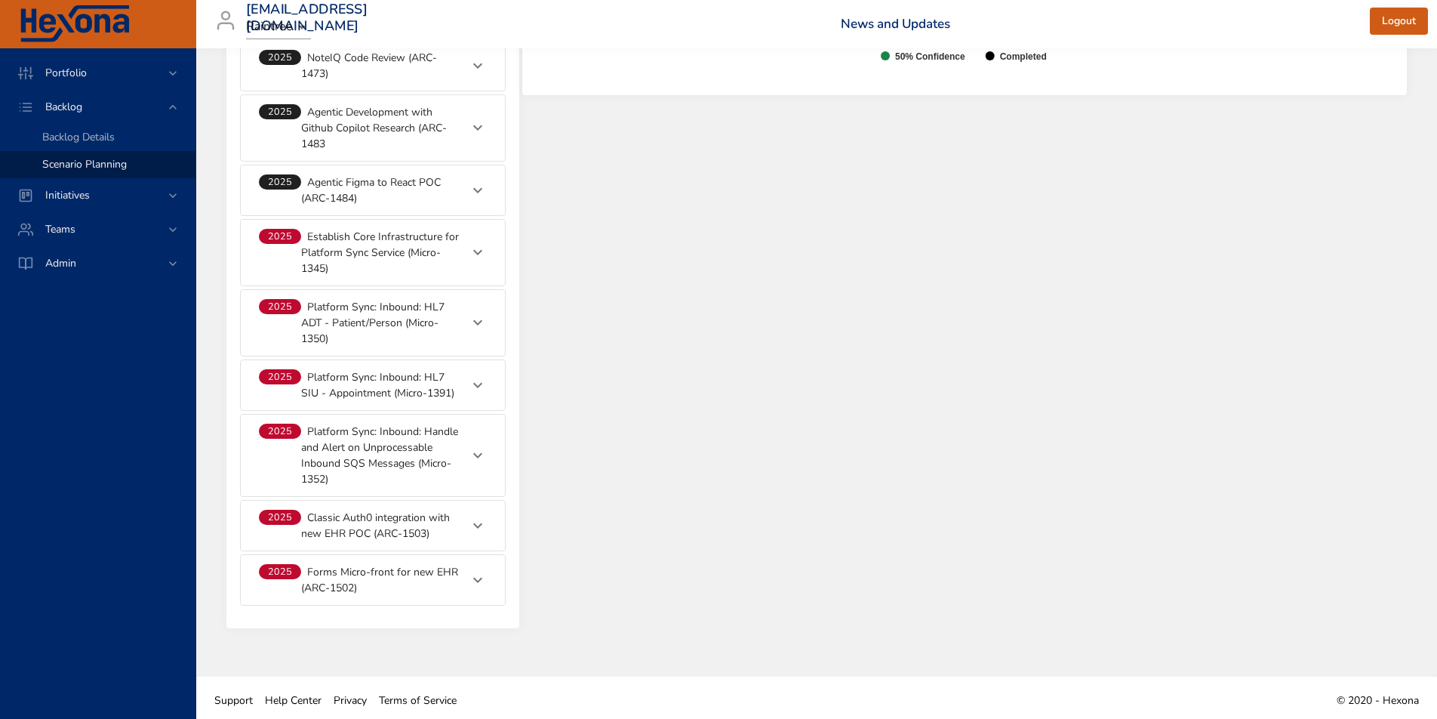
click at [368, 441] on p "Platform Sync: Inbound: Handle and Alert on Unprocessable Inbound SQS Messages …" at bounding box center [380, 454] width 159 height 63
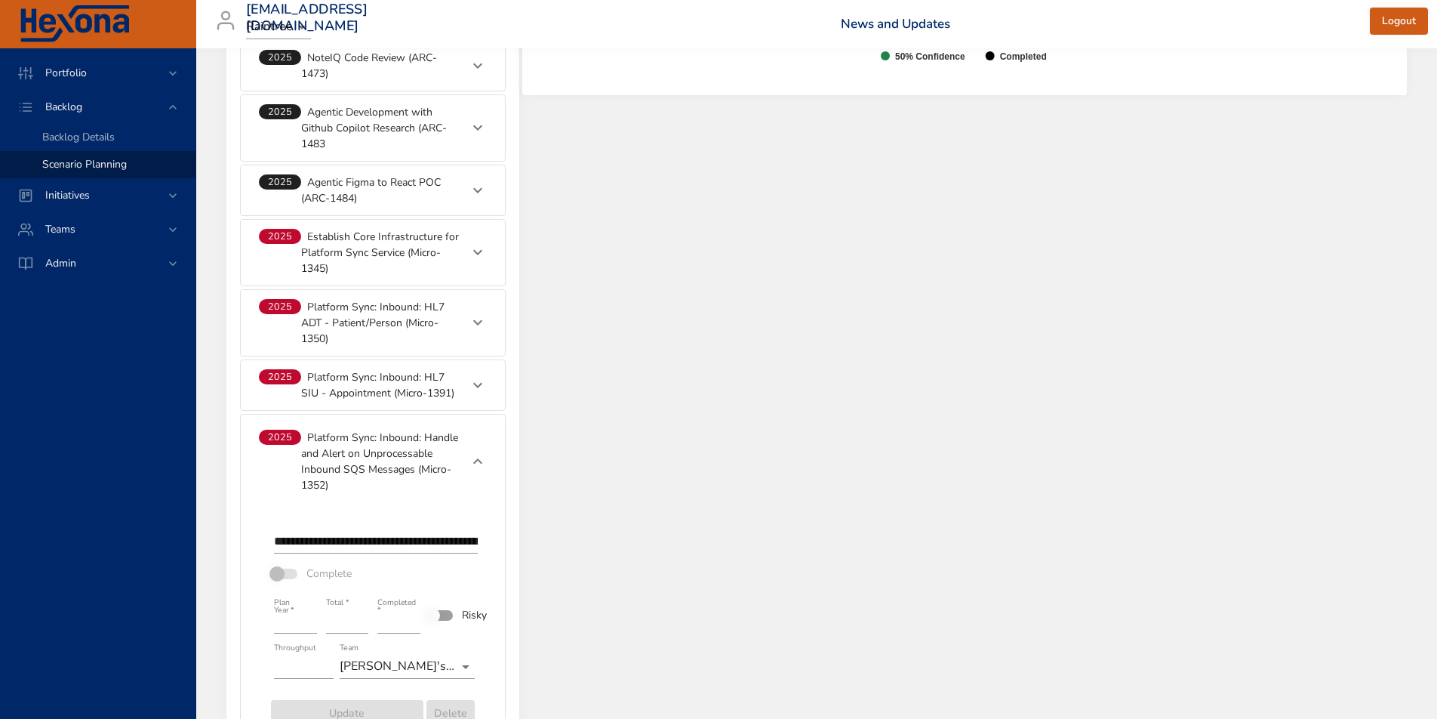
click at [368, 441] on p "Platform Sync: Inbound: Handle and Alert on Unprocessable Inbound SQS Messages …" at bounding box center [380, 460] width 159 height 63
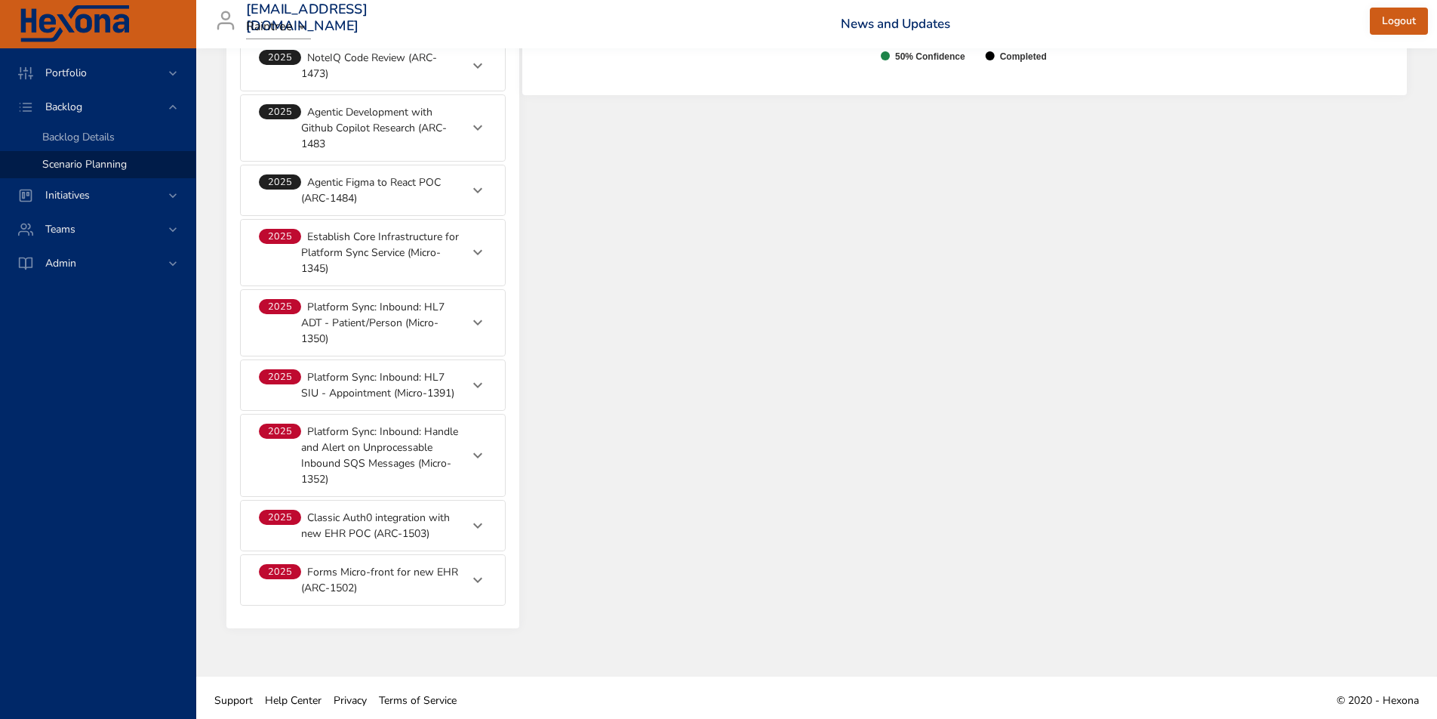
click at [368, 390] on p "Platform Sync: Inbound: HL7 SIU - Appointment (Micro-1391)" at bounding box center [380, 385] width 159 height 32
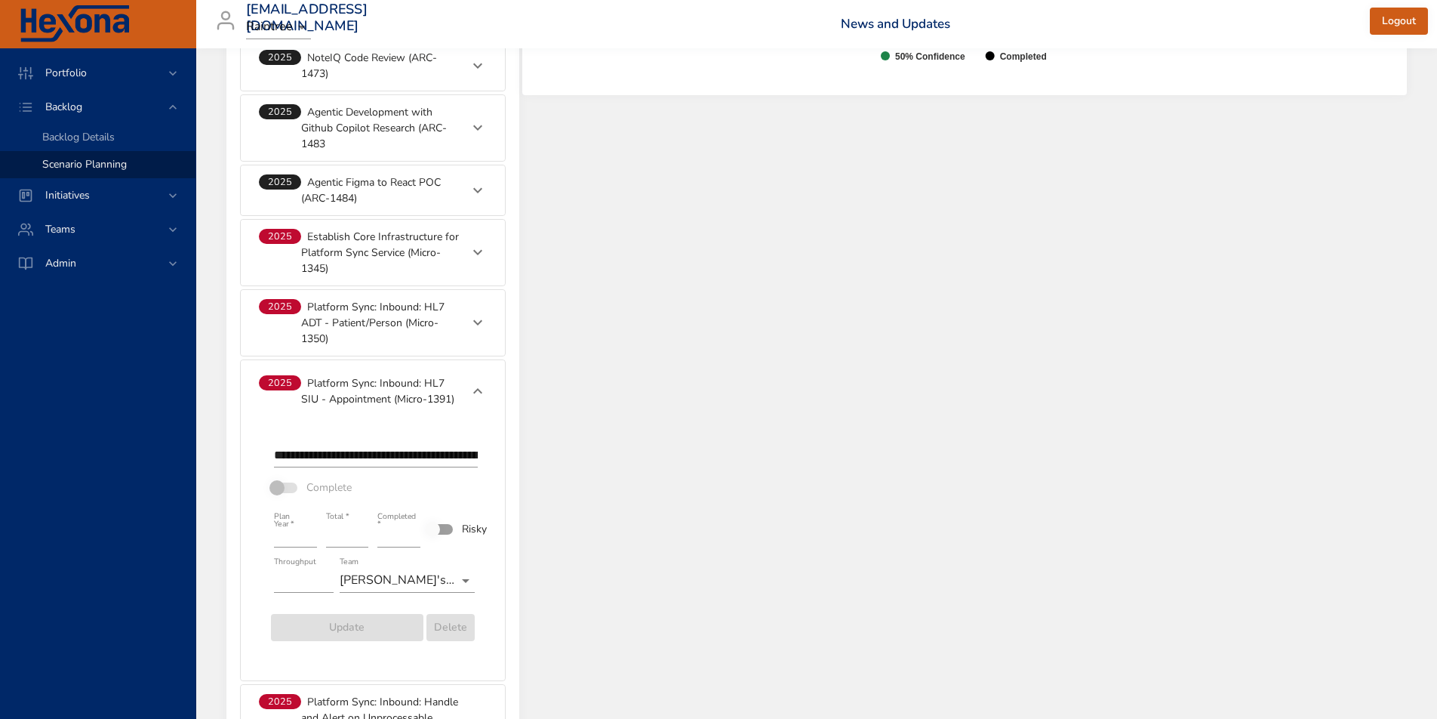
click at [349, 371] on div "2025 Platform Sync: Inbound: HL7 SIU - Appointment (Micro-1391)" at bounding box center [373, 391] width 264 height 62
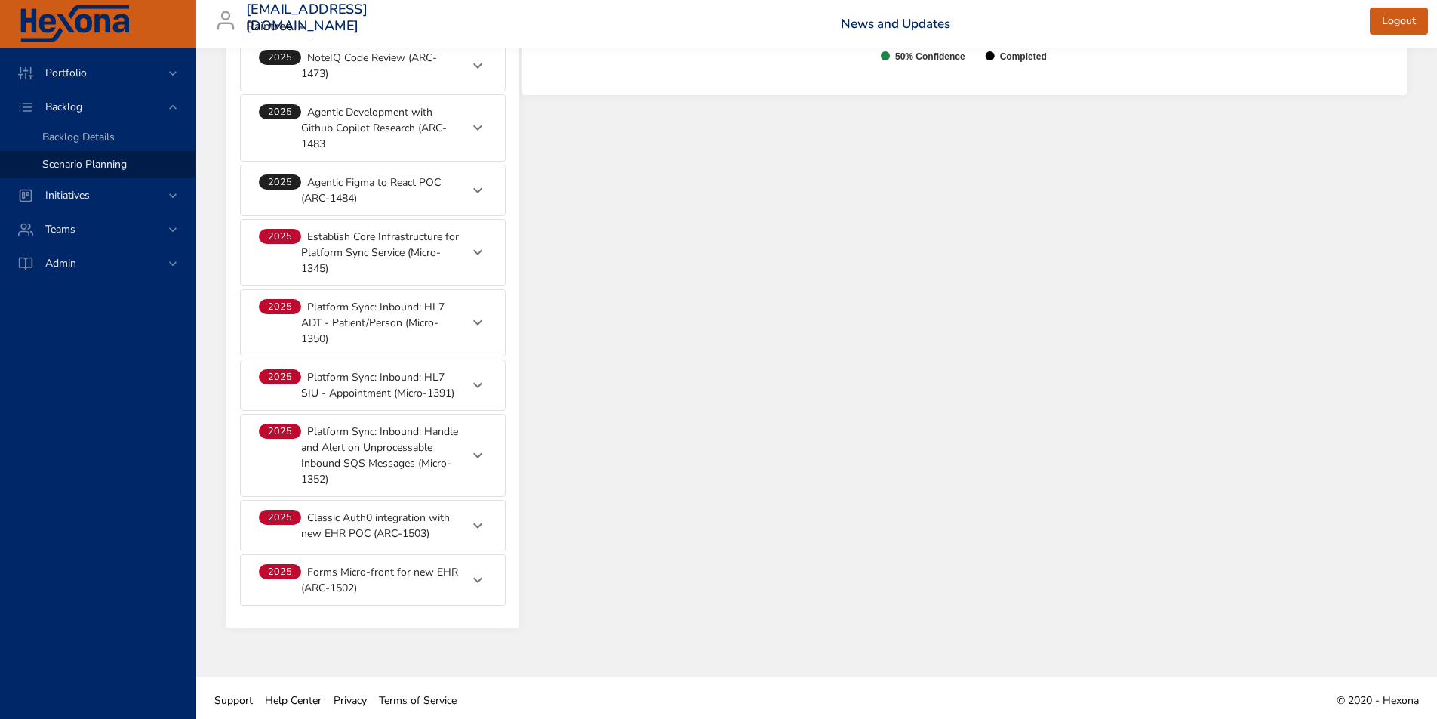
scroll to position [1064, 0]
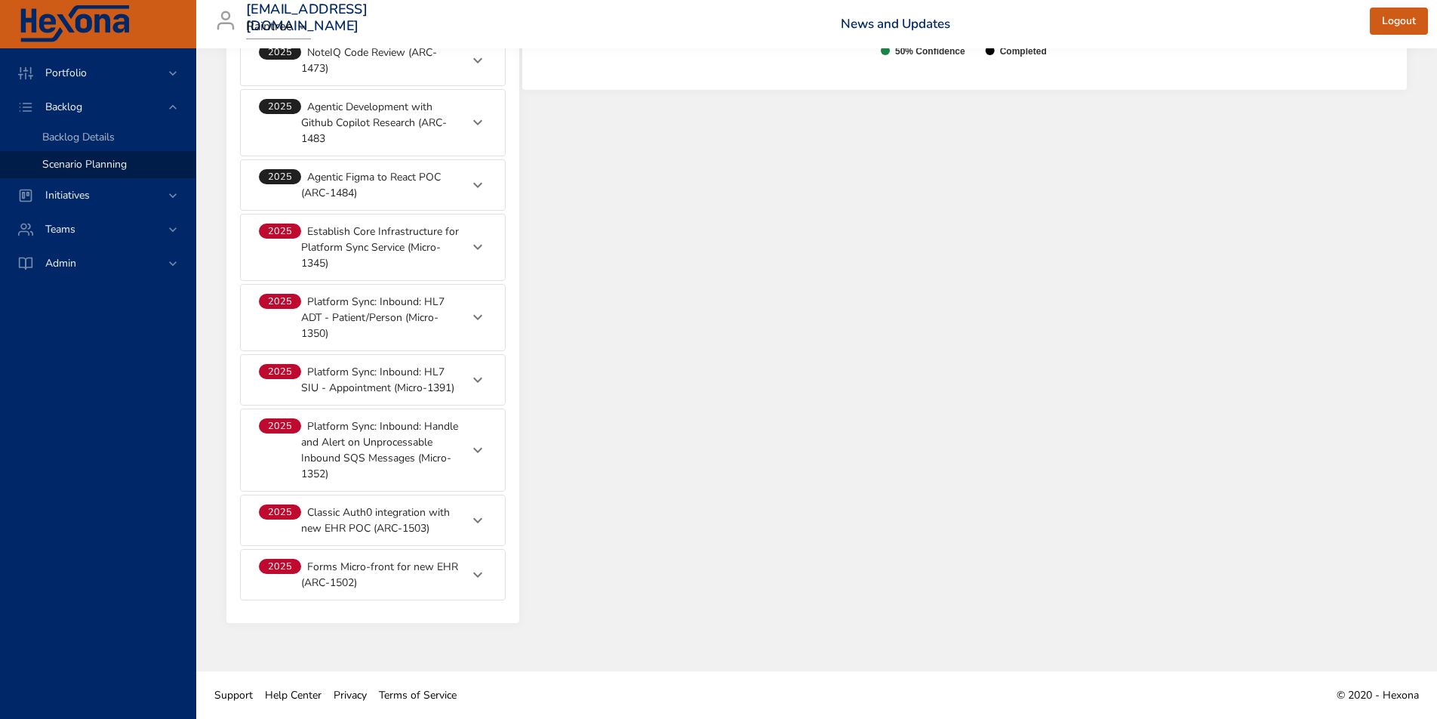
click at [351, 525] on p "Classic Auth0 integration with new EHR POC (ARC-1503)" at bounding box center [380, 520] width 159 height 32
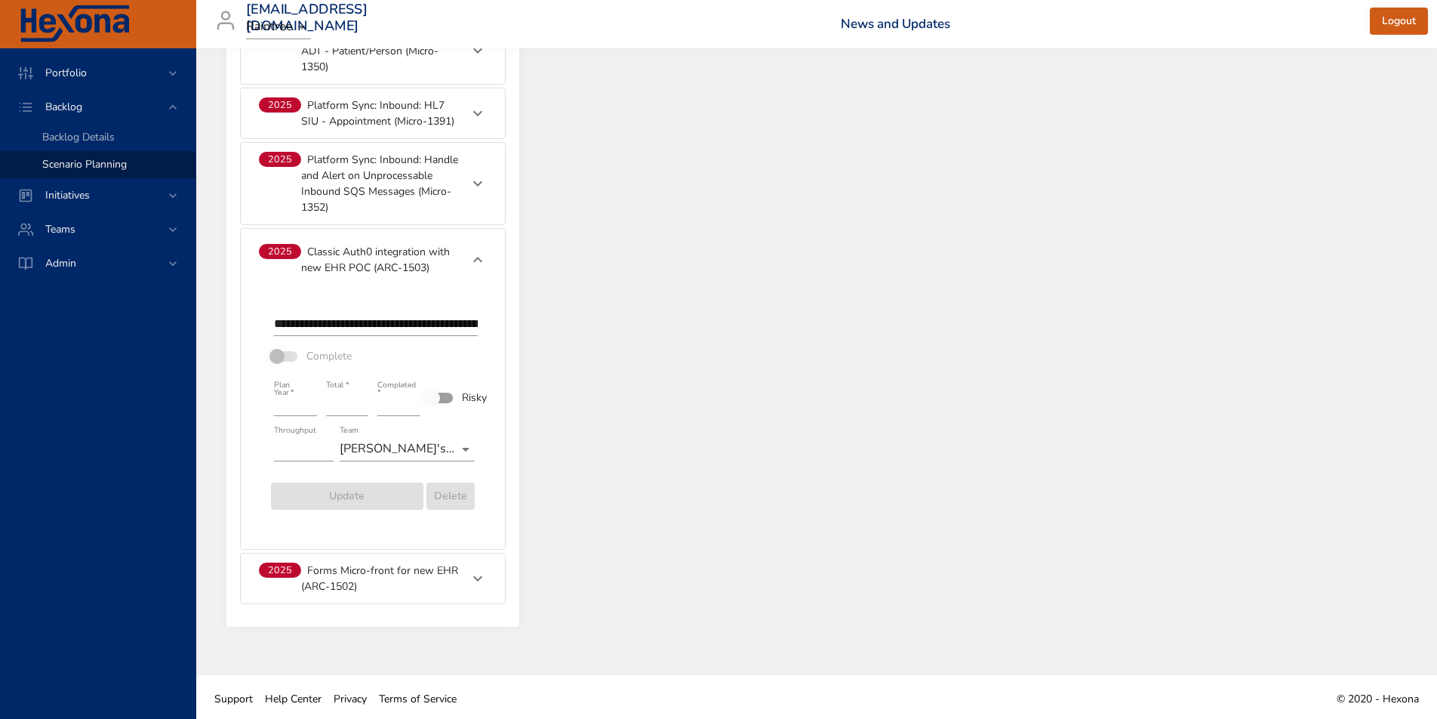
scroll to position [1331, 0]
click at [369, 266] on p "Classic Auth0 integration with new EHR POC (ARC-1503)" at bounding box center [380, 259] width 159 height 32
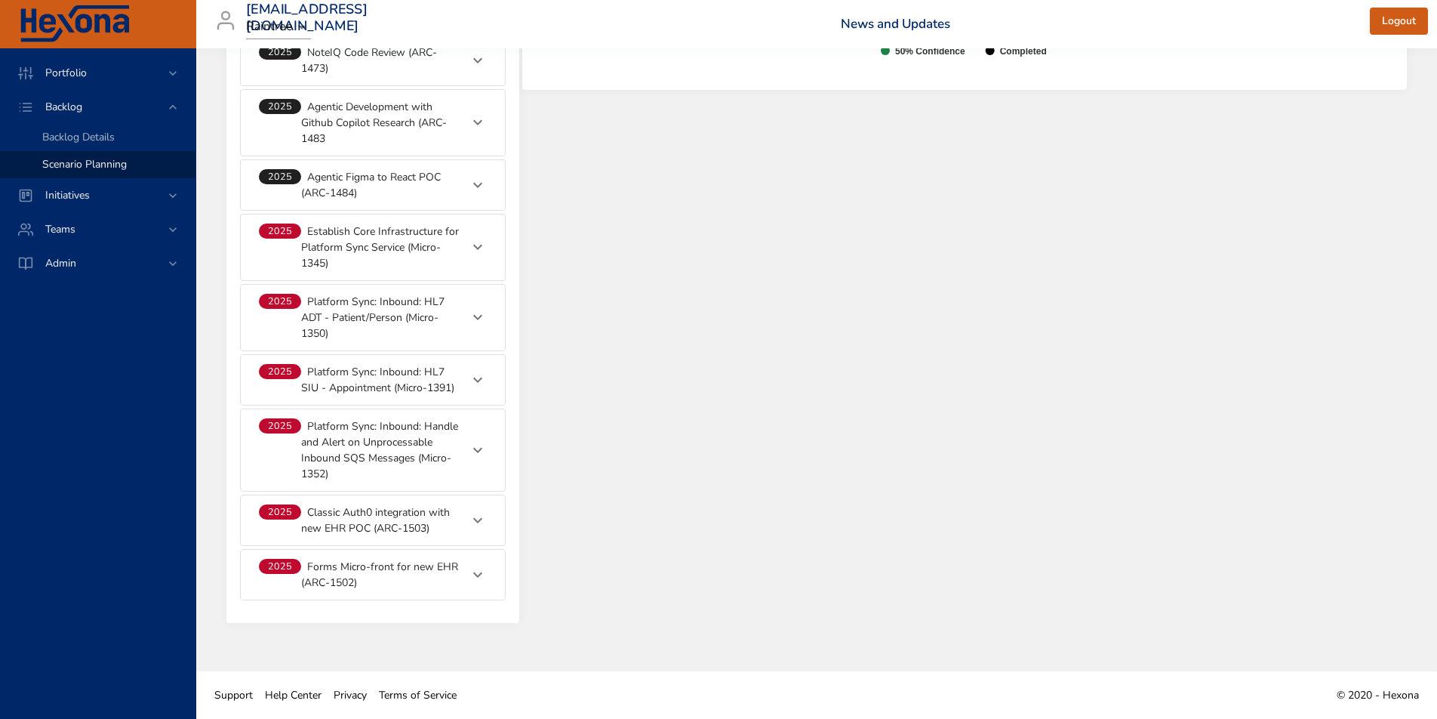
scroll to position [1064, 0]
click at [358, 569] on p "Forms Micro-front for new EHR (ARC-1502)" at bounding box center [380, 575] width 159 height 32
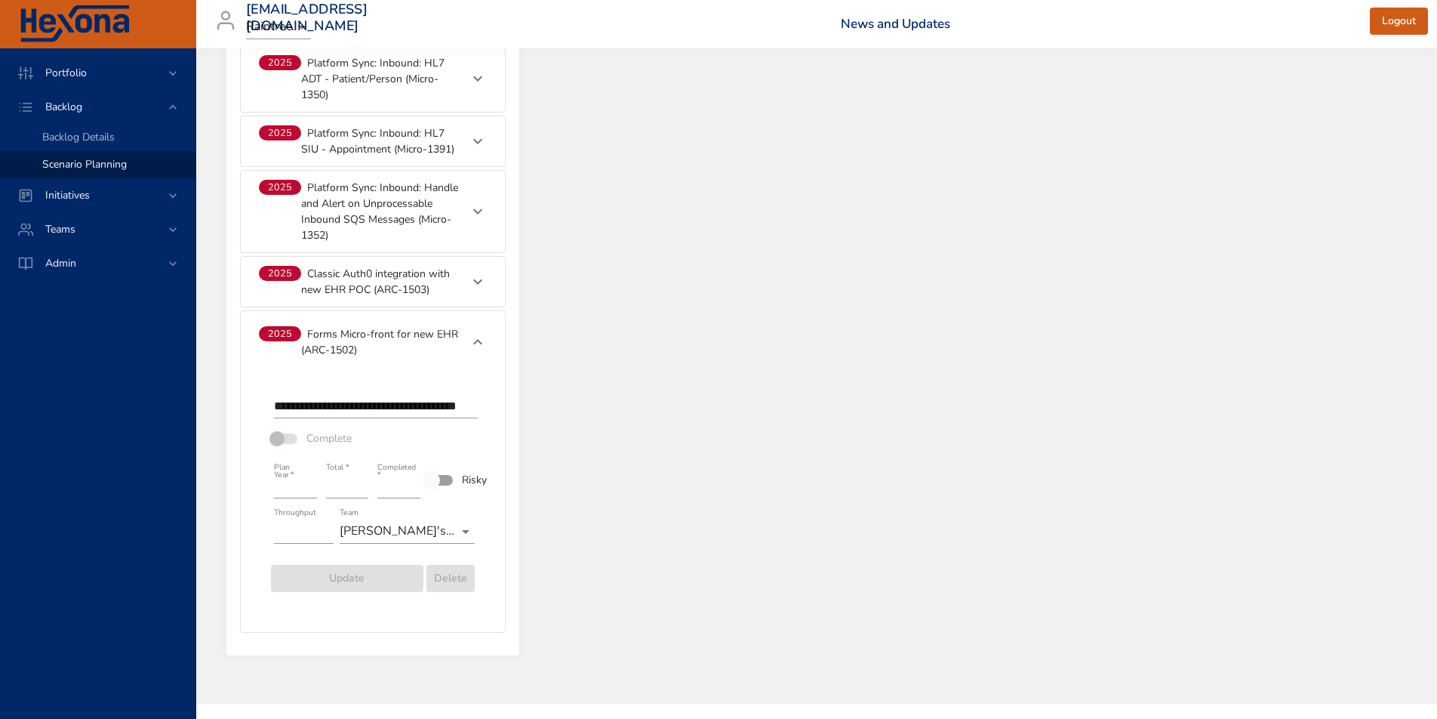
scroll to position [1331, 0]
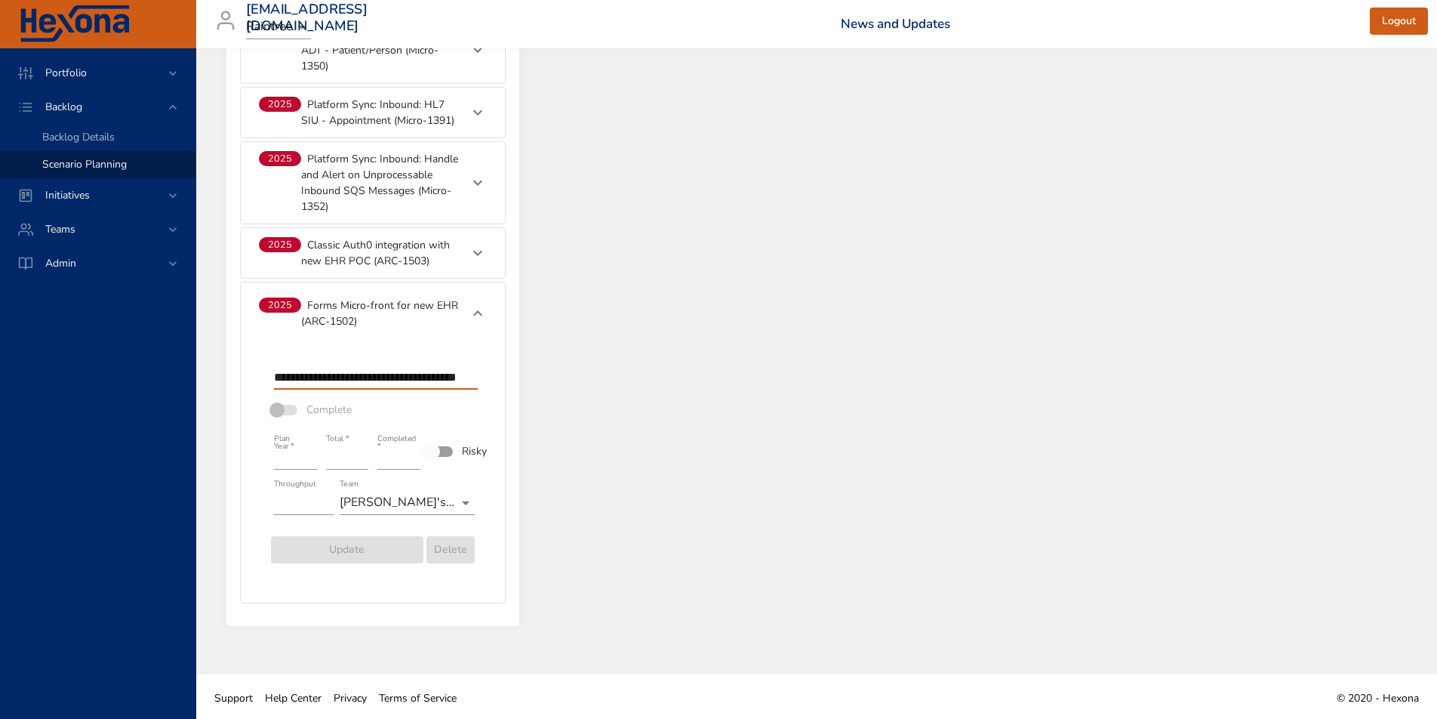
click at [464, 381] on input "**********" at bounding box center [376, 377] width 204 height 24
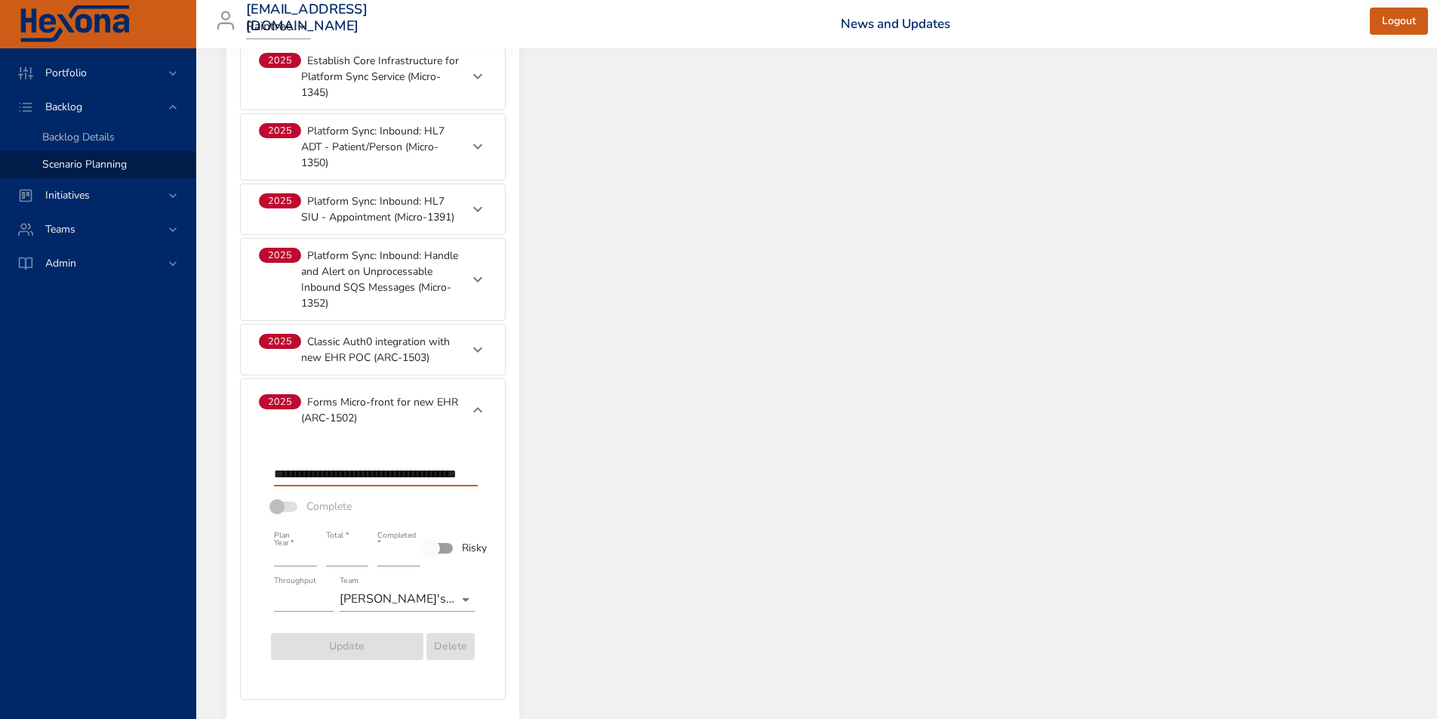
click at [356, 405] on p "Forms Micro-front for new EHR (ARC-1502)" at bounding box center [380, 410] width 159 height 32
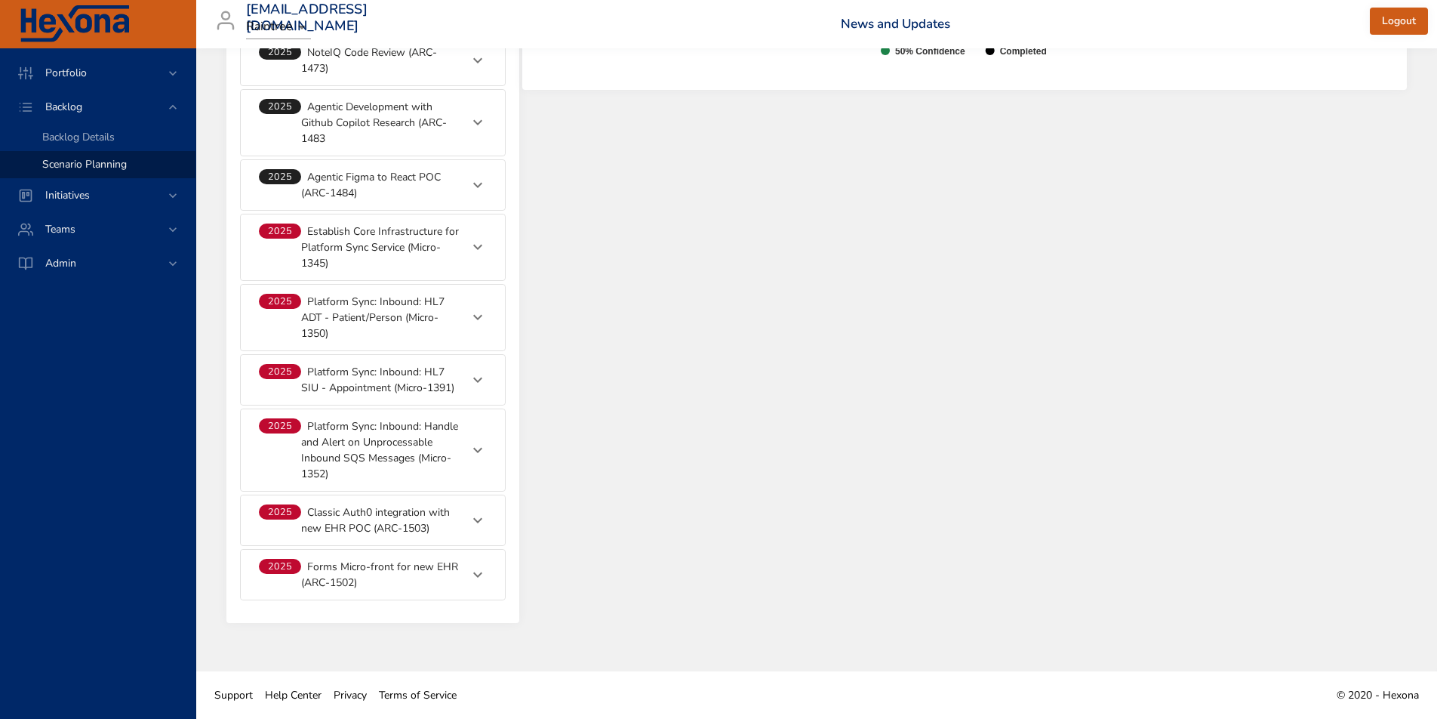
scroll to position [1064, 0]
click at [380, 256] on p "Establish Core Infrastructure for Platform Sync Service (Micro-1345)" at bounding box center [380, 247] width 159 height 48
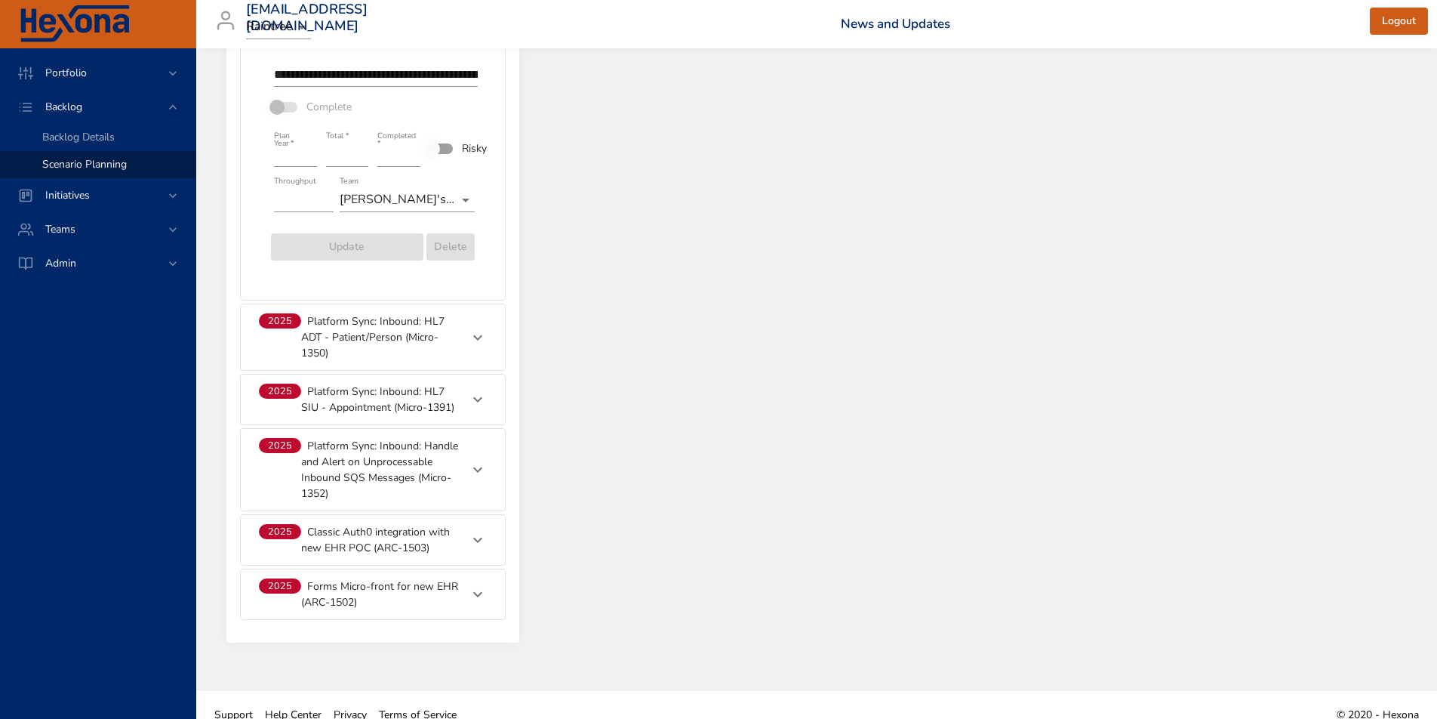
scroll to position [1334, 0]
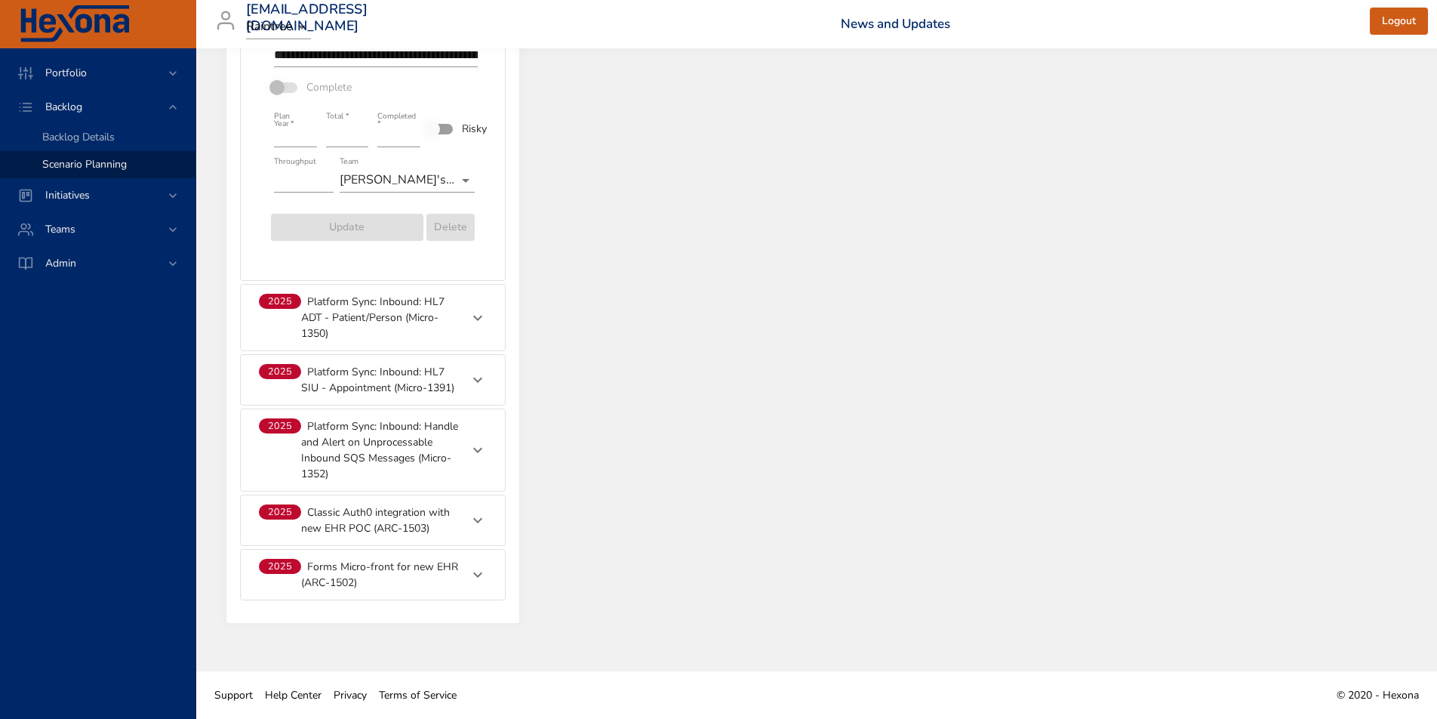
click at [352, 453] on p "Platform Sync: Inbound: Handle and Alert on Unprocessable Inbound SQS Messages …" at bounding box center [380, 449] width 159 height 63
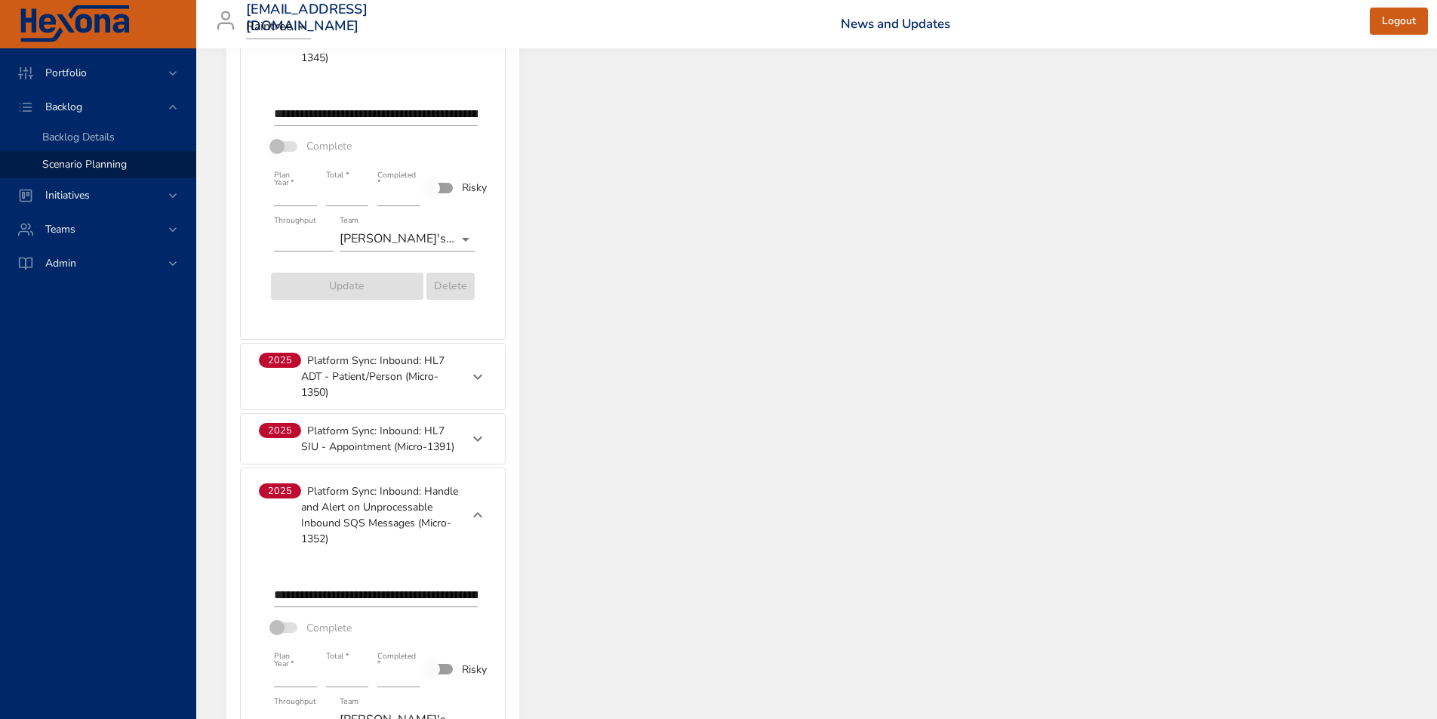
scroll to position [1173, 0]
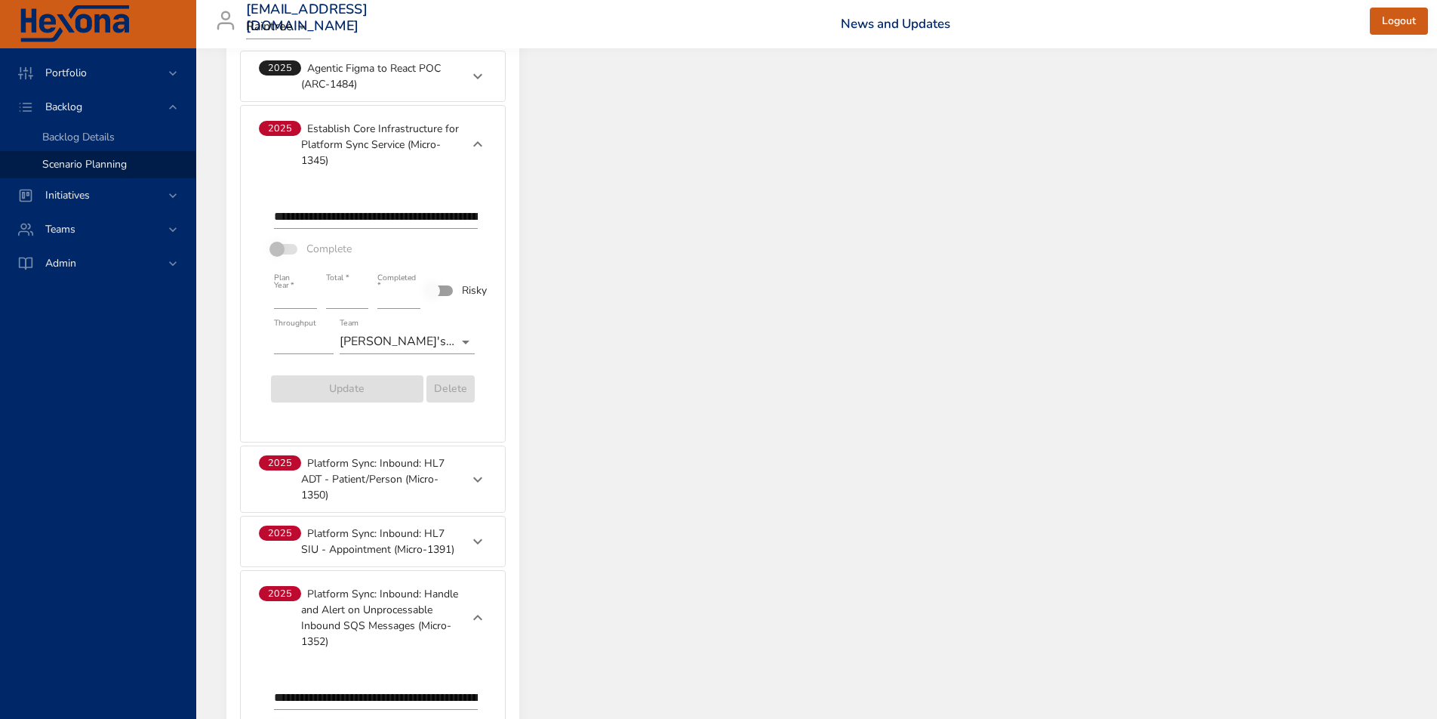
click at [356, 537] on p "Platform Sync: Inbound: HL7 SIU - Appointment (Micro-1391)" at bounding box center [380, 541] width 159 height 32
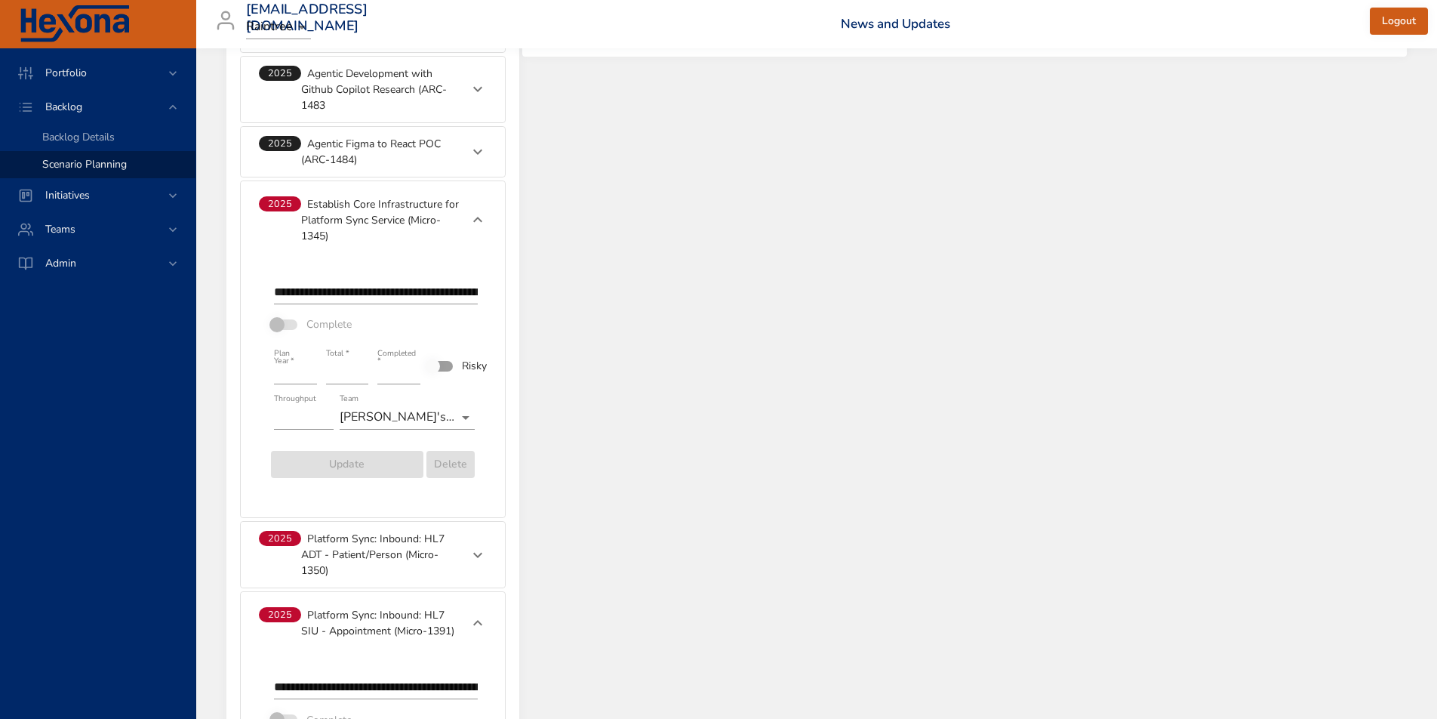
scroll to position [1094, 0]
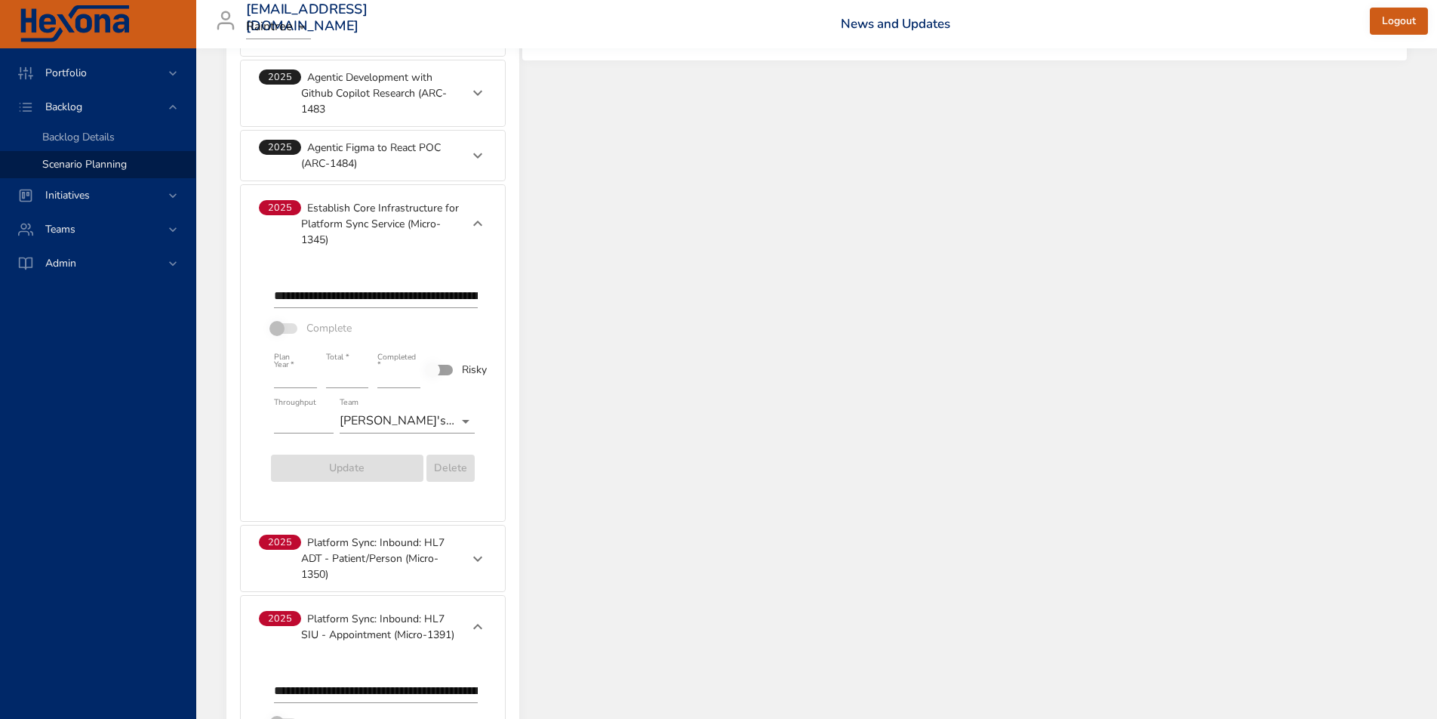
click at [354, 561] on p "Platform Sync: Inbound: HL7 ADT - Patient/Person (Micro-1350)" at bounding box center [380, 558] width 159 height 48
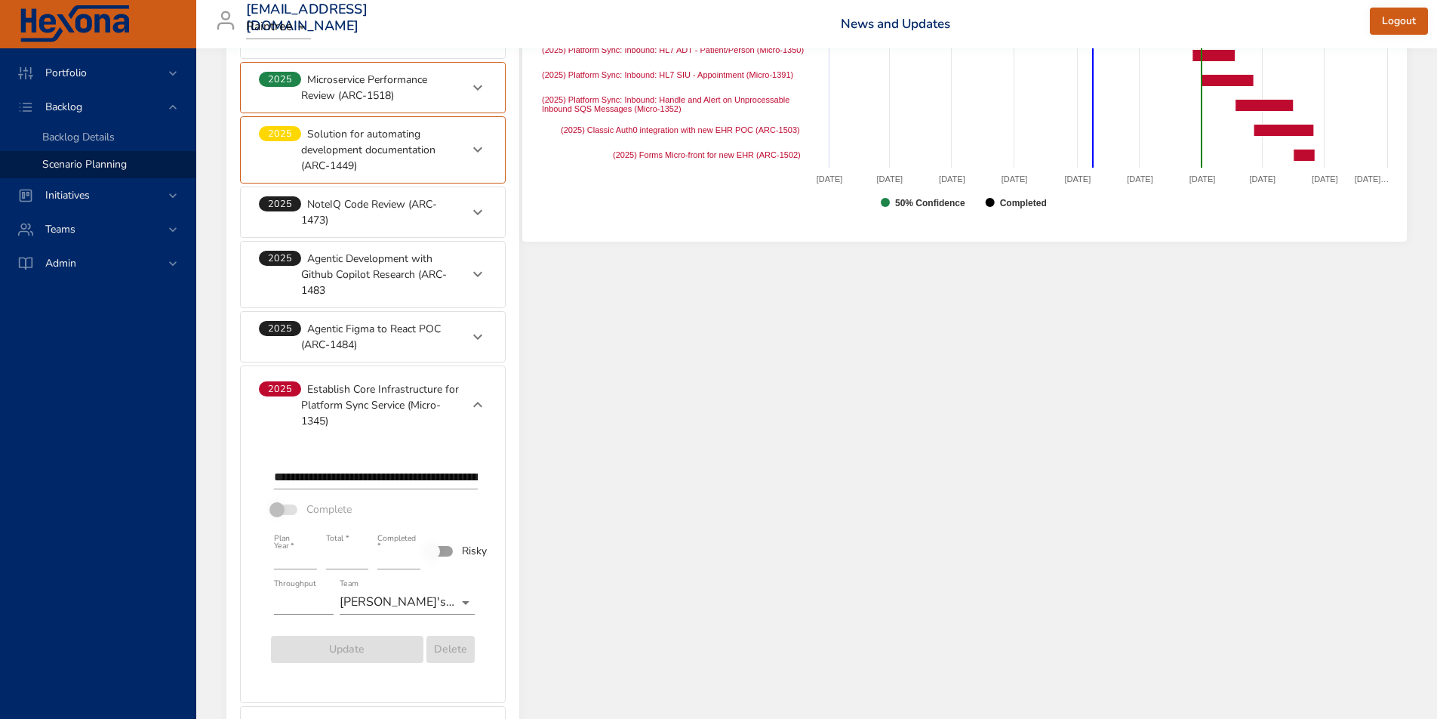
scroll to position [903, 0]
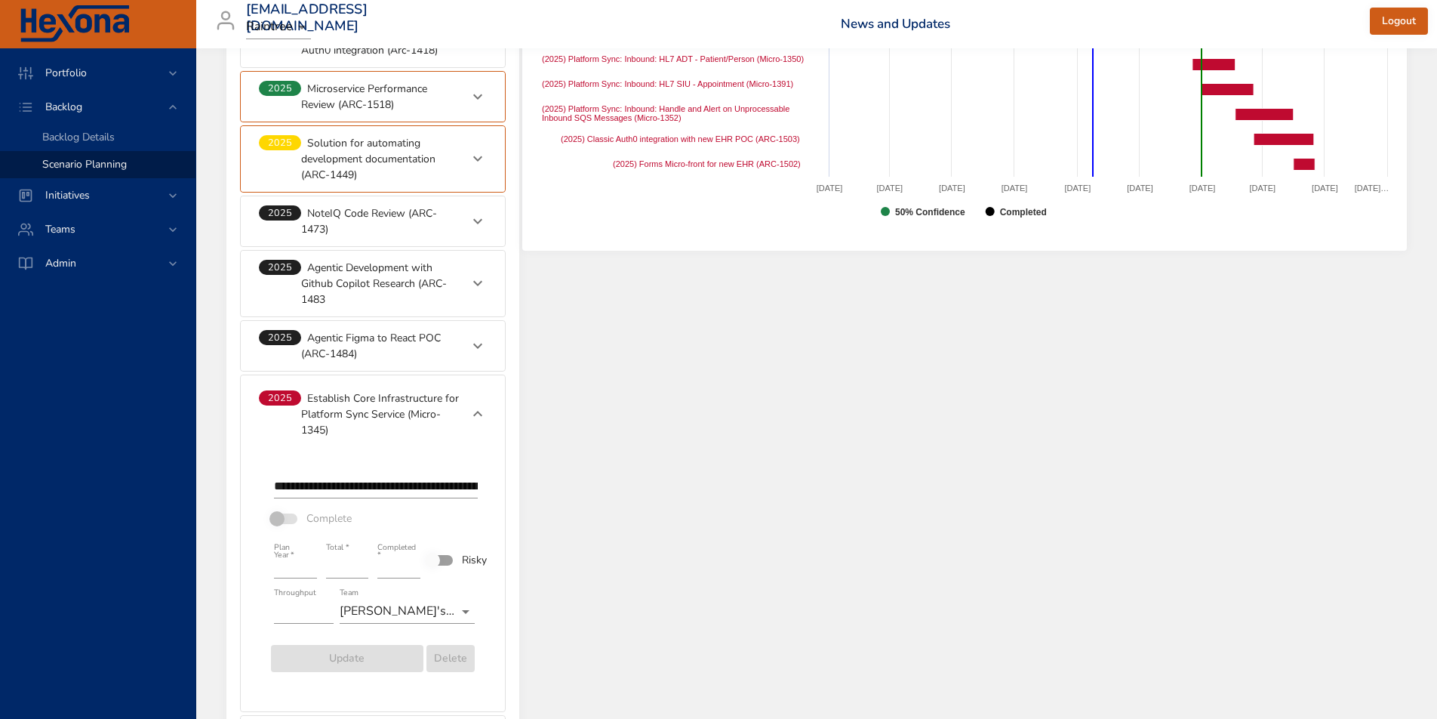
click at [342, 405] on p "Establish Core Infrastructure for Platform Sync Service (Micro-1345)" at bounding box center [380, 414] width 159 height 48
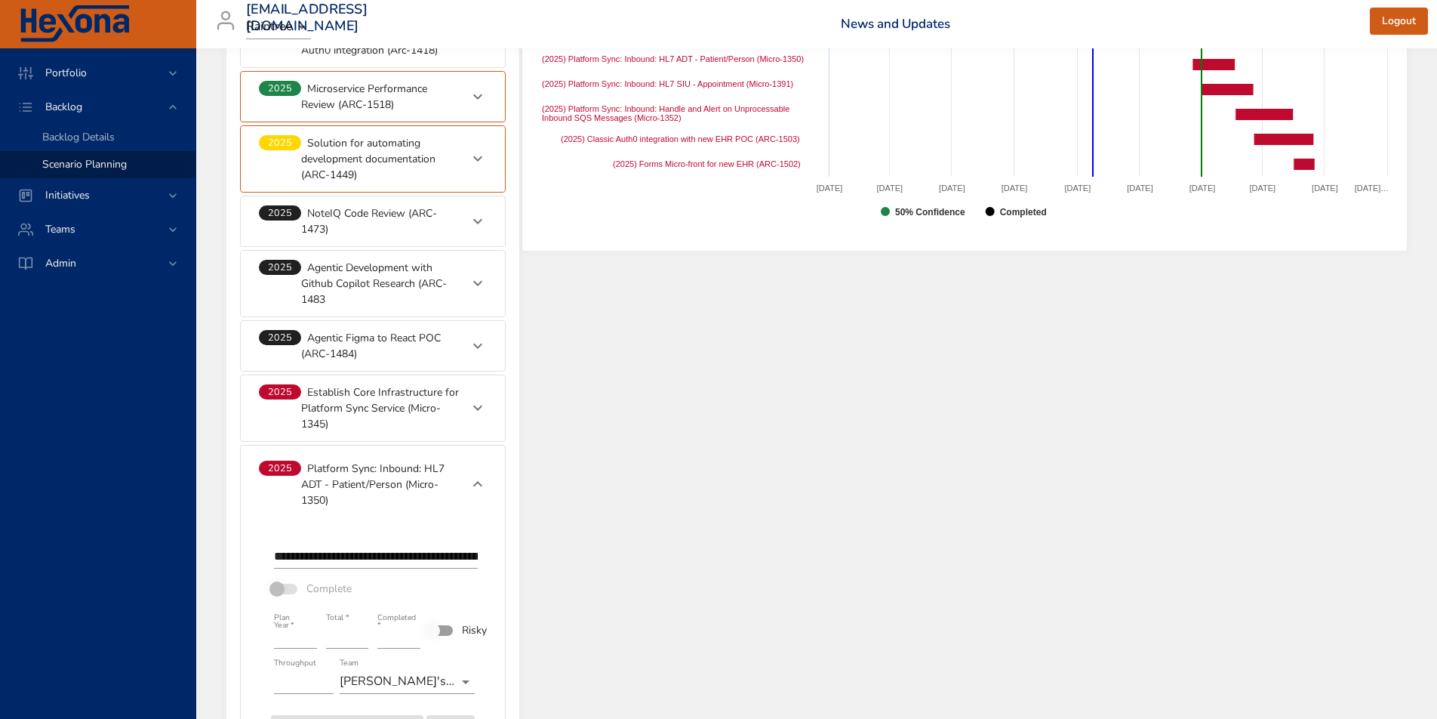
click at [342, 405] on p "Establish Core Infrastructure for Platform Sync Service (Micro-1345)" at bounding box center [380, 408] width 159 height 48
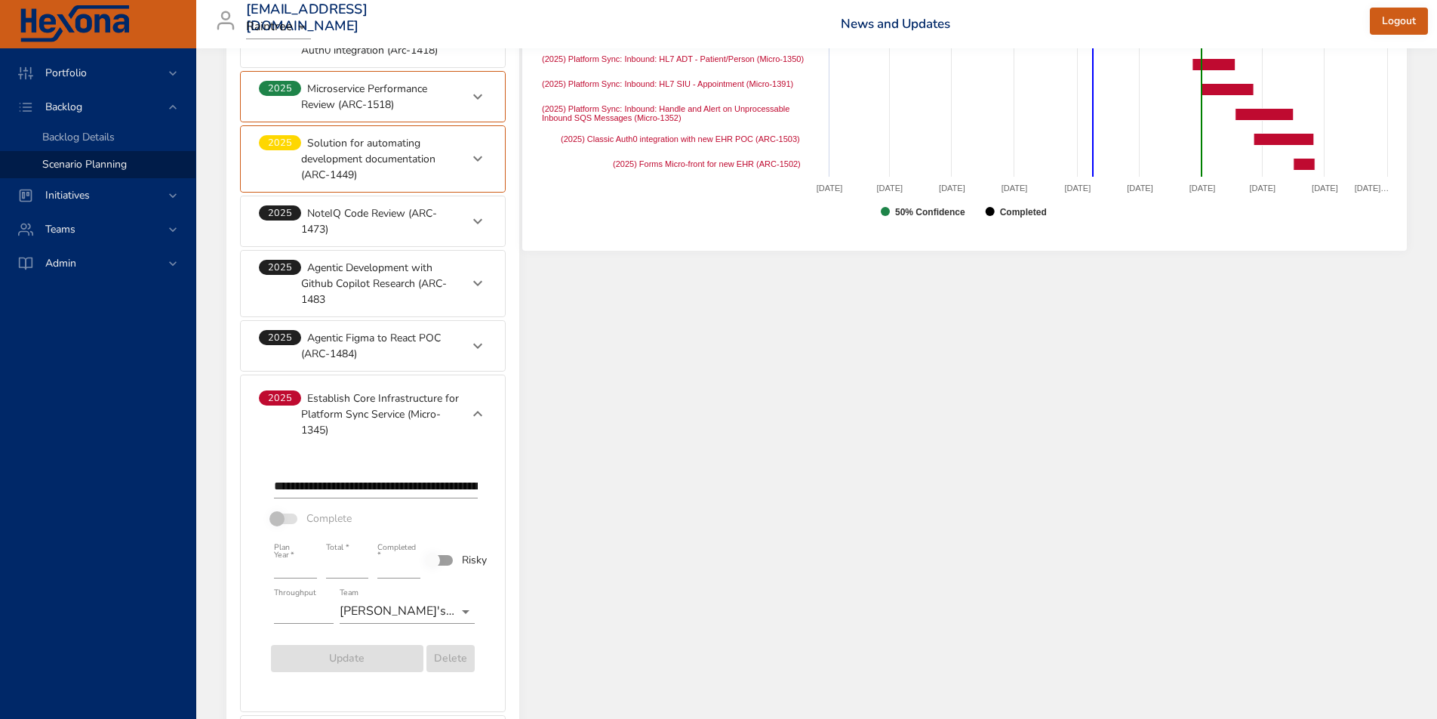
click at [365, 410] on p "Establish Core Infrastructure for Platform Sync Service (Micro-1345)" at bounding box center [380, 414] width 159 height 48
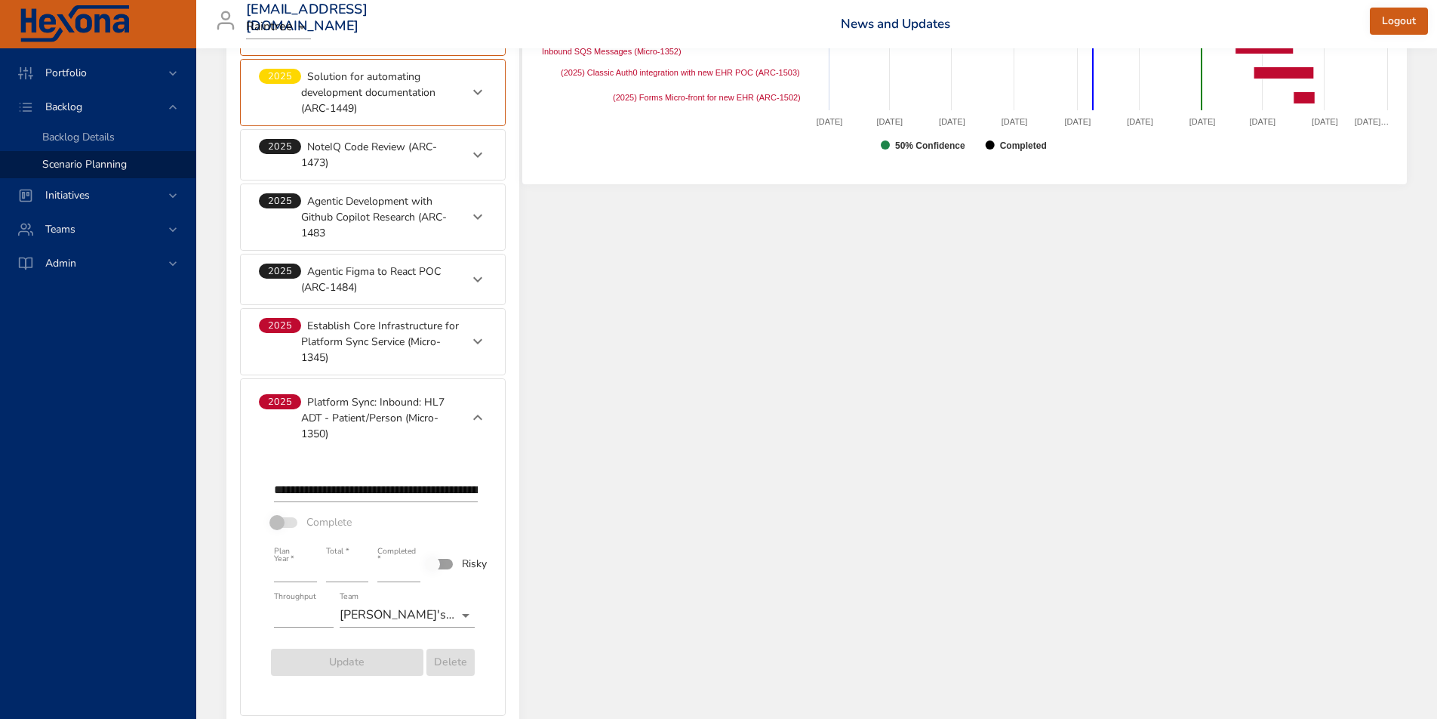
scroll to position [980, 0]
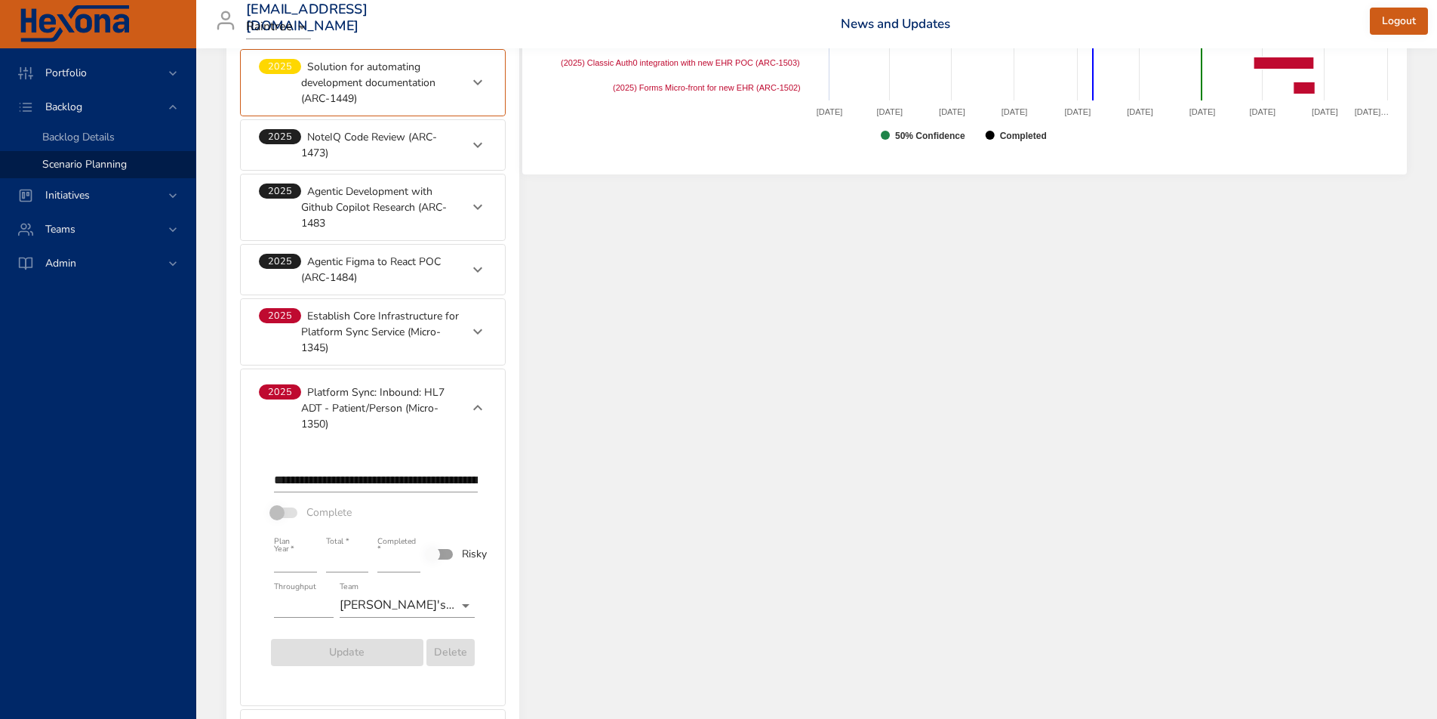
click at [386, 401] on p "Platform Sync: Inbound: HL7 ADT - Patient/Person (Micro-1350)" at bounding box center [380, 408] width 159 height 48
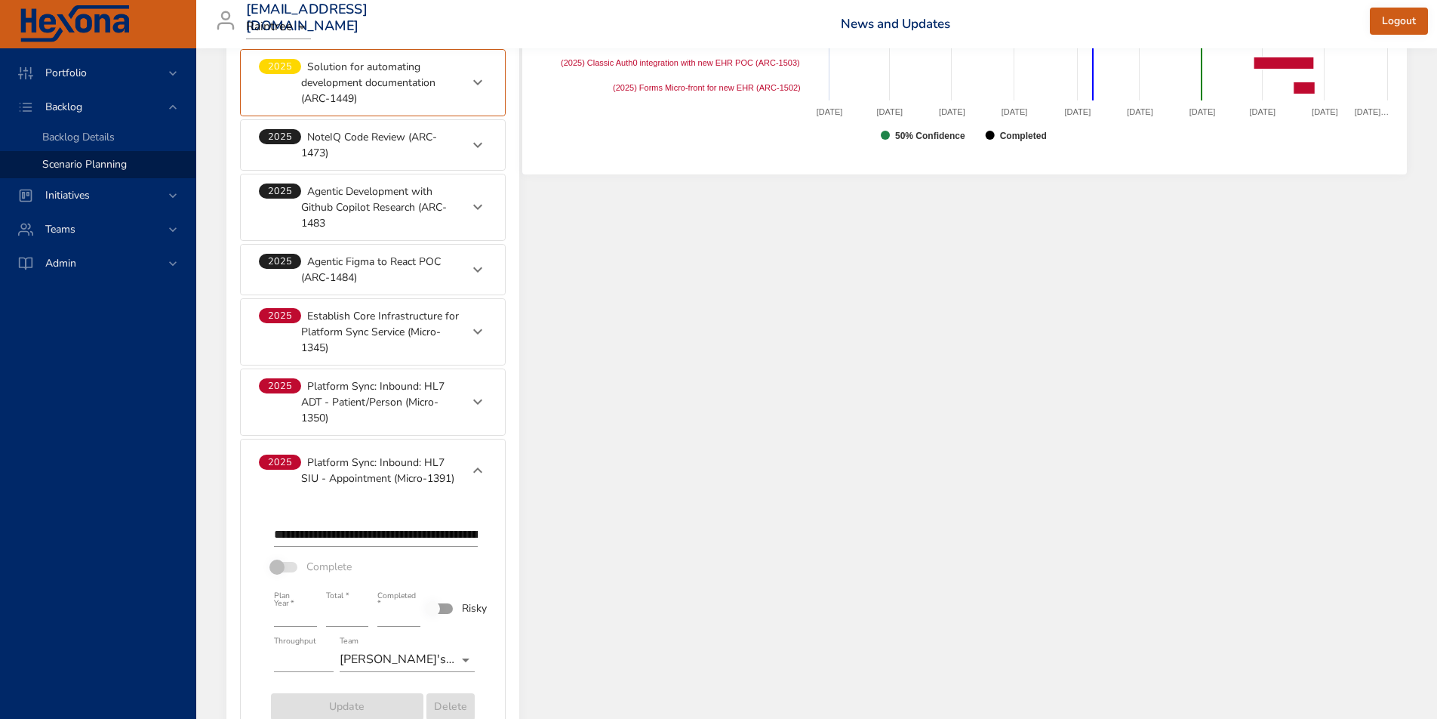
click at [359, 471] on p "Platform Sync: Inbound: HL7 SIU - Appointment (Micro-1391)" at bounding box center [380, 470] width 159 height 32
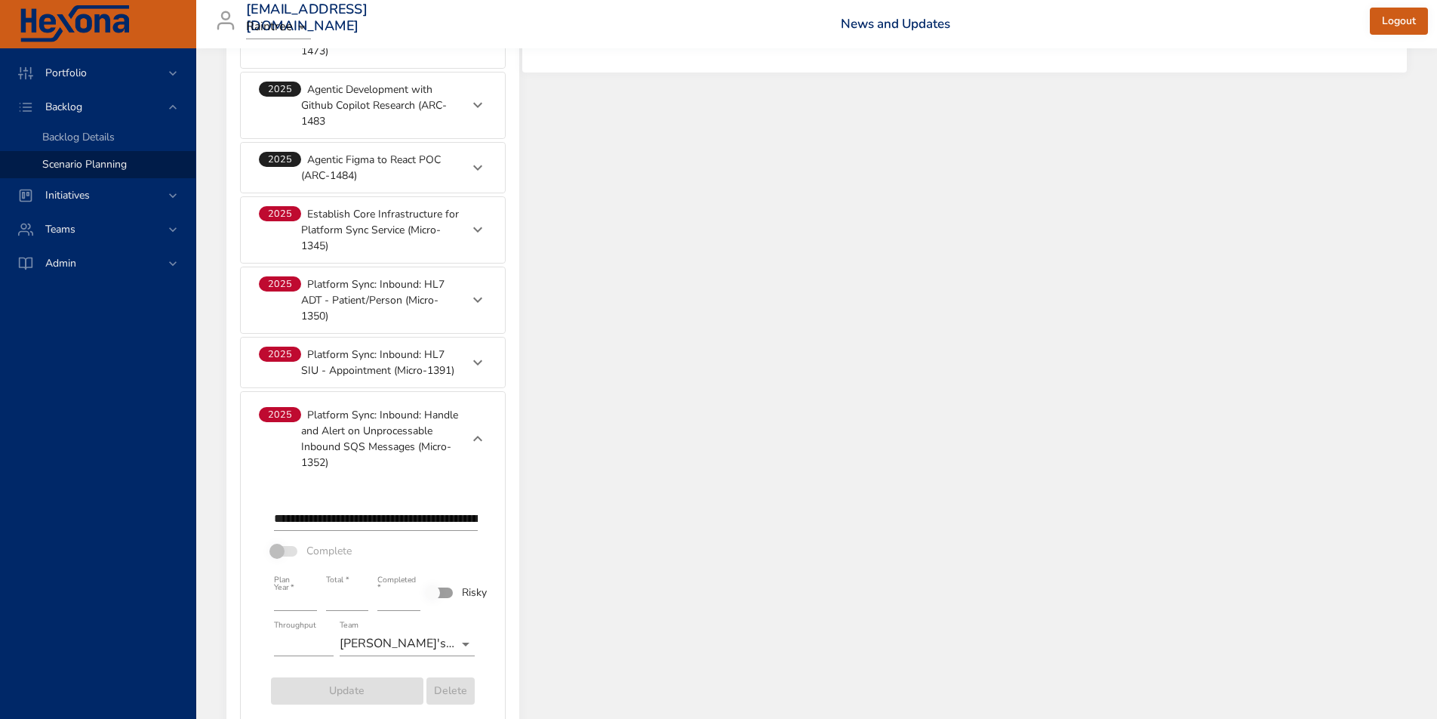
scroll to position [1091, 0]
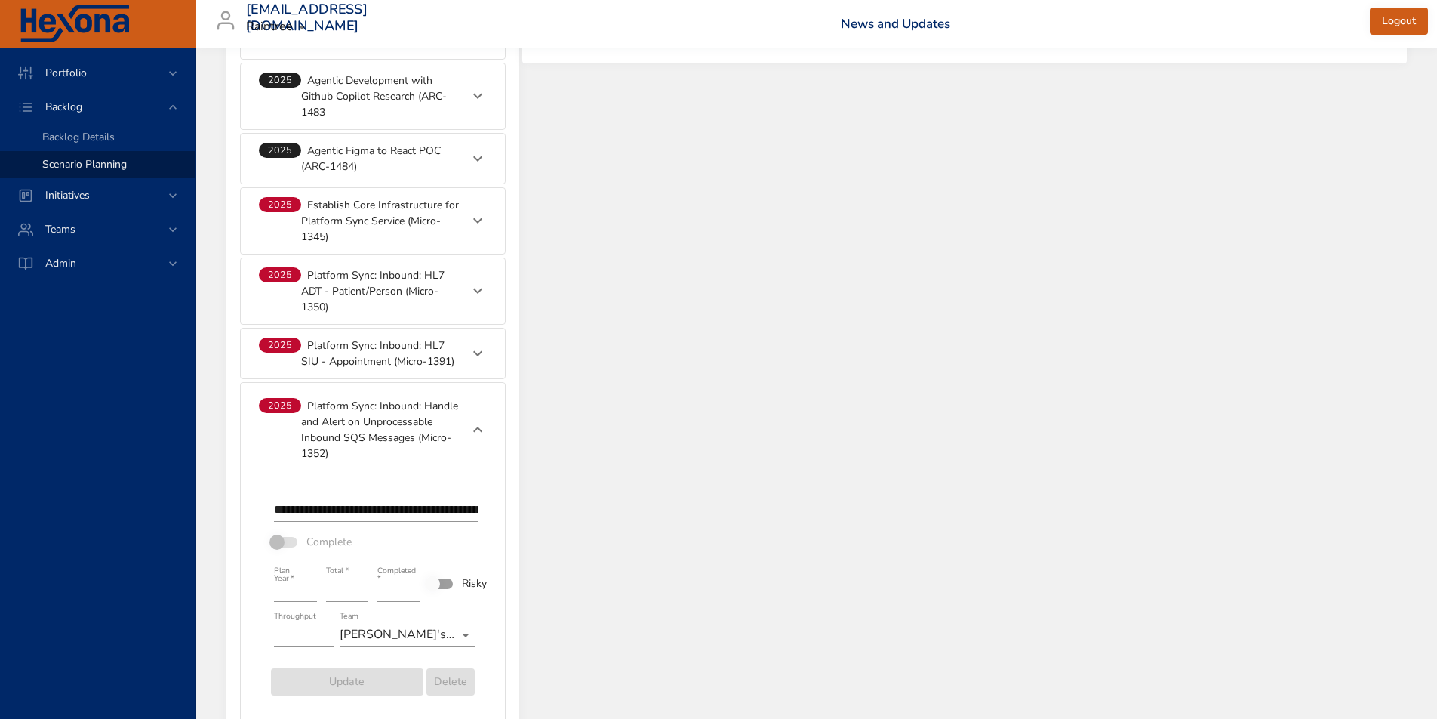
click at [363, 443] on p "Platform Sync: Inbound: Handle and Alert on Unprocessable Inbound SQS Messages …" at bounding box center [380, 429] width 159 height 63
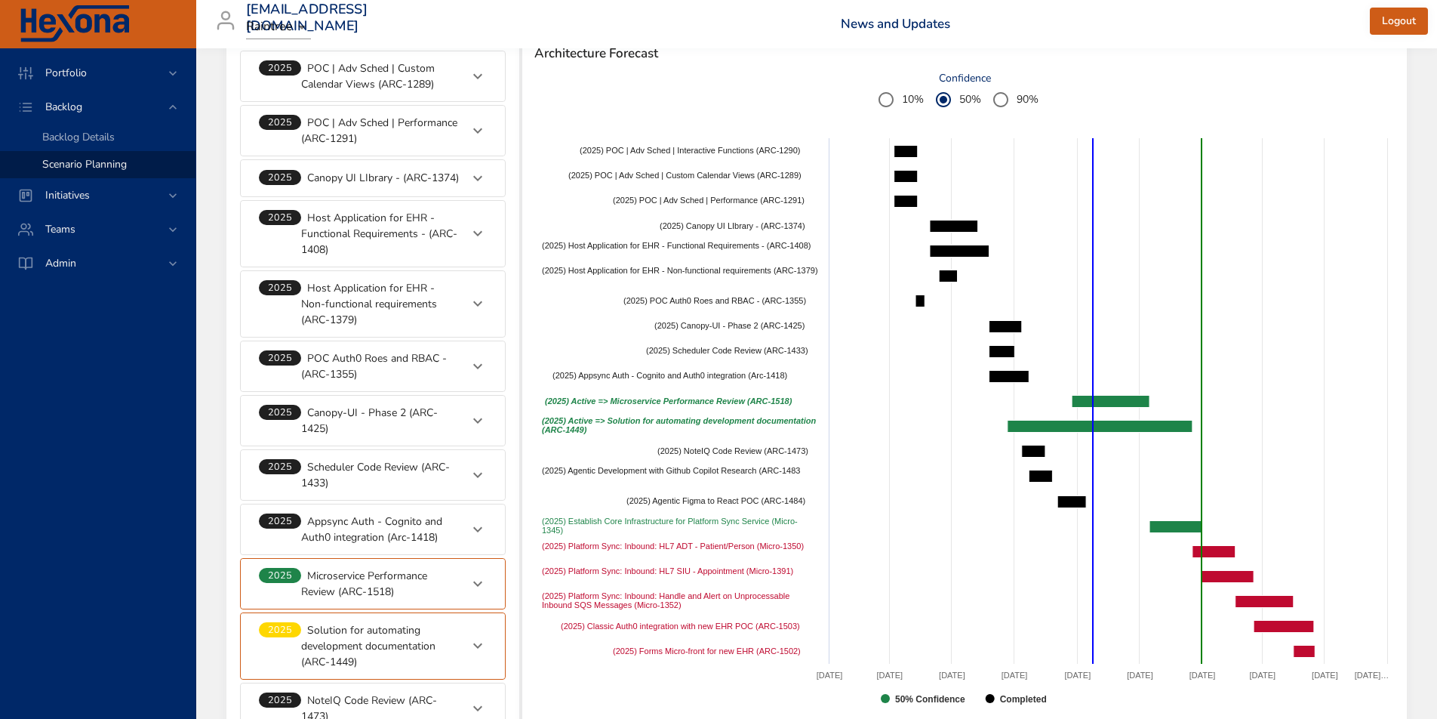
scroll to position [416, 0]
